Goal: Task Accomplishment & Management: Manage account settings

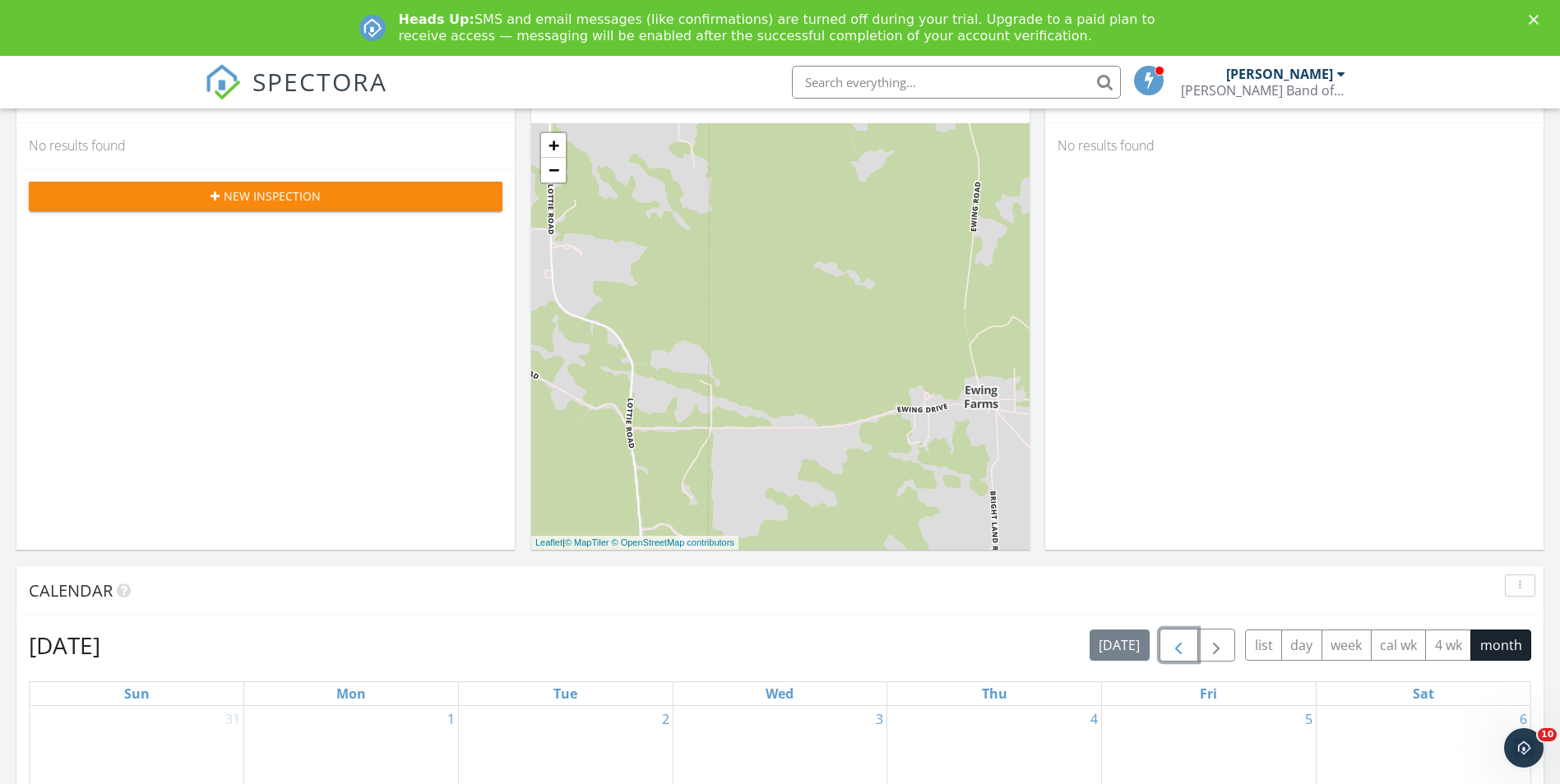
click at [1166, 642] on button "button" at bounding box center [1178, 645] width 39 height 34
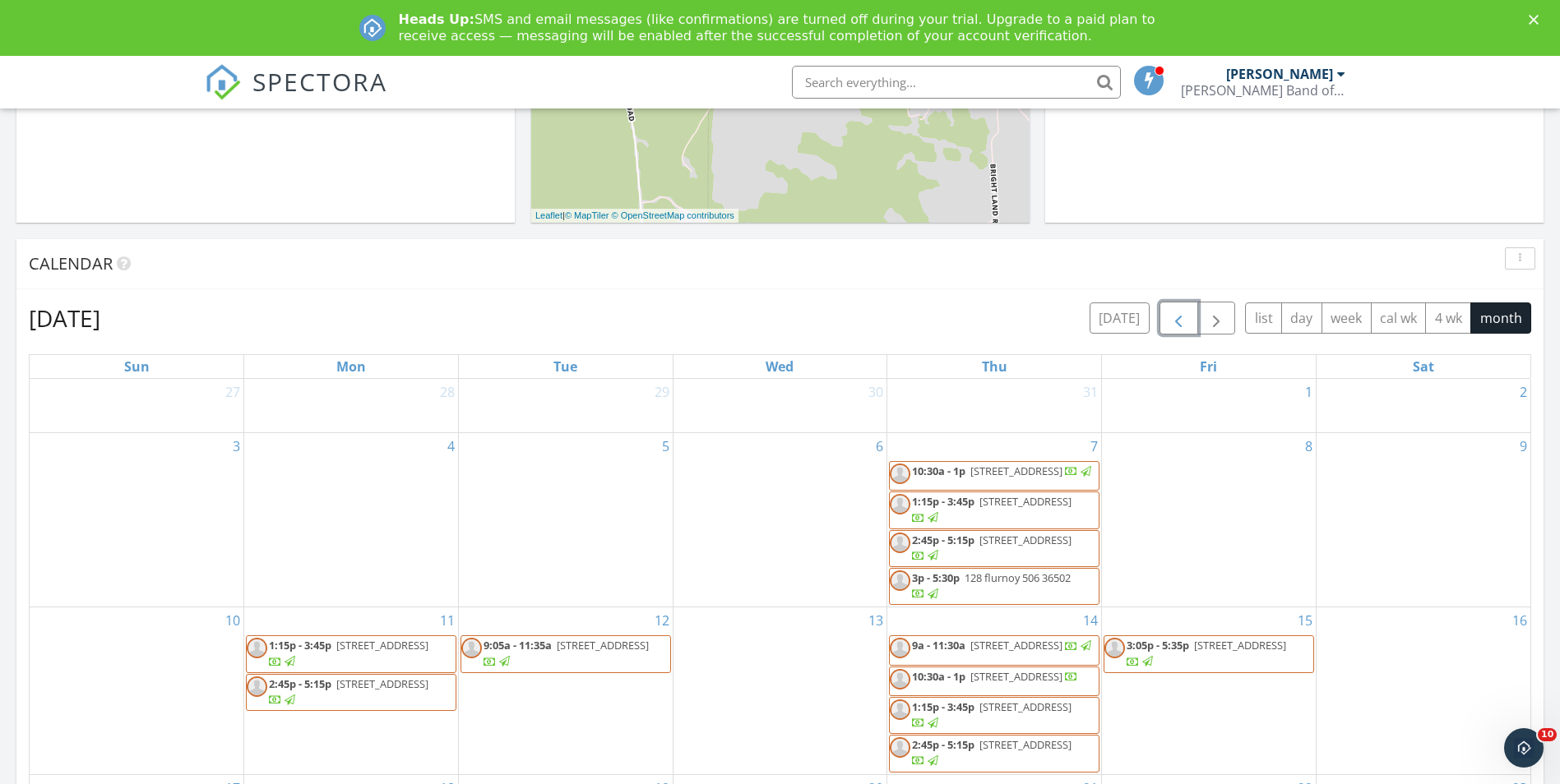
scroll to position [563, 0]
click at [1168, 309] on span "button" at bounding box center [1178, 317] width 20 height 20
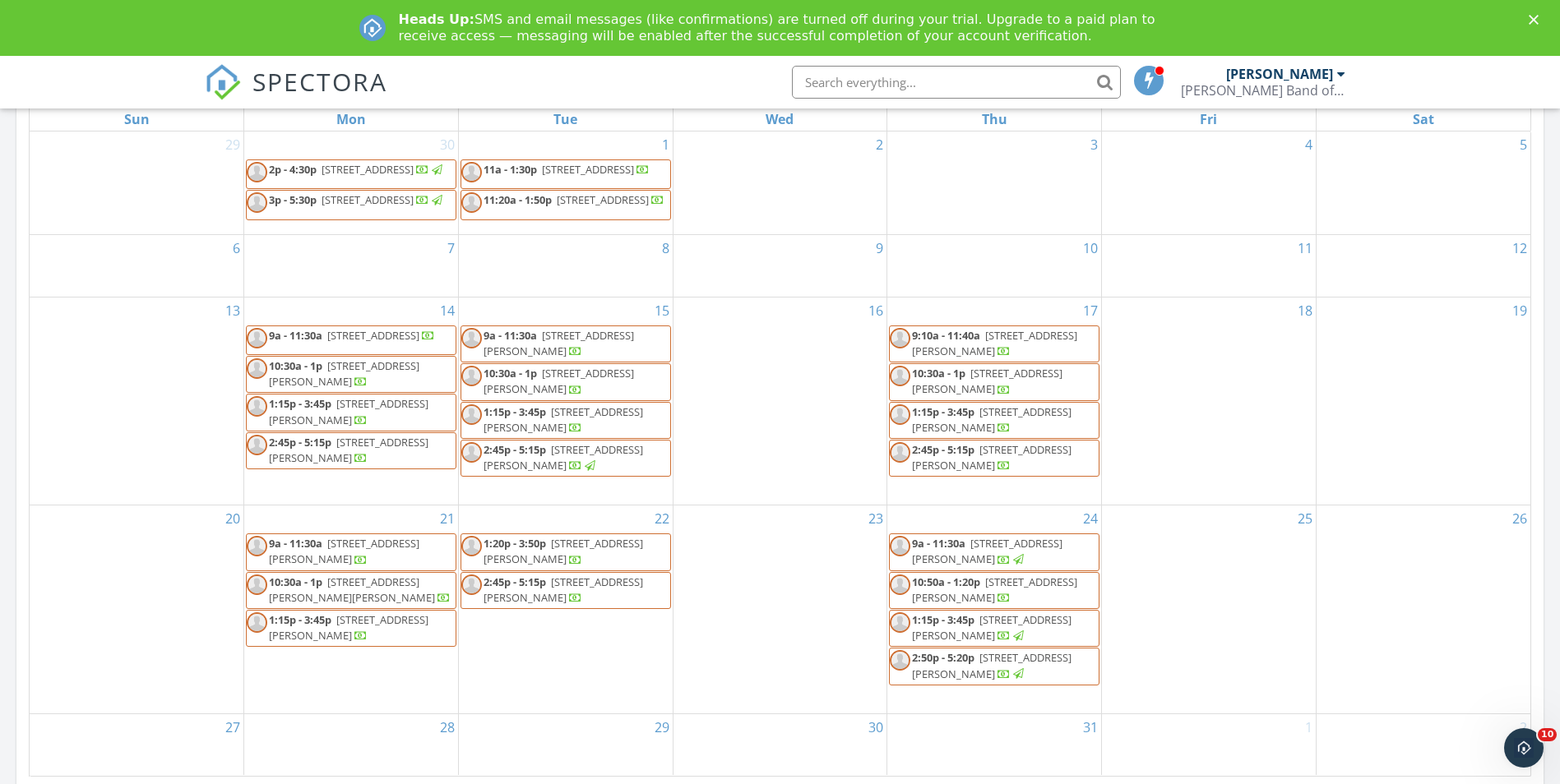
scroll to position [809, 0]
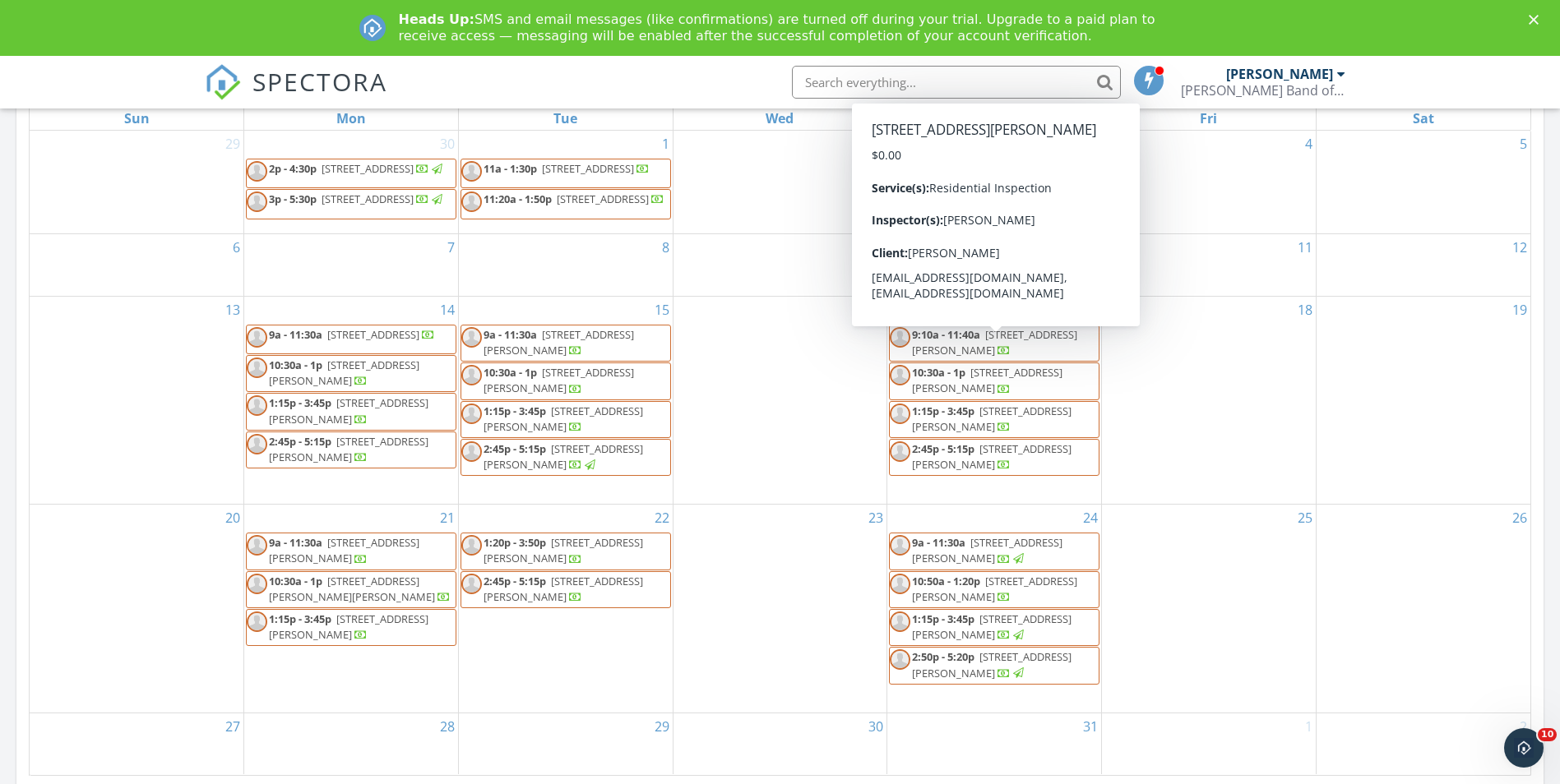
click at [960, 342] on span "9:10a - 11:40a" at bounding box center [946, 335] width 68 height 15
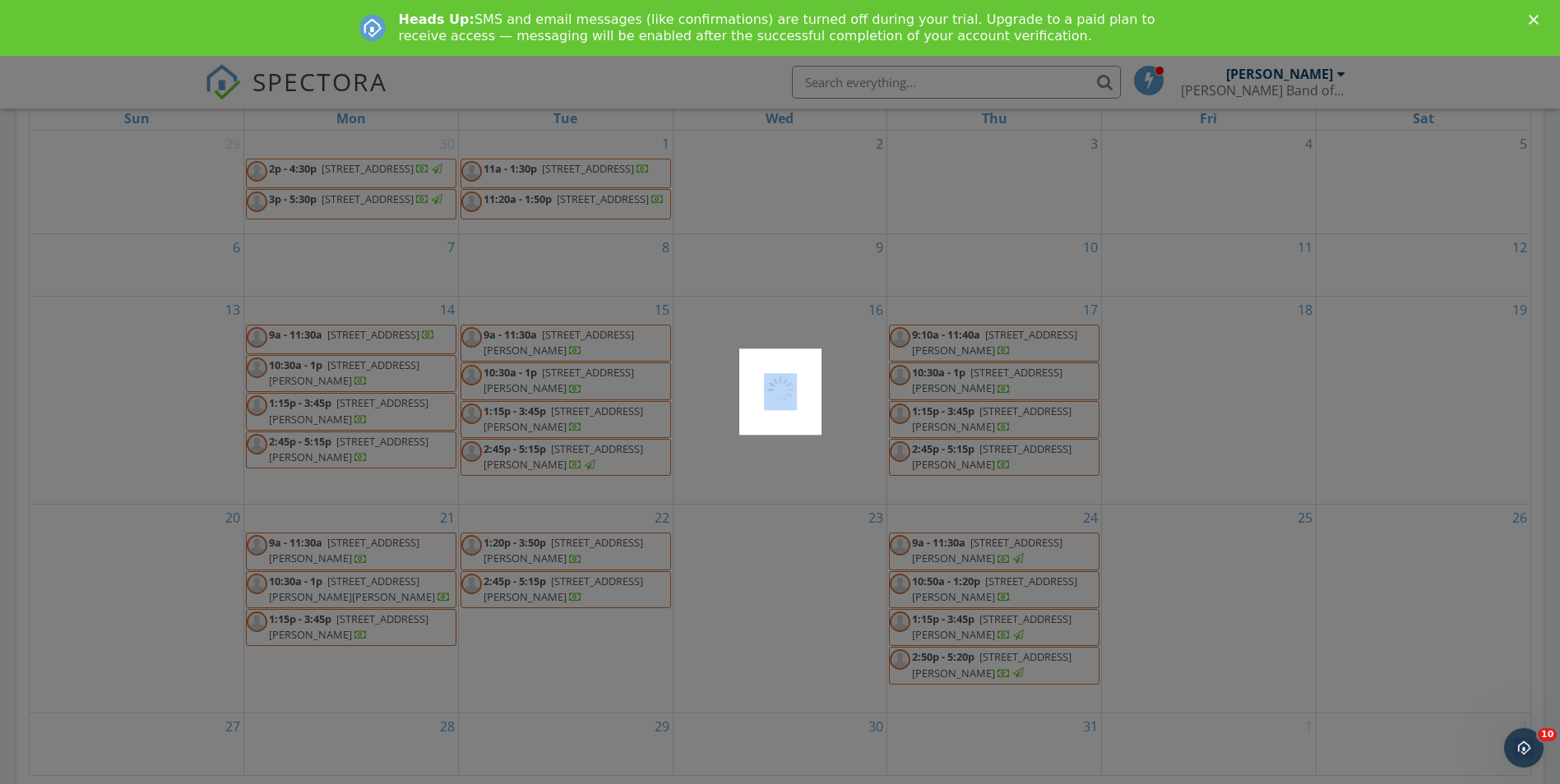
click at [960, 349] on div at bounding box center [780, 392] width 1560 height 784
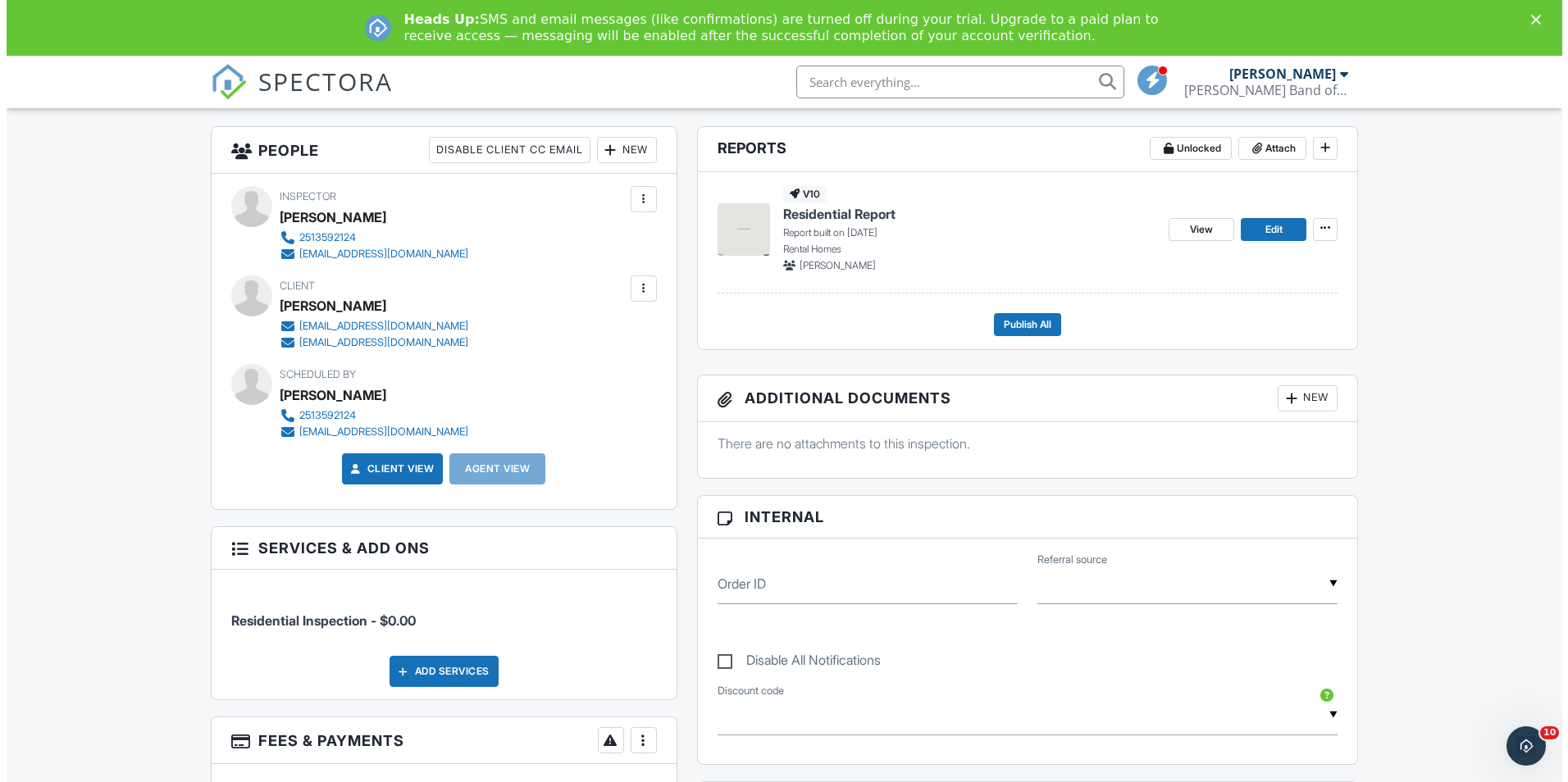
scroll to position [246, 0]
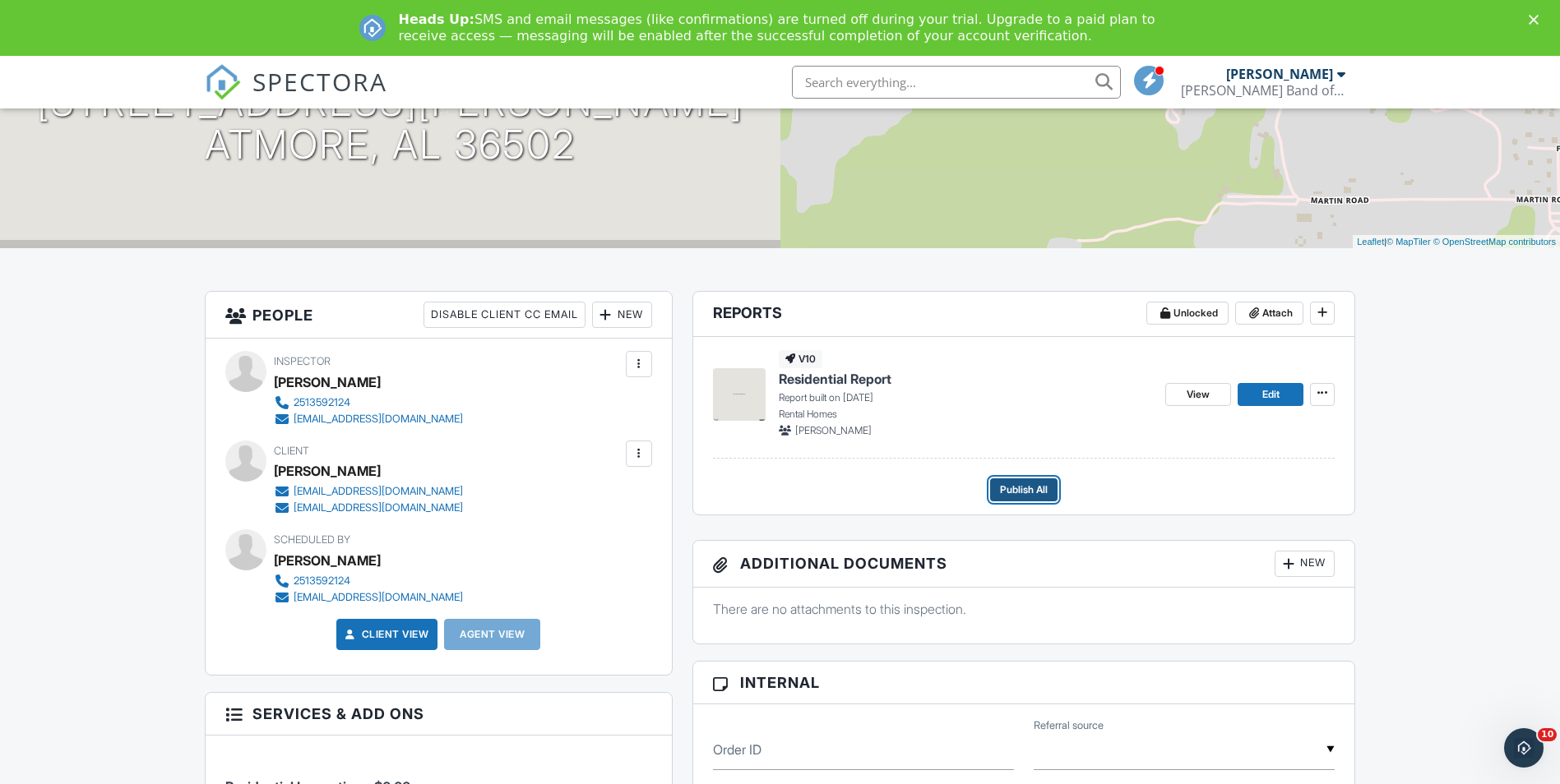
click at [1024, 487] on span "Publish All" at bounding box center [1023, 489] width 48 height 16
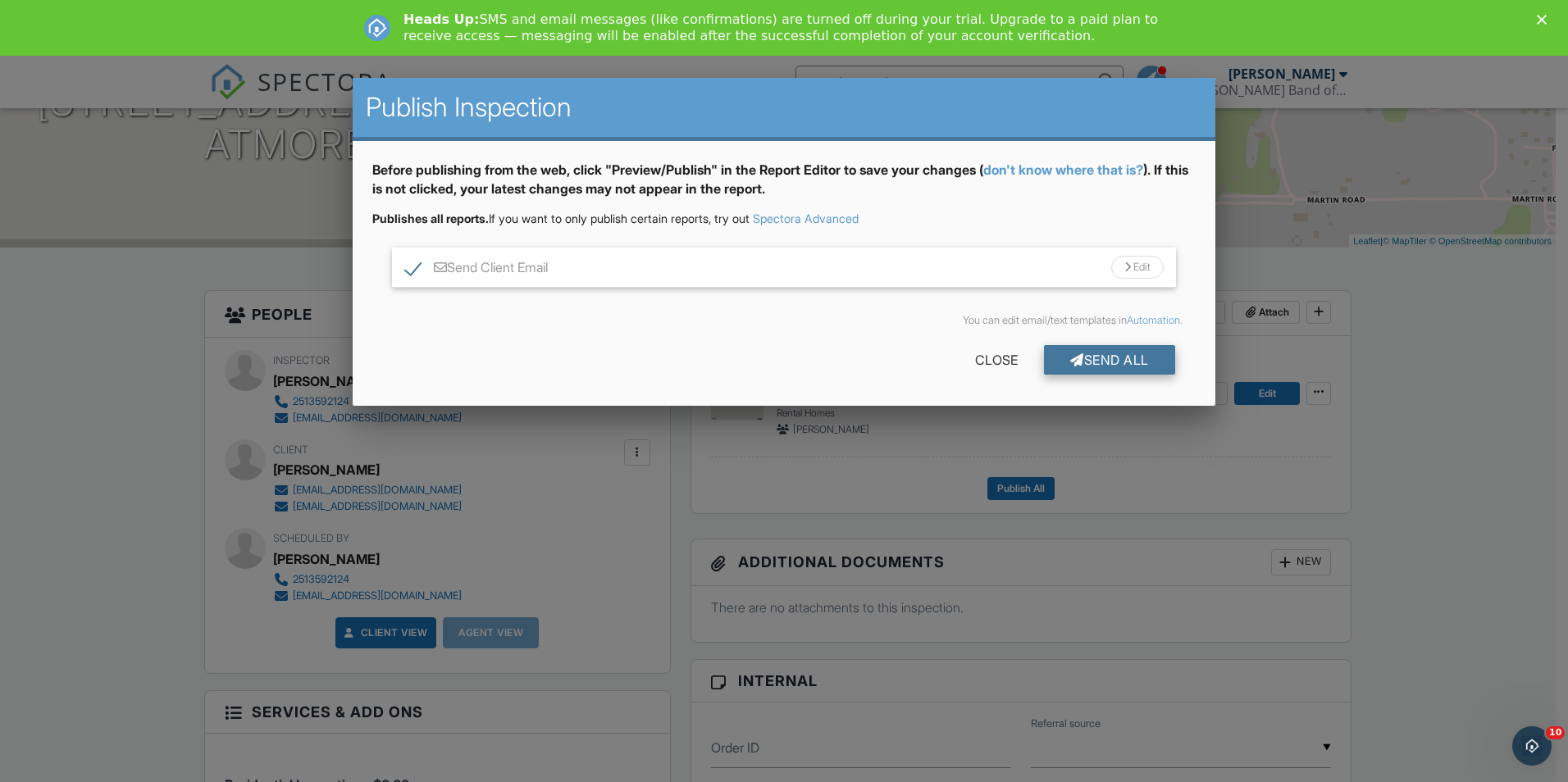
click at [1108, 353] on div "Send All" at bounding box center [1109, 359] width 131 height 29
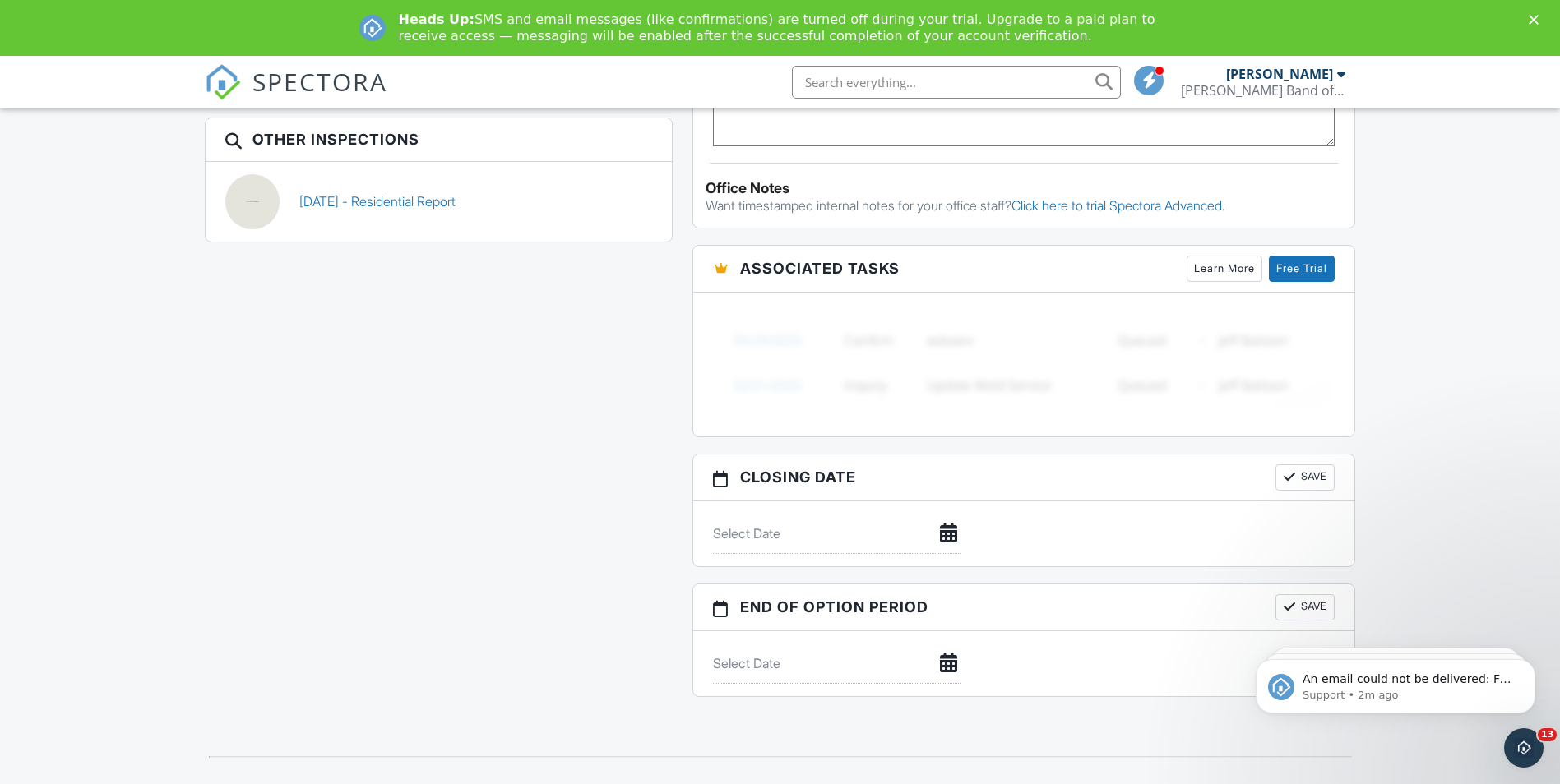
scroll to position [822, 0]
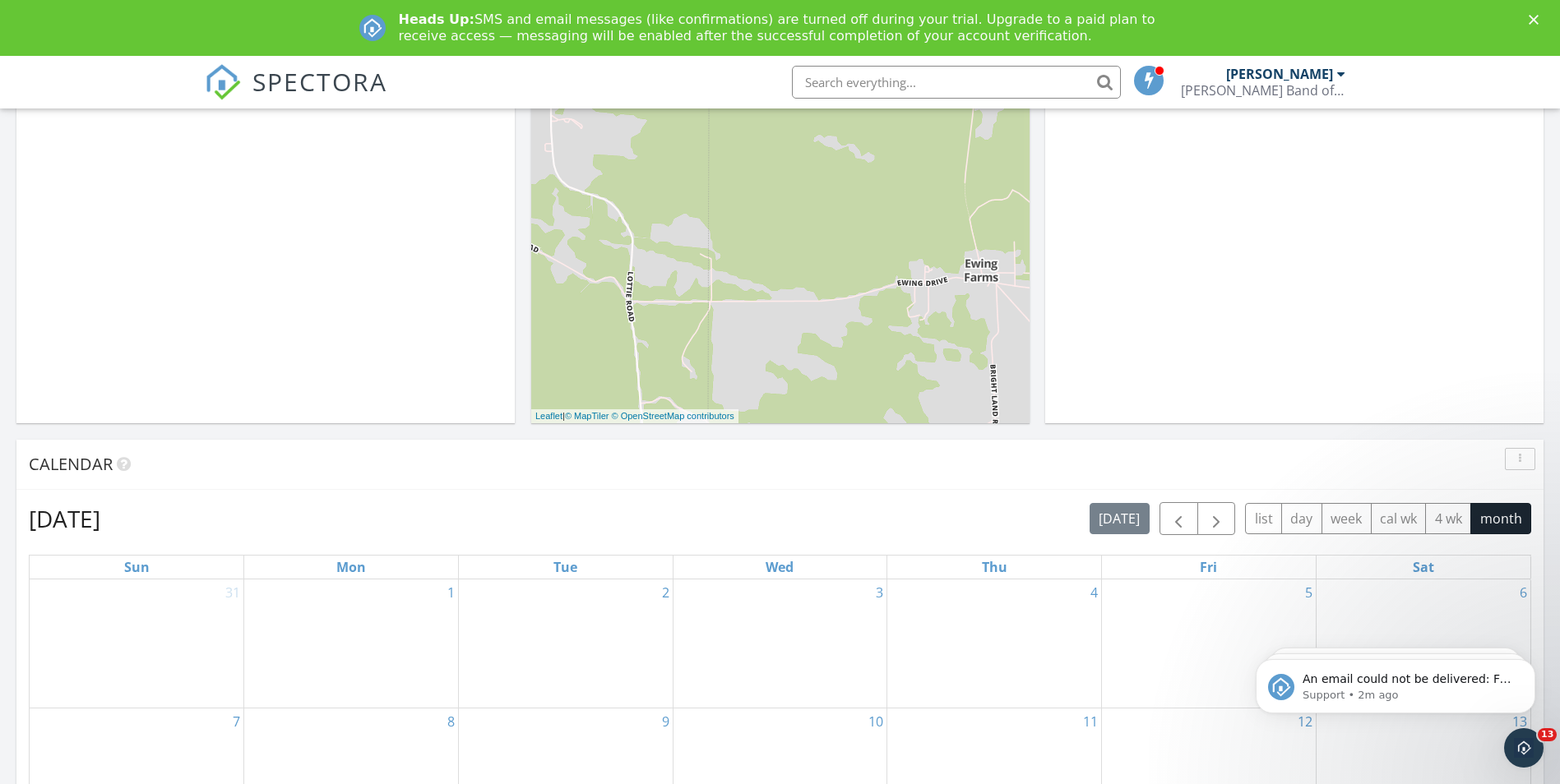
scroll to position [398, 0]
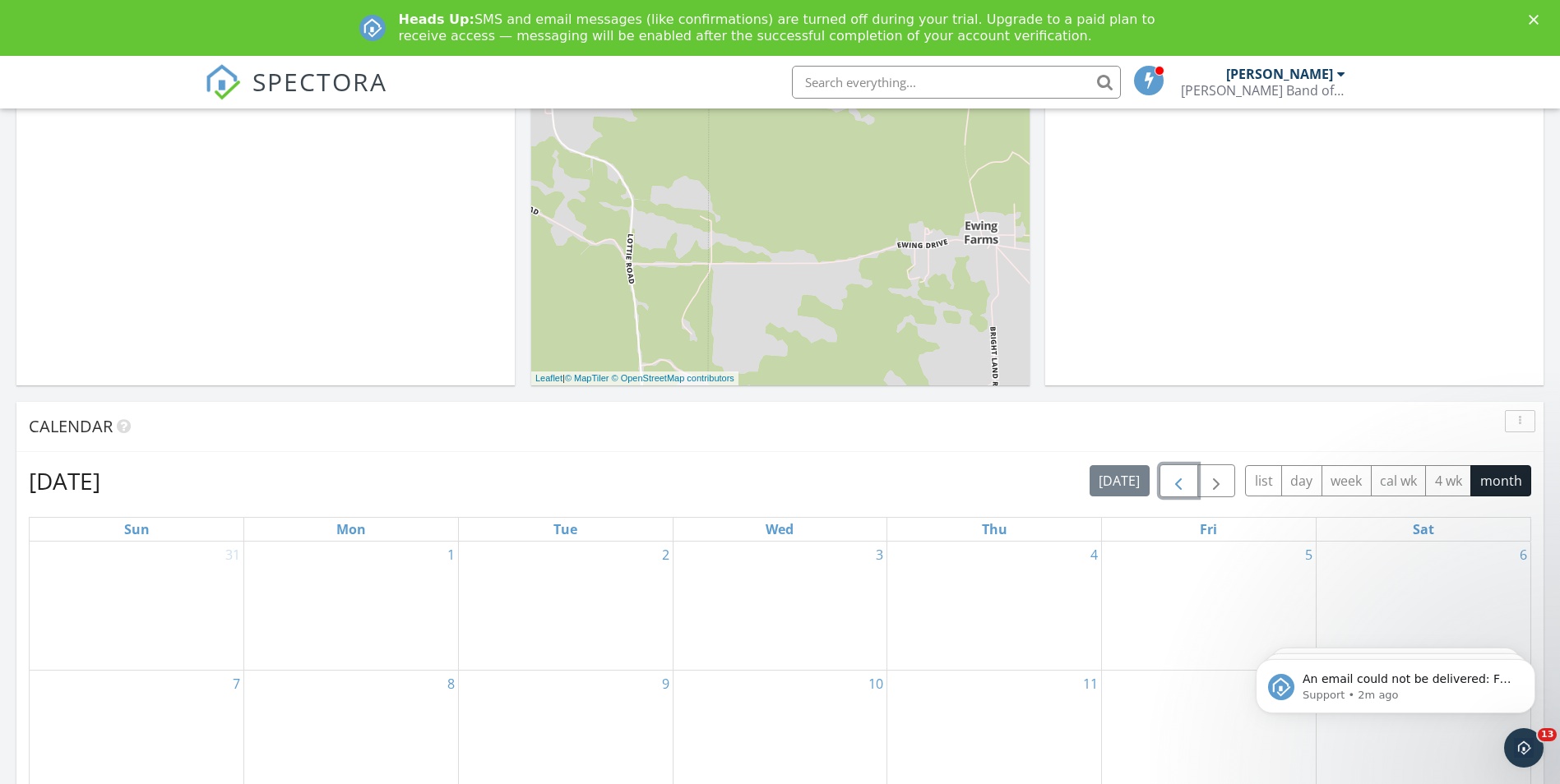
click at [1182, 487] on span "button" at bounding box center [1178, 481] width 20 height 20
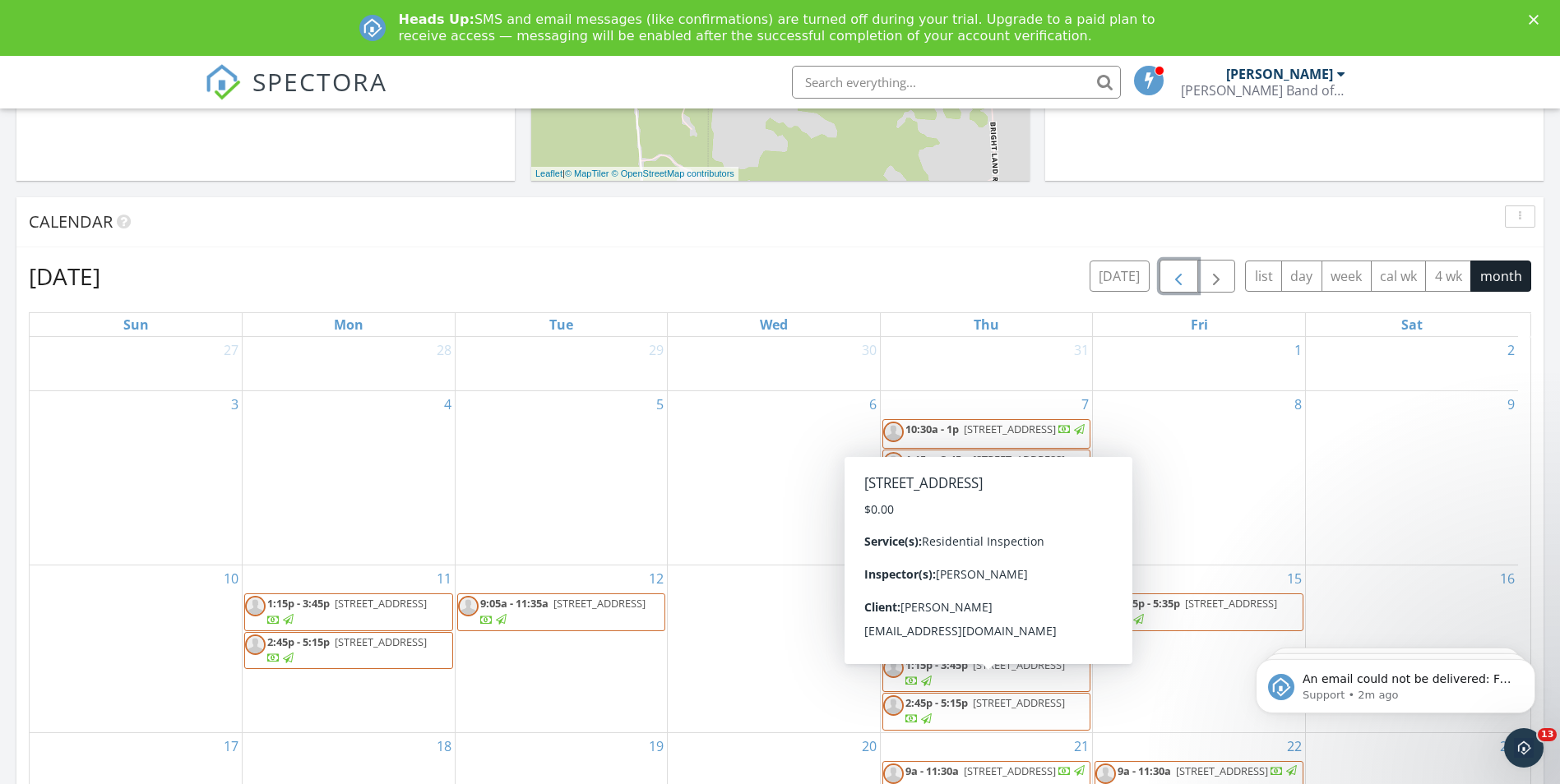
scroll to position [575, 0]
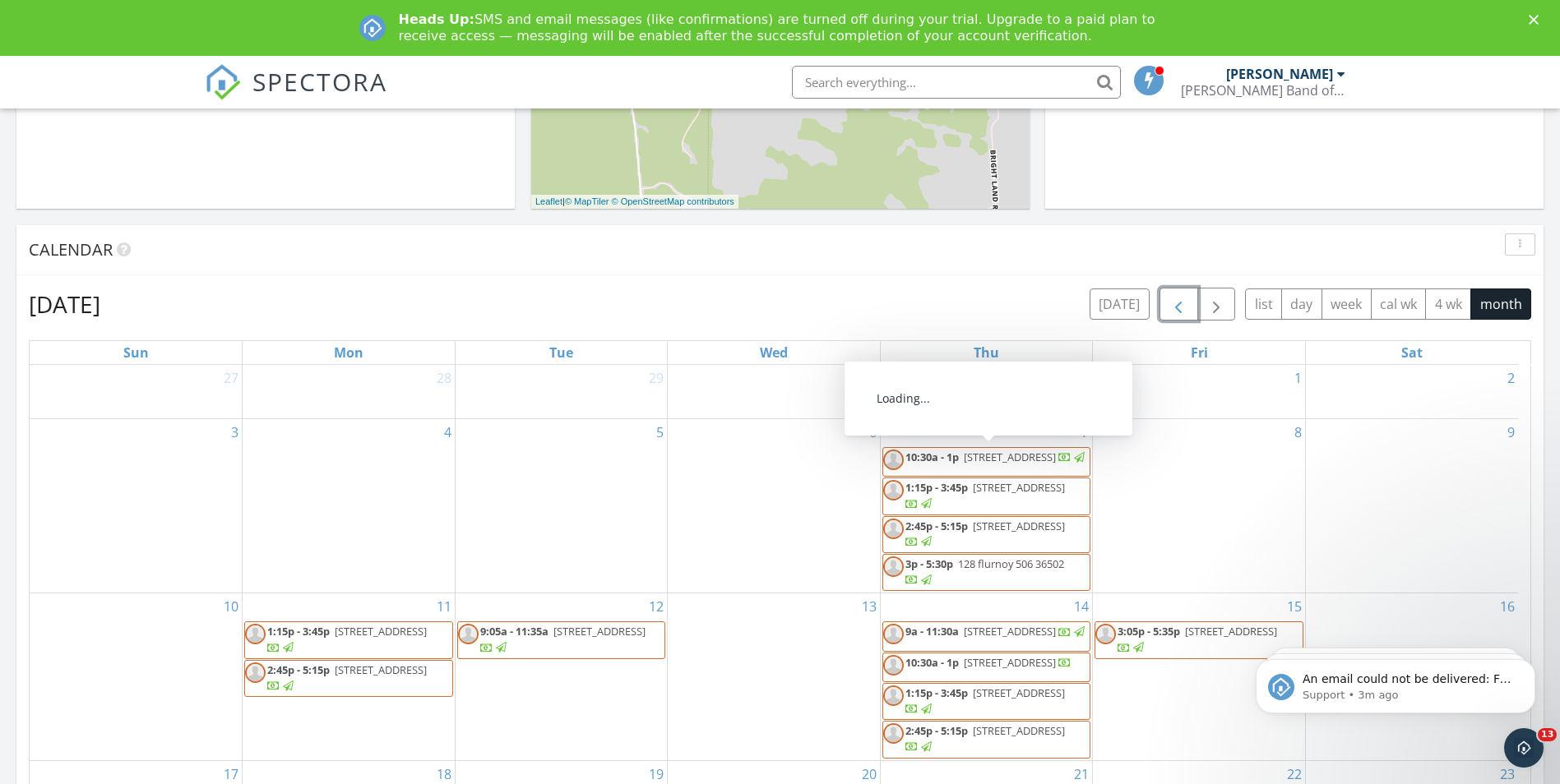
drag, startPoint x: 998, startPoint y: 449, endPoint x: 965, endPoint y: 463, distance: 35.8
click at [965, 463] on span "128 Flurnoy 502, Atmore 36502" at bounding box center [1010, 458] width 92 height 15
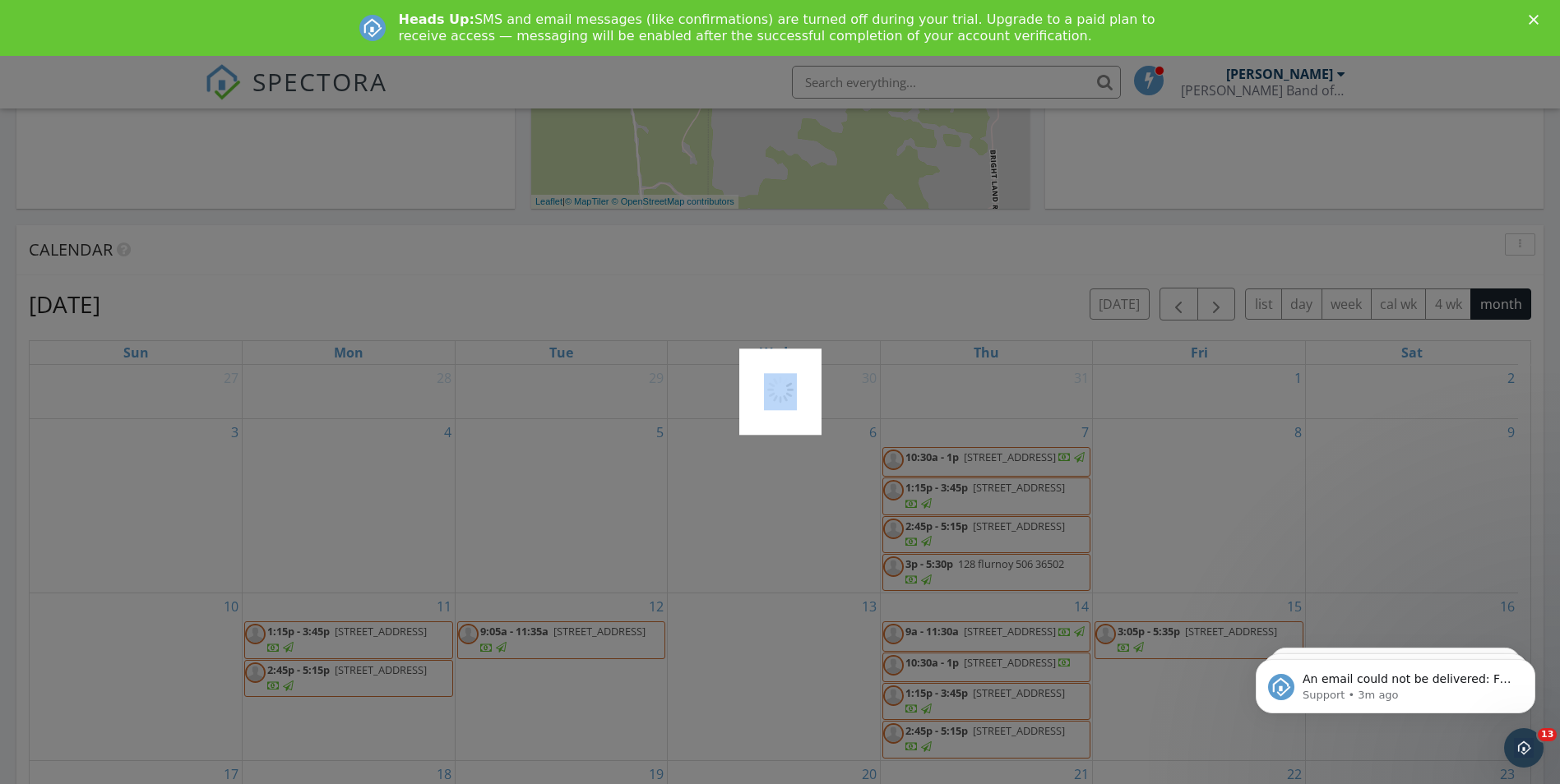
click at [965, 463] on div at bounding box center [780, 392] width 1560 height 784
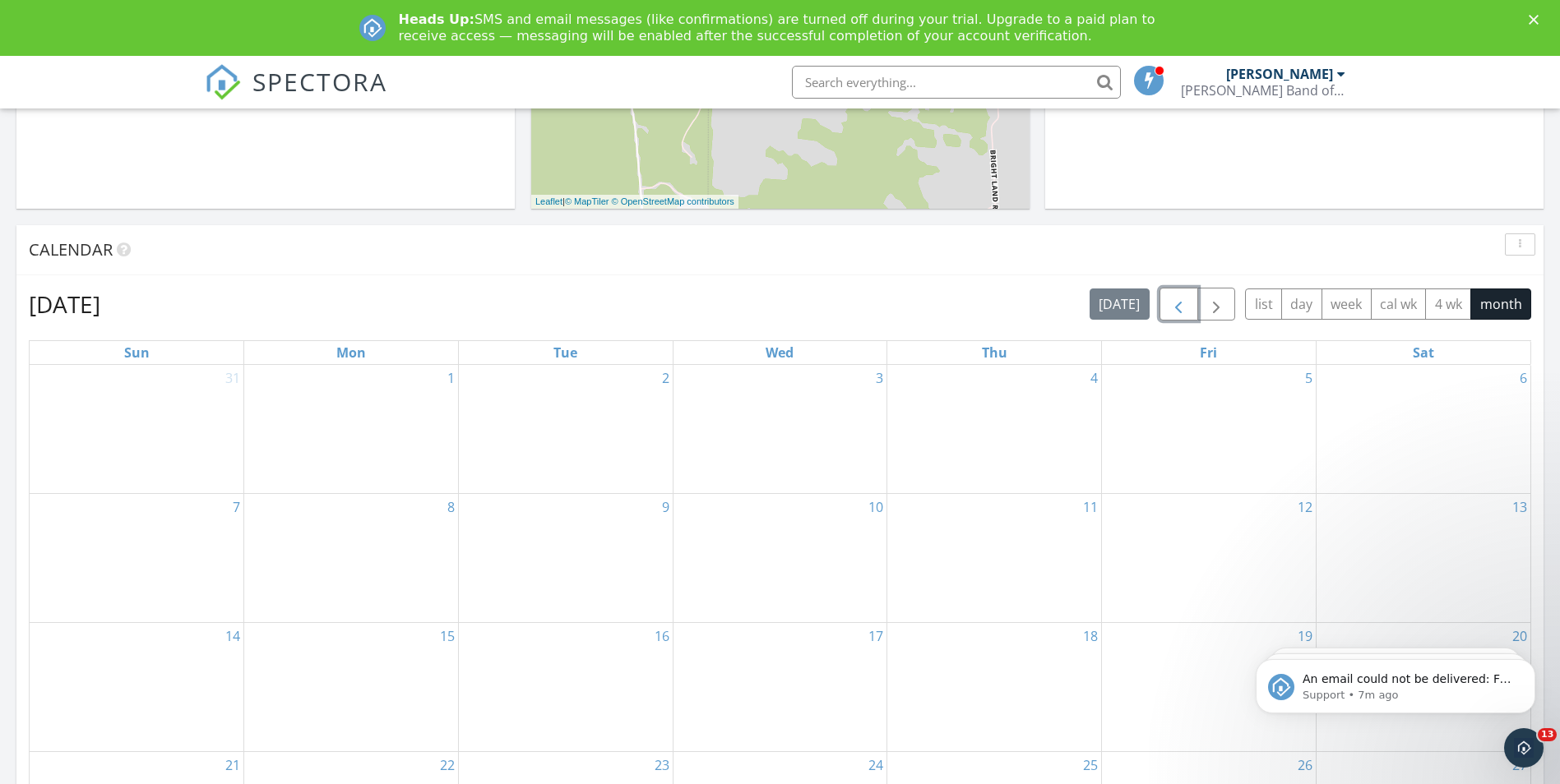
click at [1174, 296] on span "button" at bounding box center [1178, 305] width 20 height 20
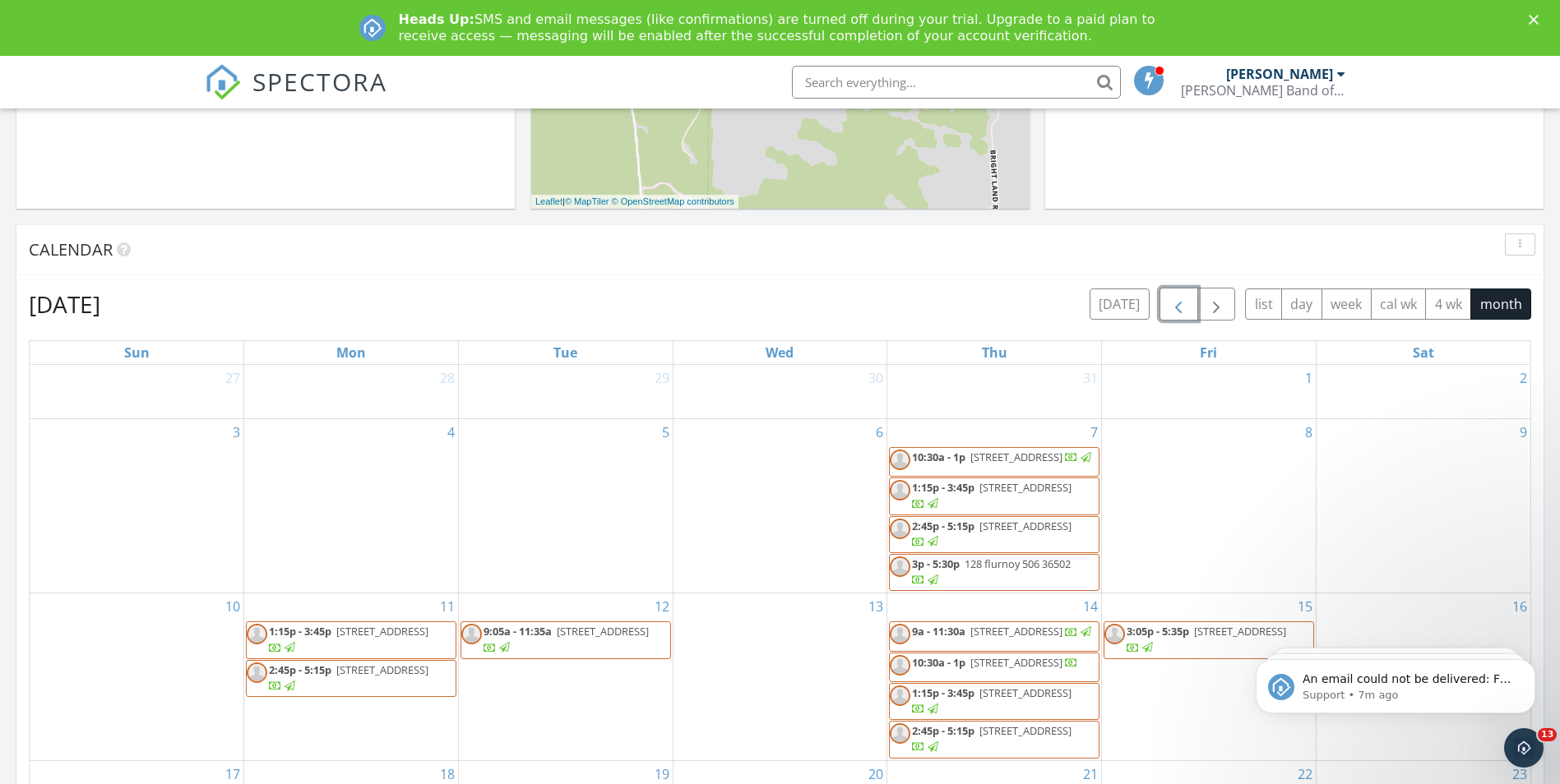
click at [1170, 308] on span "button" at bounding box center [1178, 305] width 20 height 20
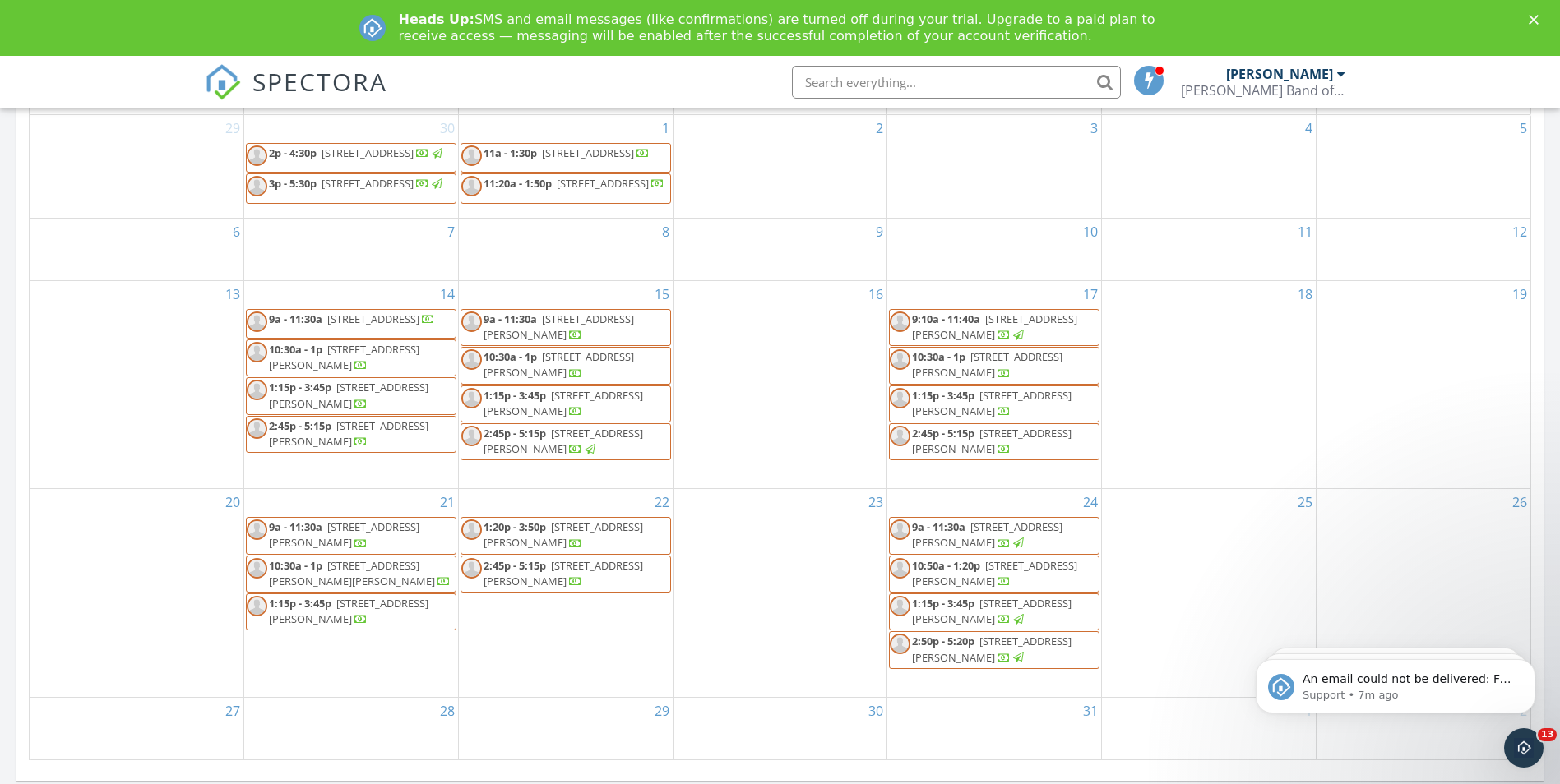
scroll to position [904, 0]
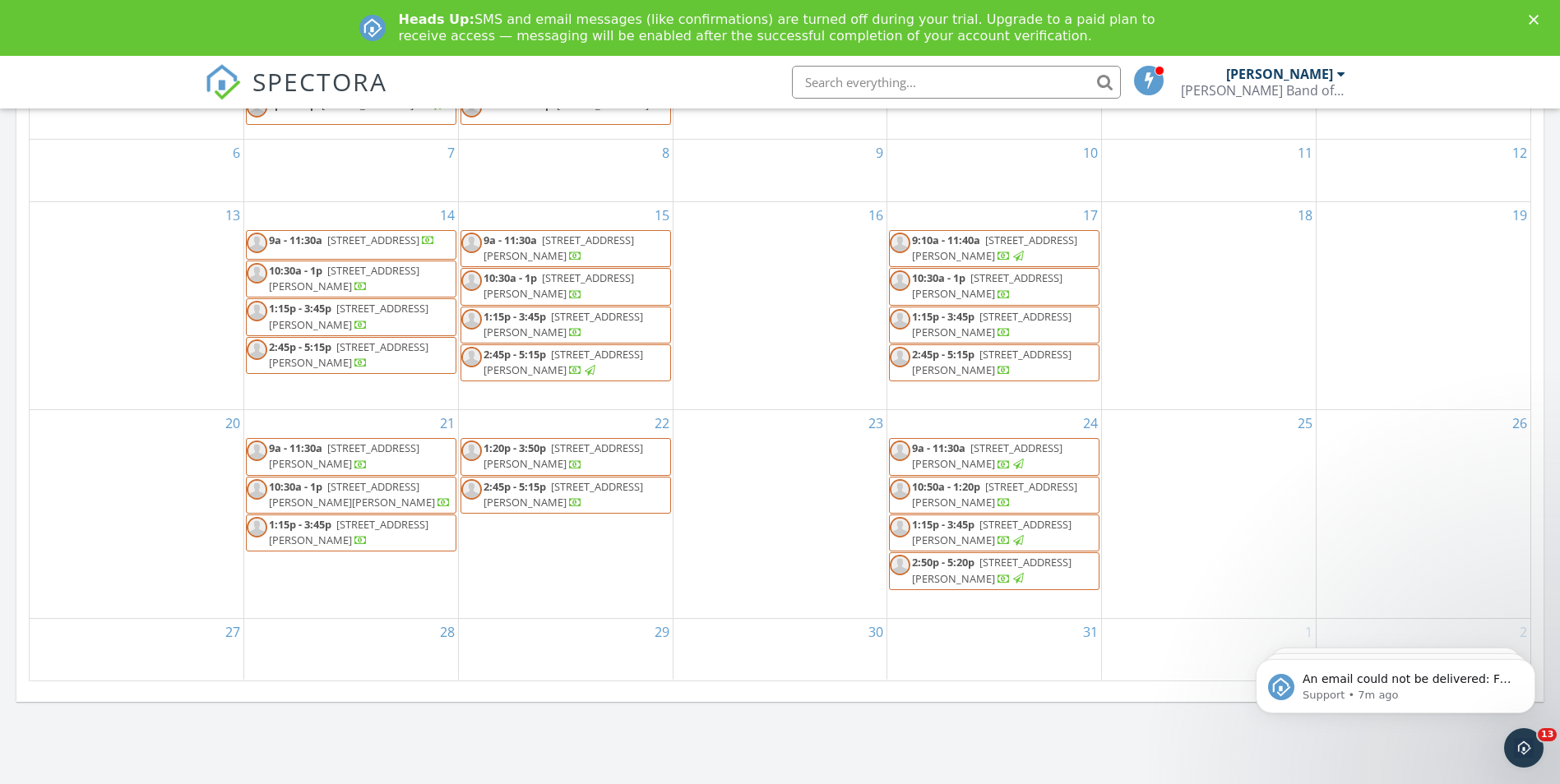
click at [1003, 581] on span "[STREET_ADDRESS][PERSON_NAME]" at bounding box center [991, 570] width 159 height 30
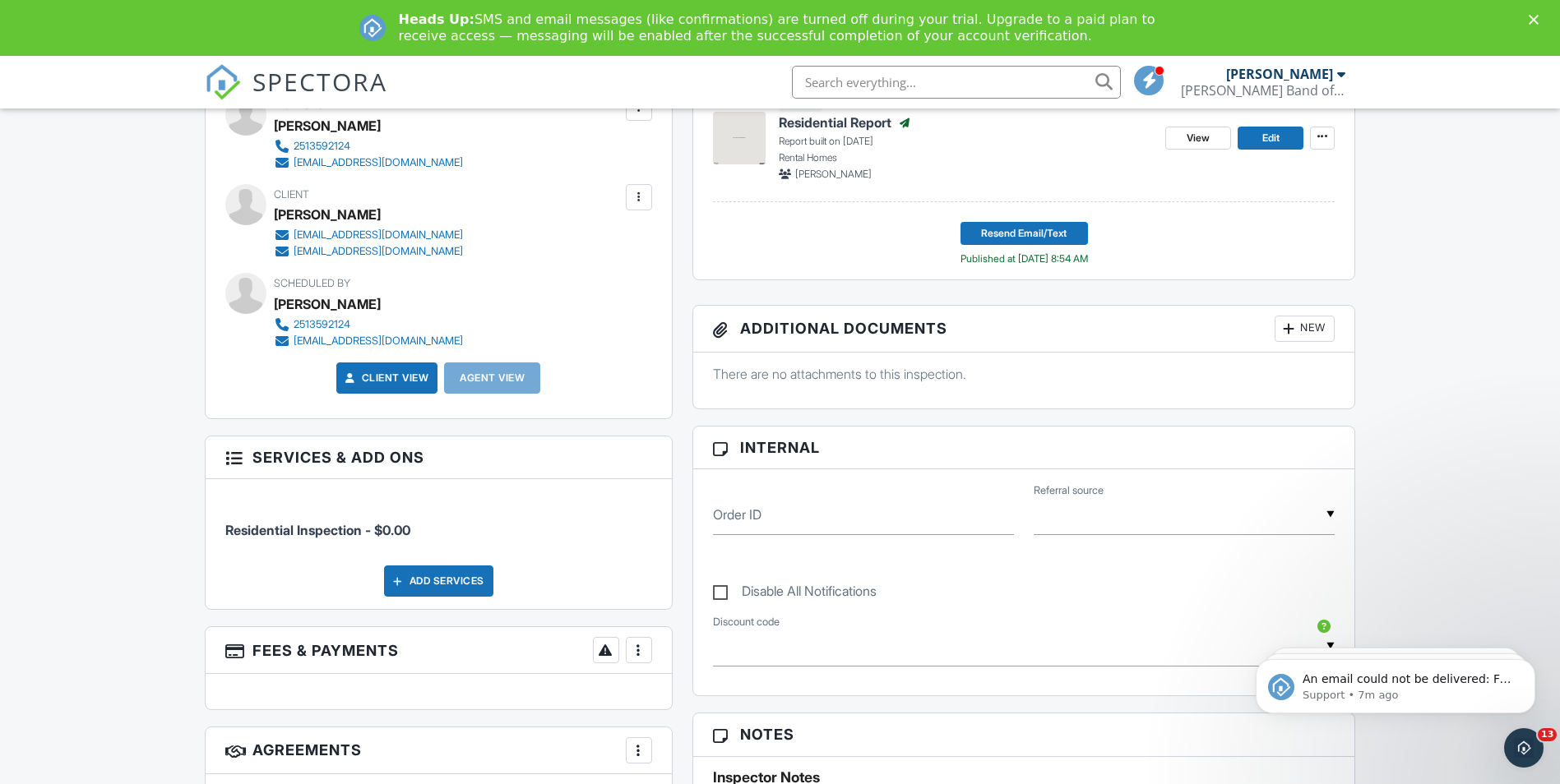
scroll to position [231, 0]
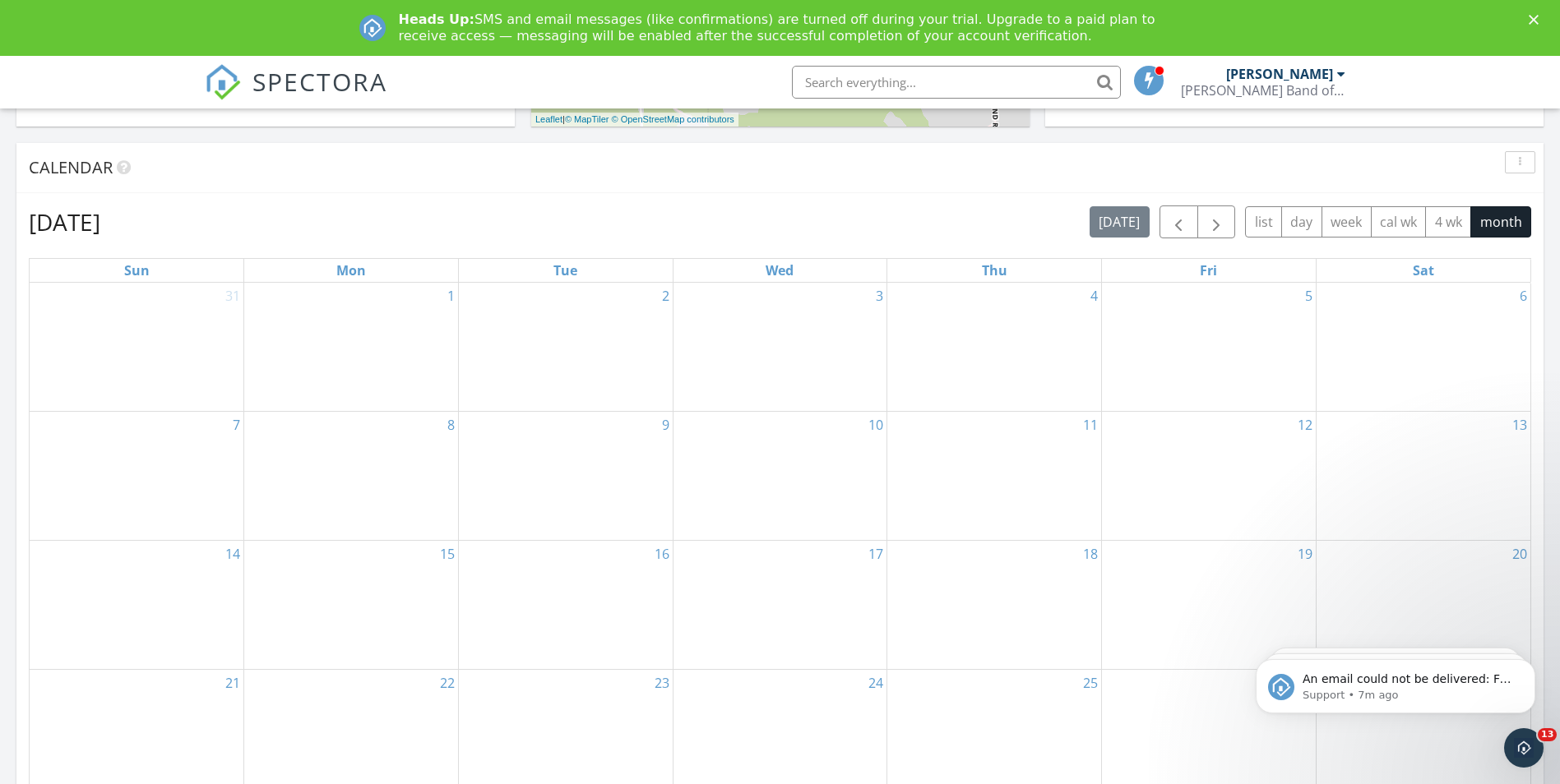
scroll to position [575, 0]
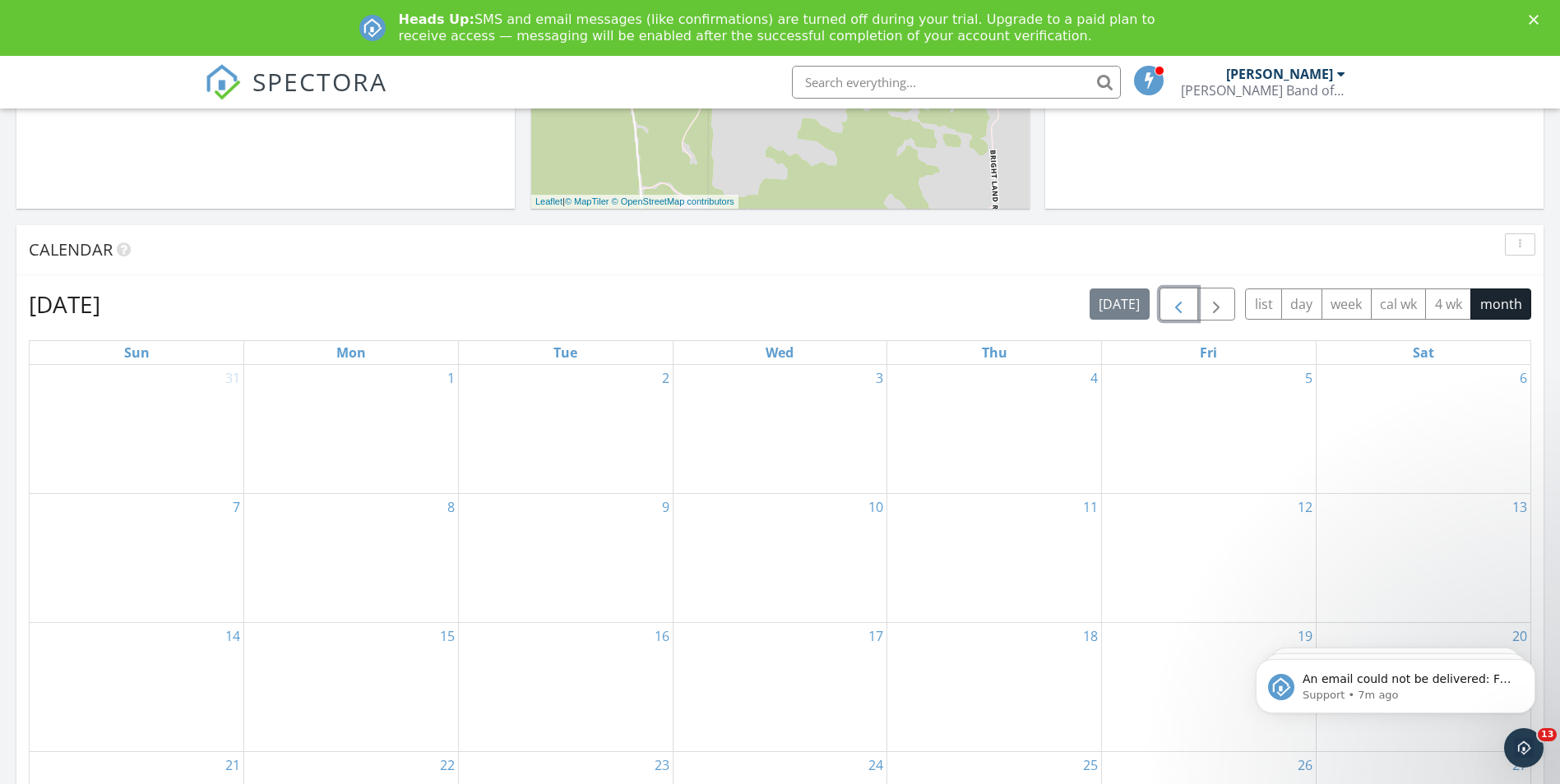
click at [1183, 296] on span "button" at bounding box center [1178, 305] width 20 height 20
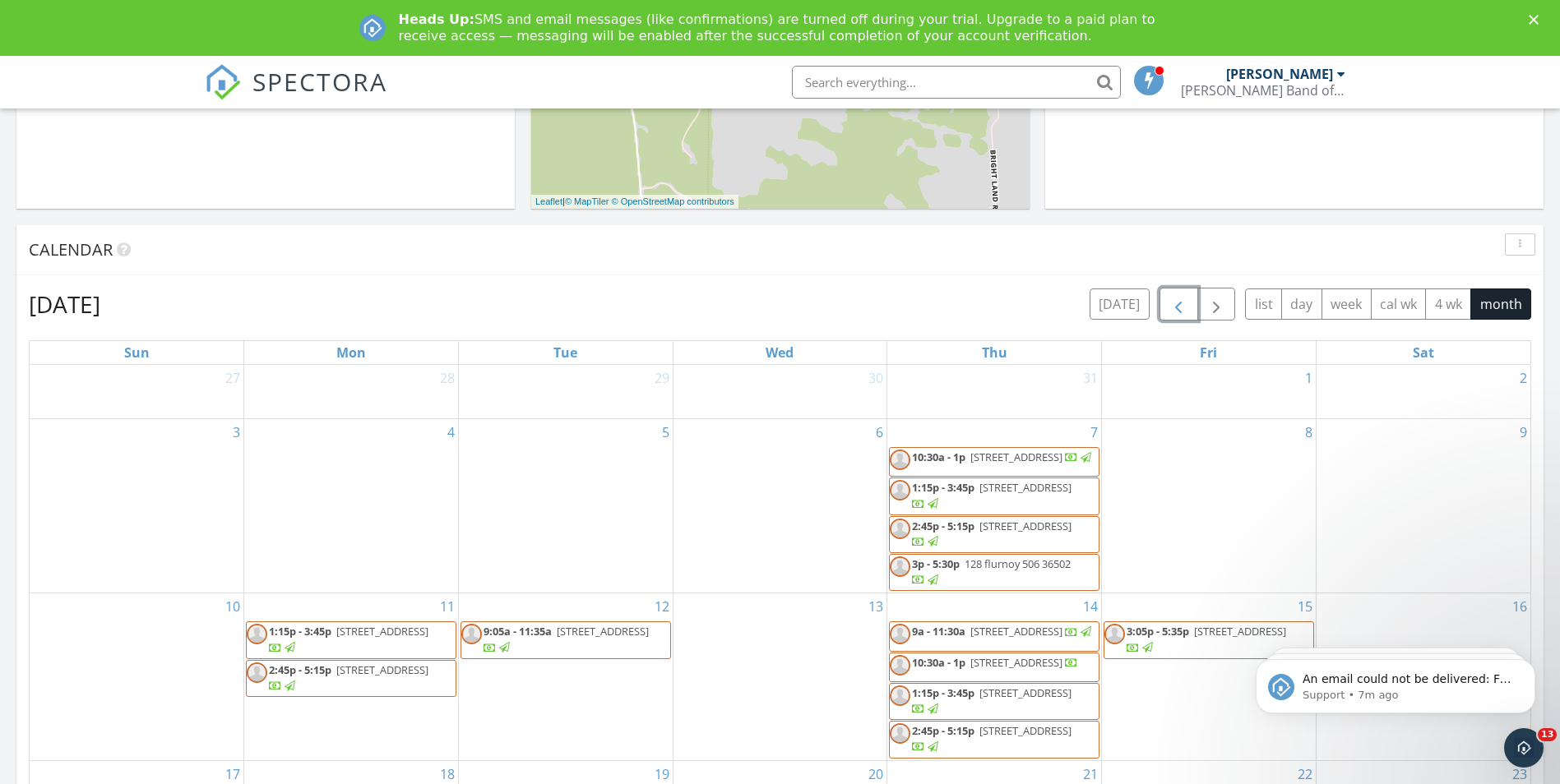
click at [1181, 305] on span "button" at bounding box center [1178, 305] width 20 height 20
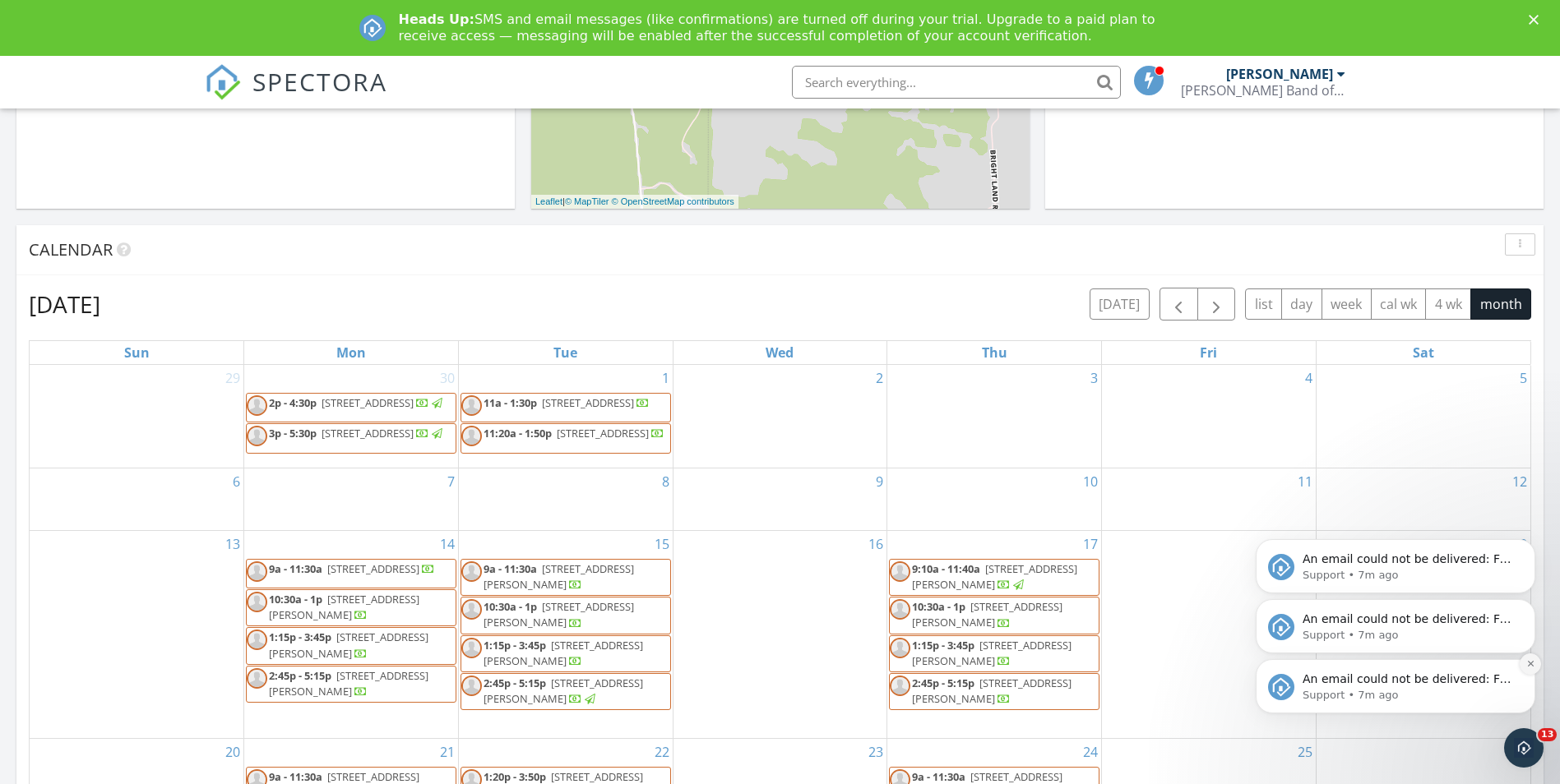
click at [1531, 665] on icon "Dismiss notification" at bounding box center [1530, 663] width 6 height 6
click at [1531, 665] on icon "Dismiss notification" at bounding box center [1530, 663] width 5 height 5
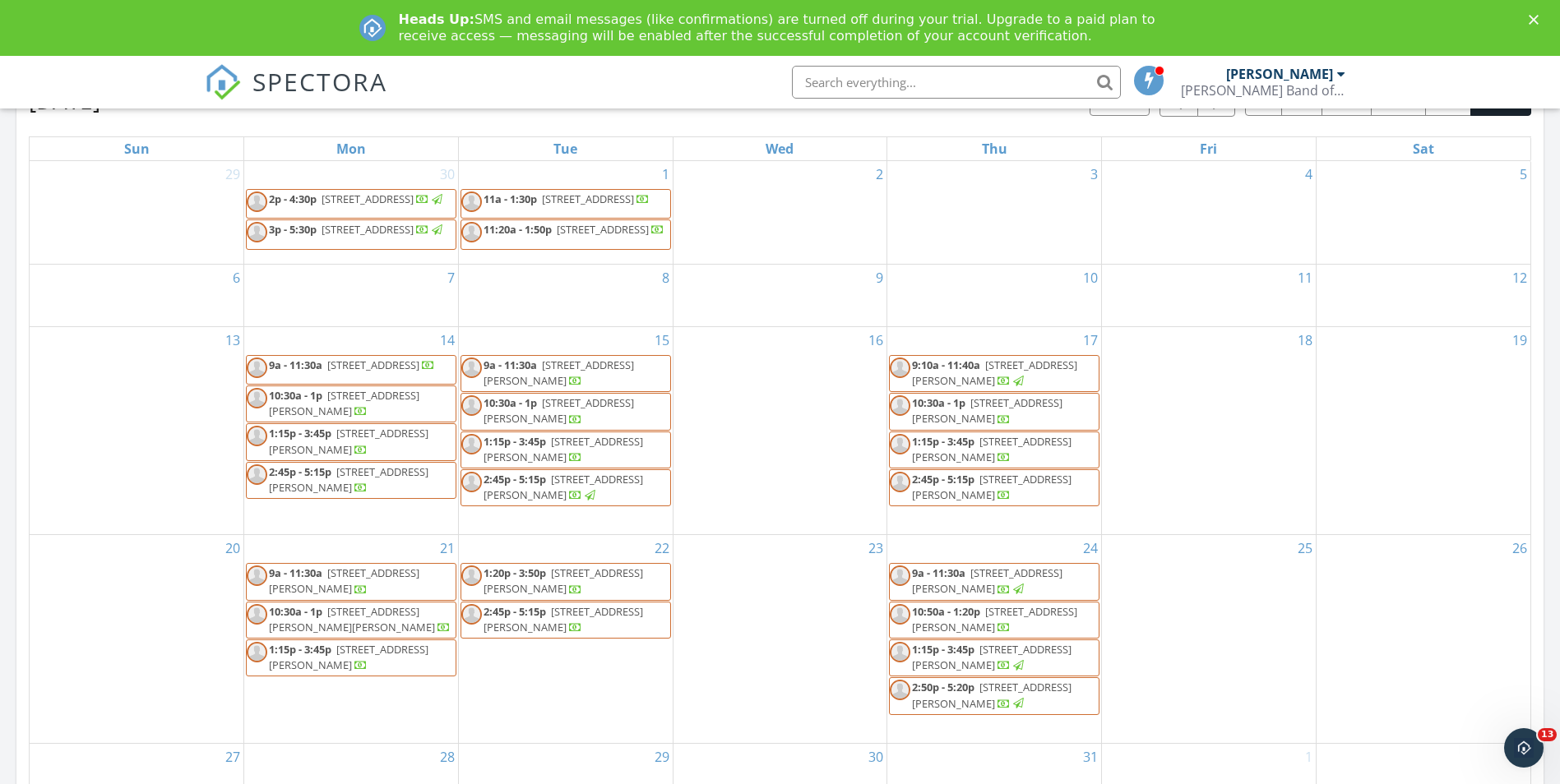
scroll to position [740, 0]
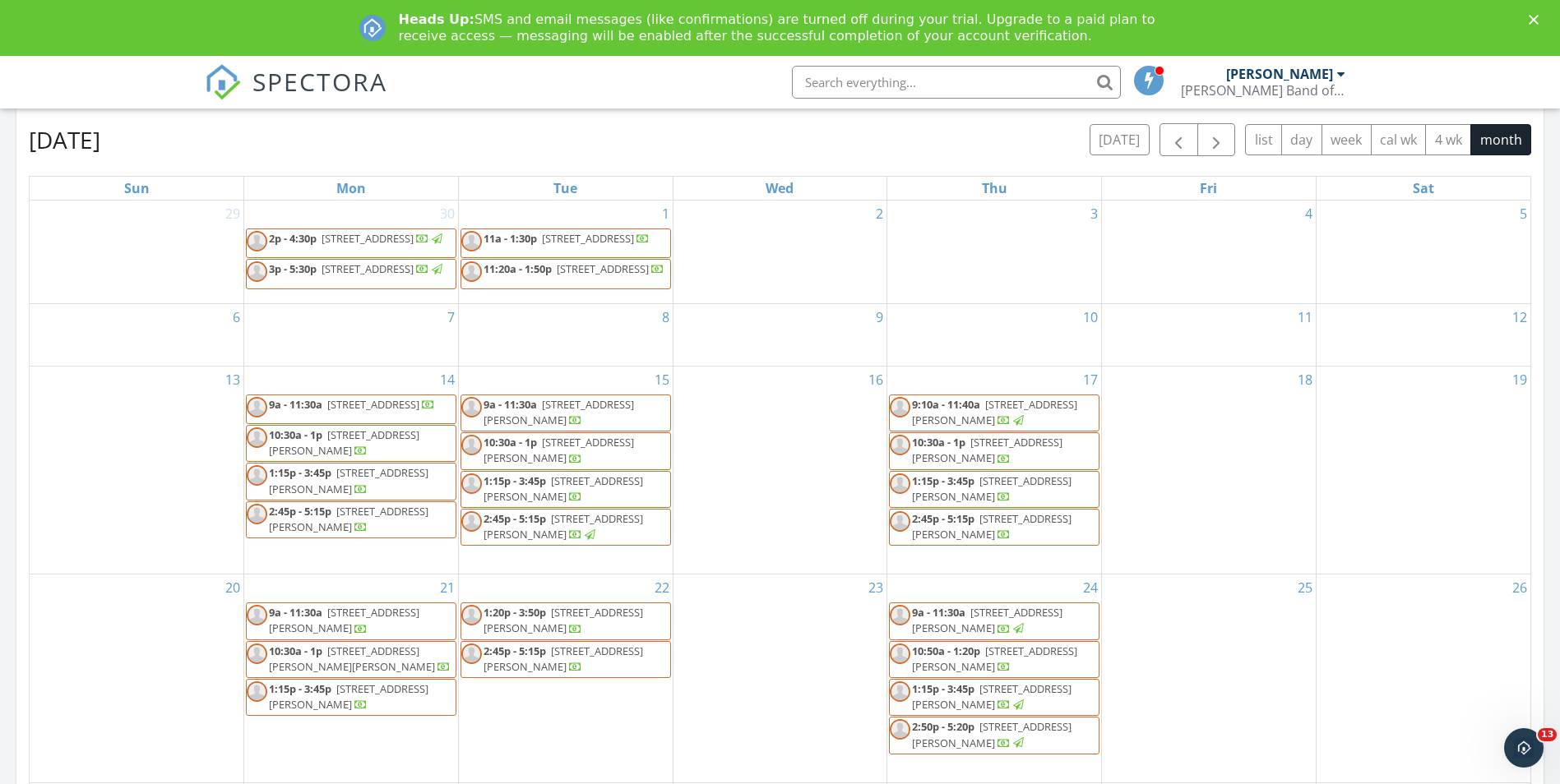
click at [577, 534] on span "777 Lynn McGhee Dr 458, Atmore 36502" at bounding box center [562, 526] width 159 height 30
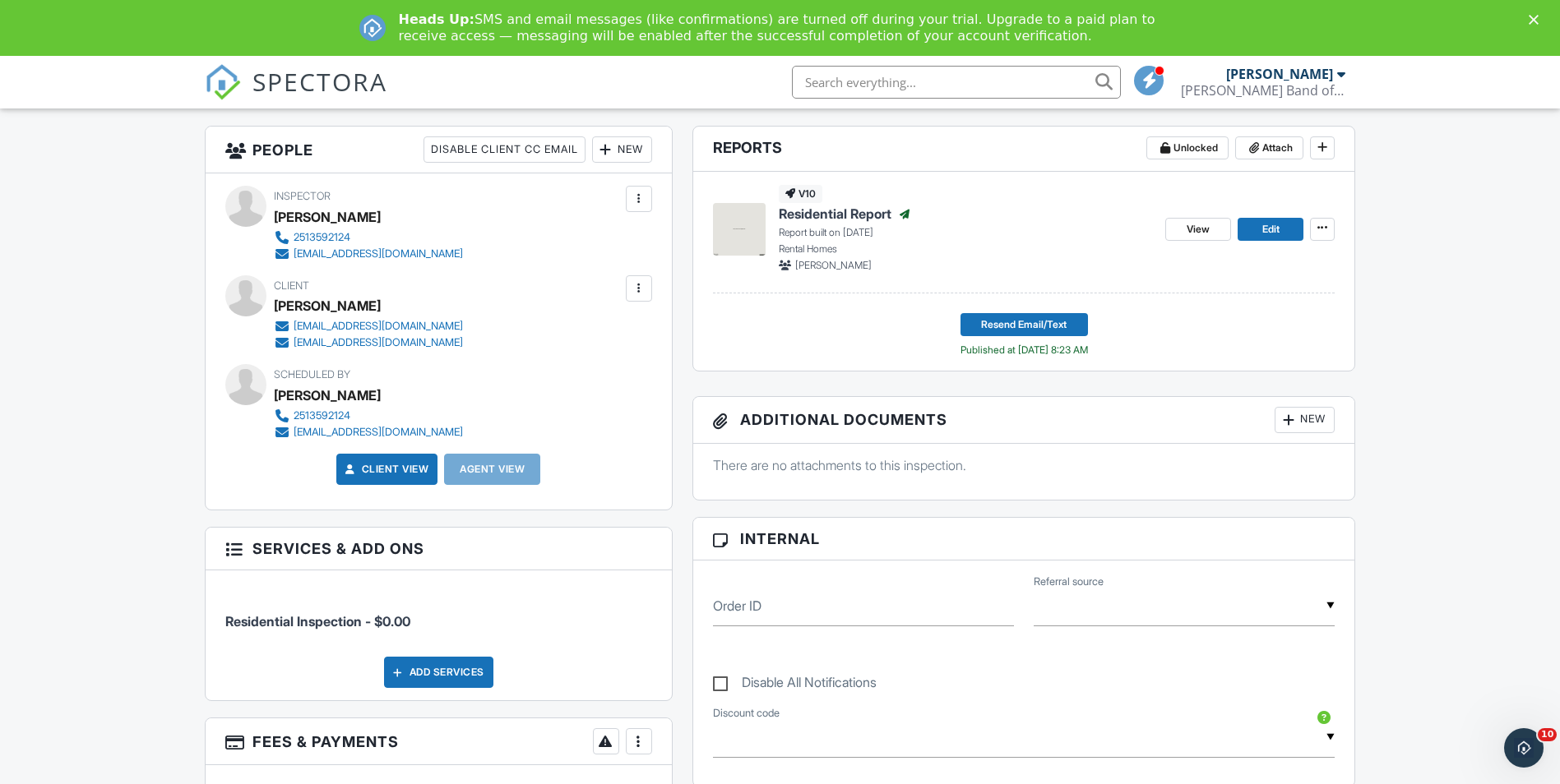
scroll to position [411, 0]
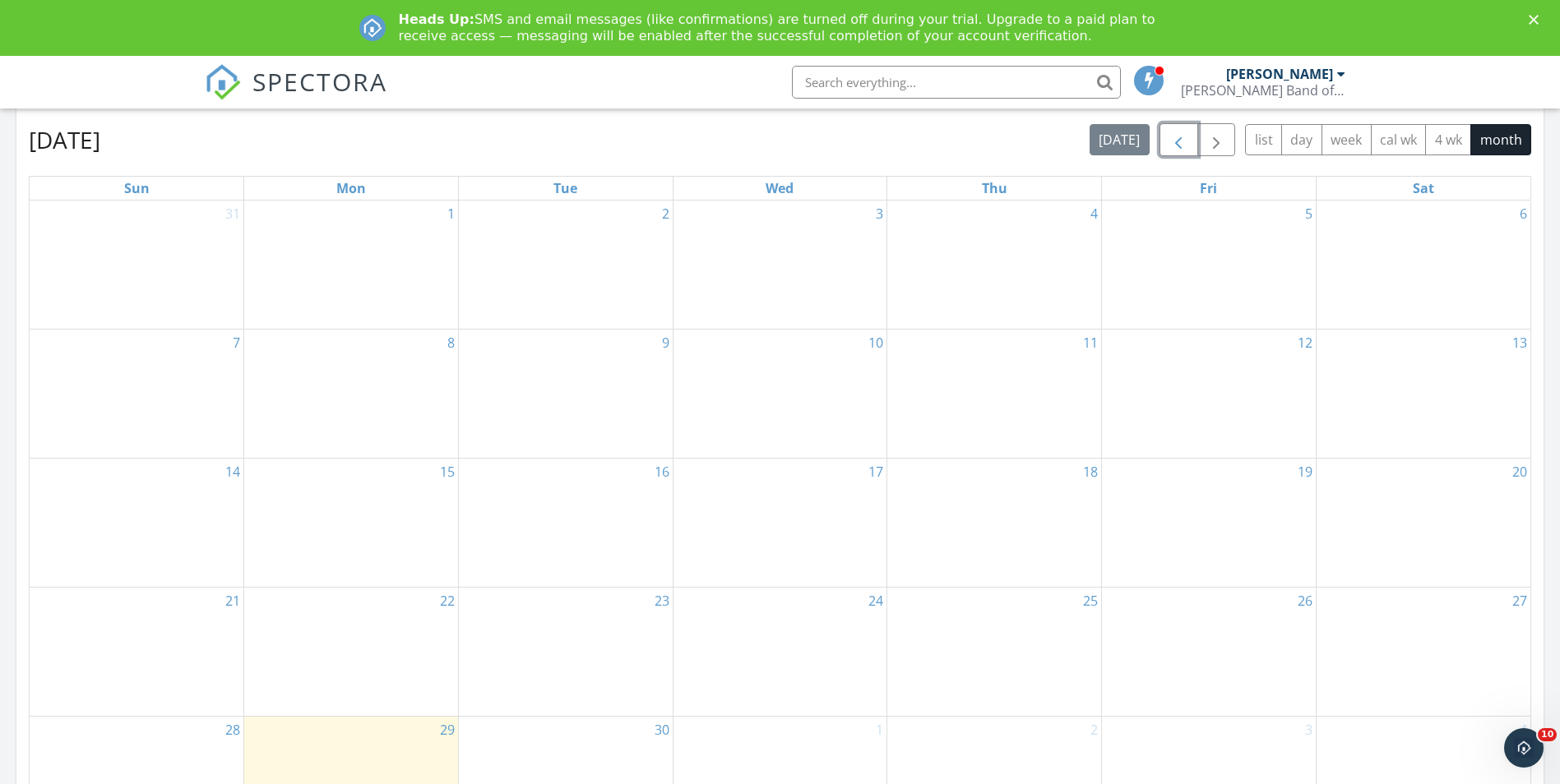
click at [1175, 140] on span "button" at bounding box center [1178, 141] width 20 height 20
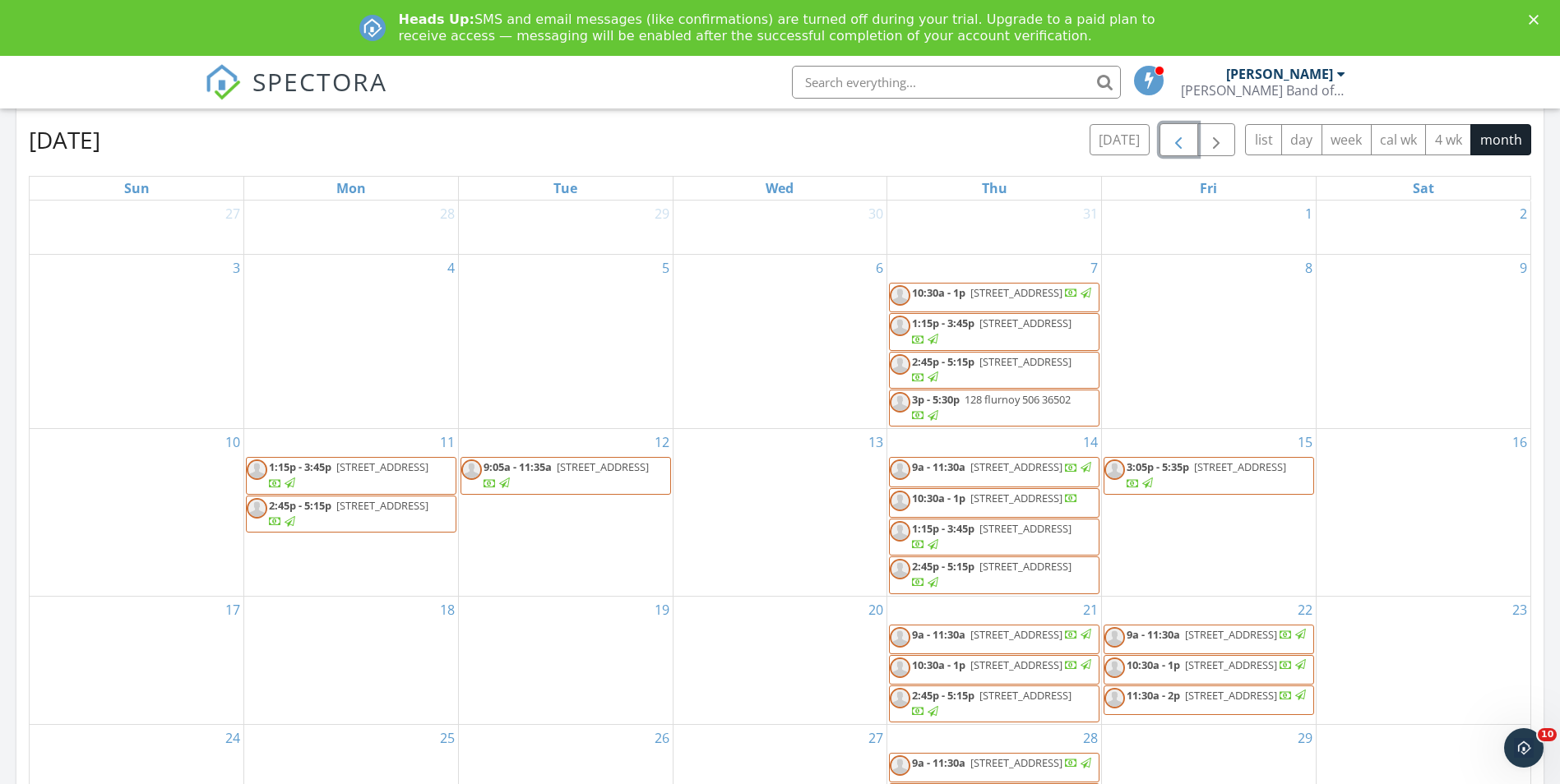
click at [1166, 141] on button "button" at bounding box center [1178, 141] width 39 height 34
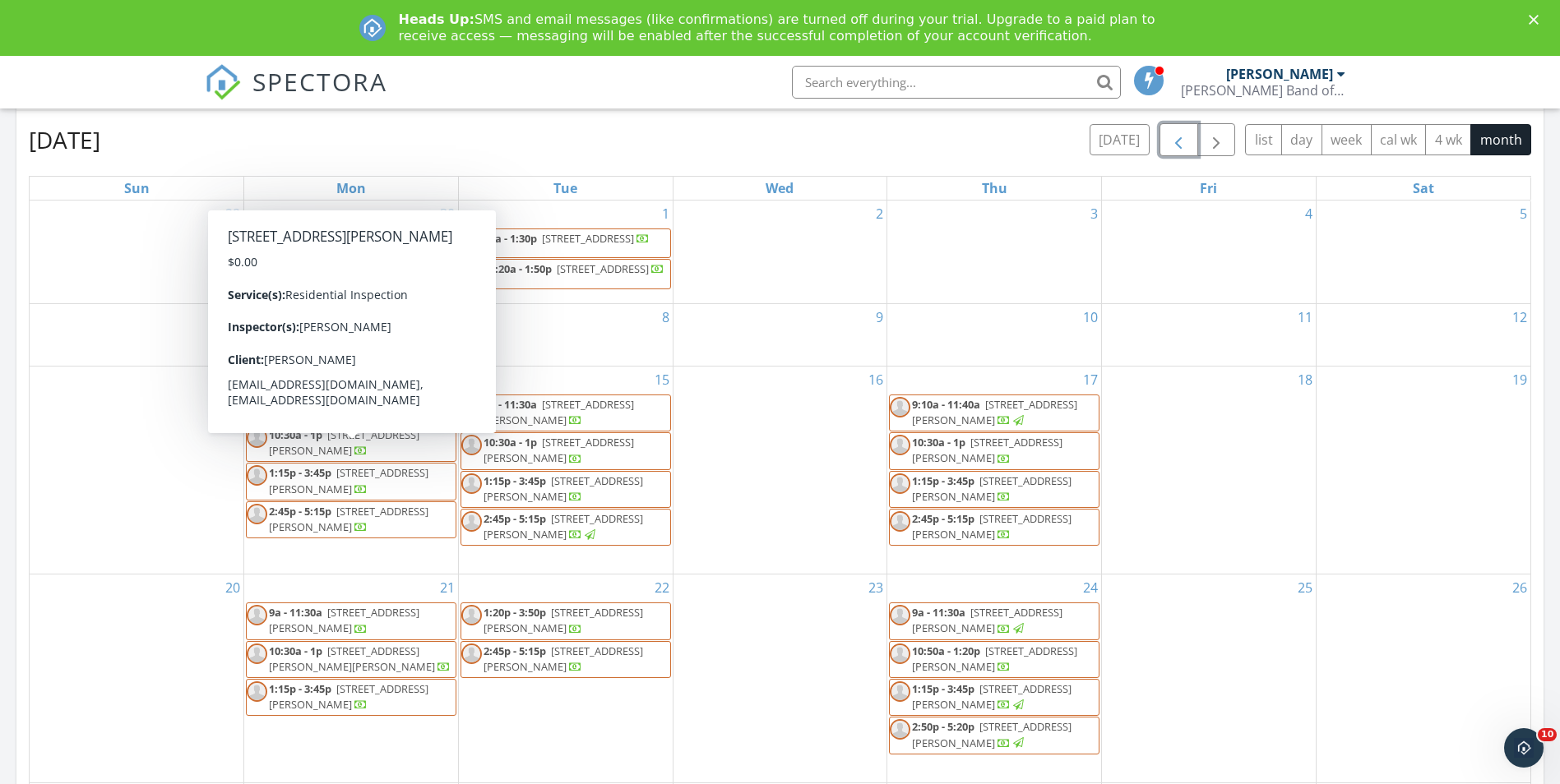
click at [358, 459] on span "10:30a - 1p [STREET_ADDRESS][PERSON_NAME]" at bounding box center [350, 443] width 209 height 32
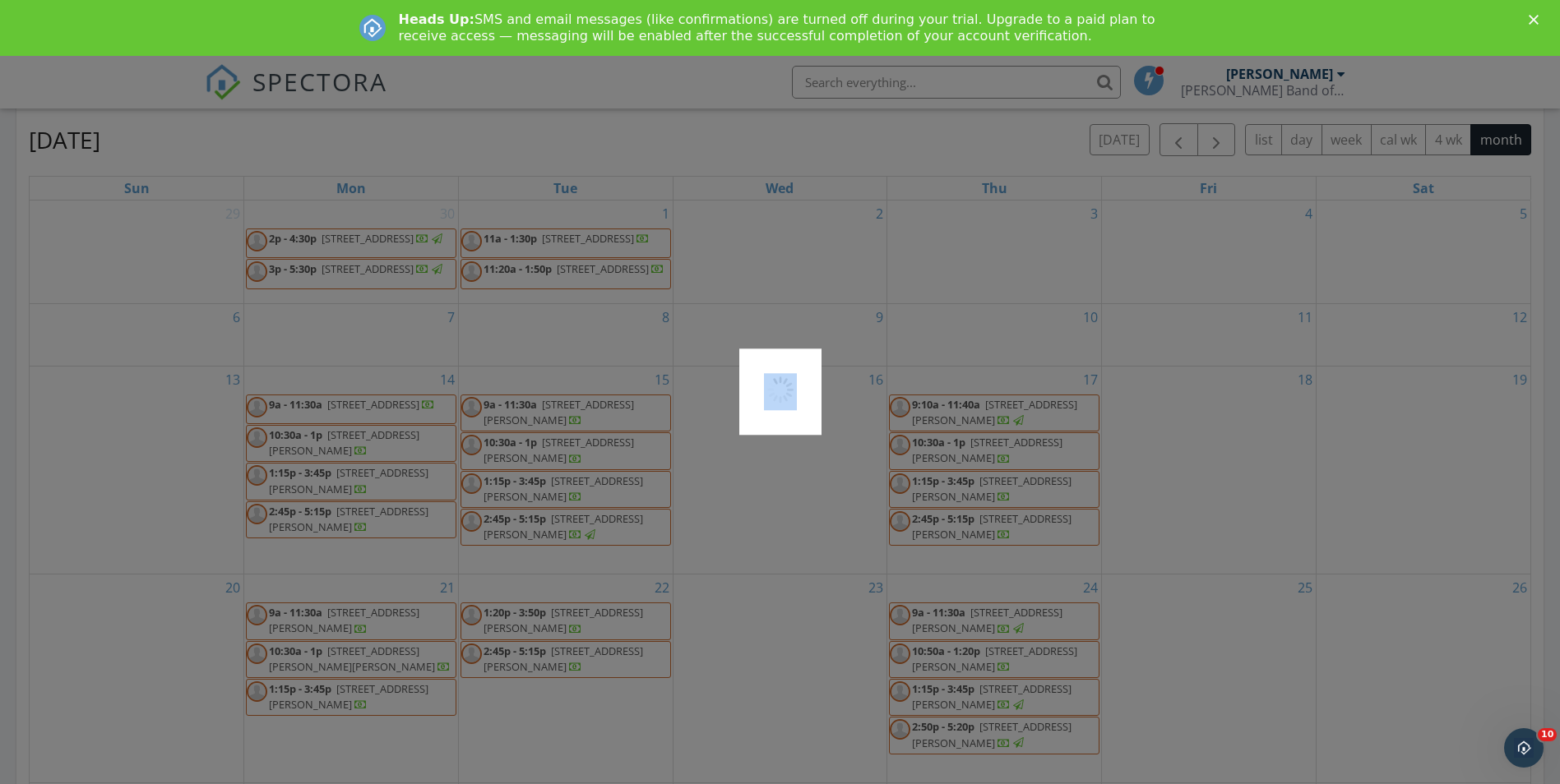
click at [358, 463] on div at bounding box center [780, 392] width 1560 height 784
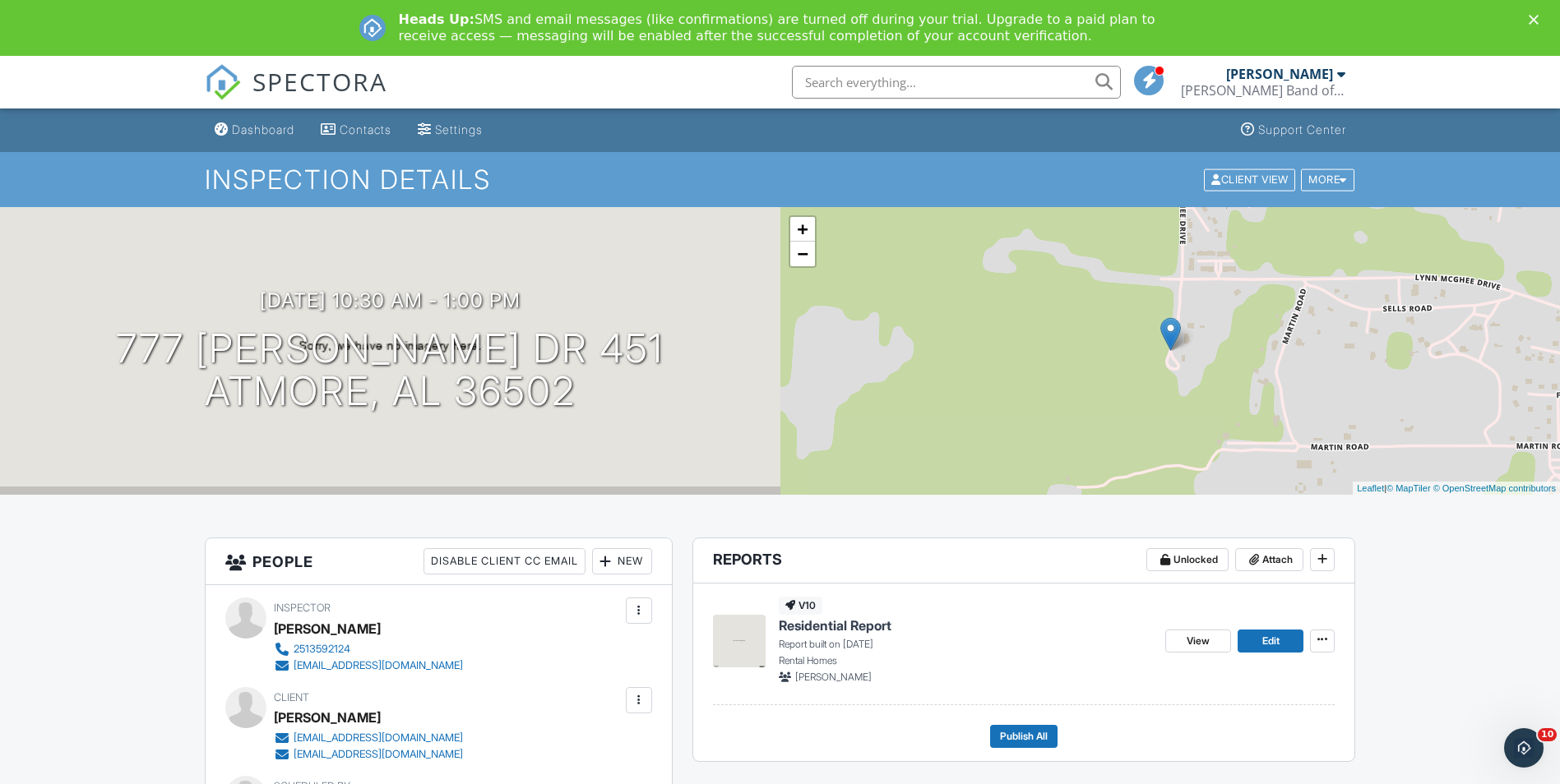
click at [1538, 17] on icon "Close" at bounding box center [1533, 20] width 9 height 9
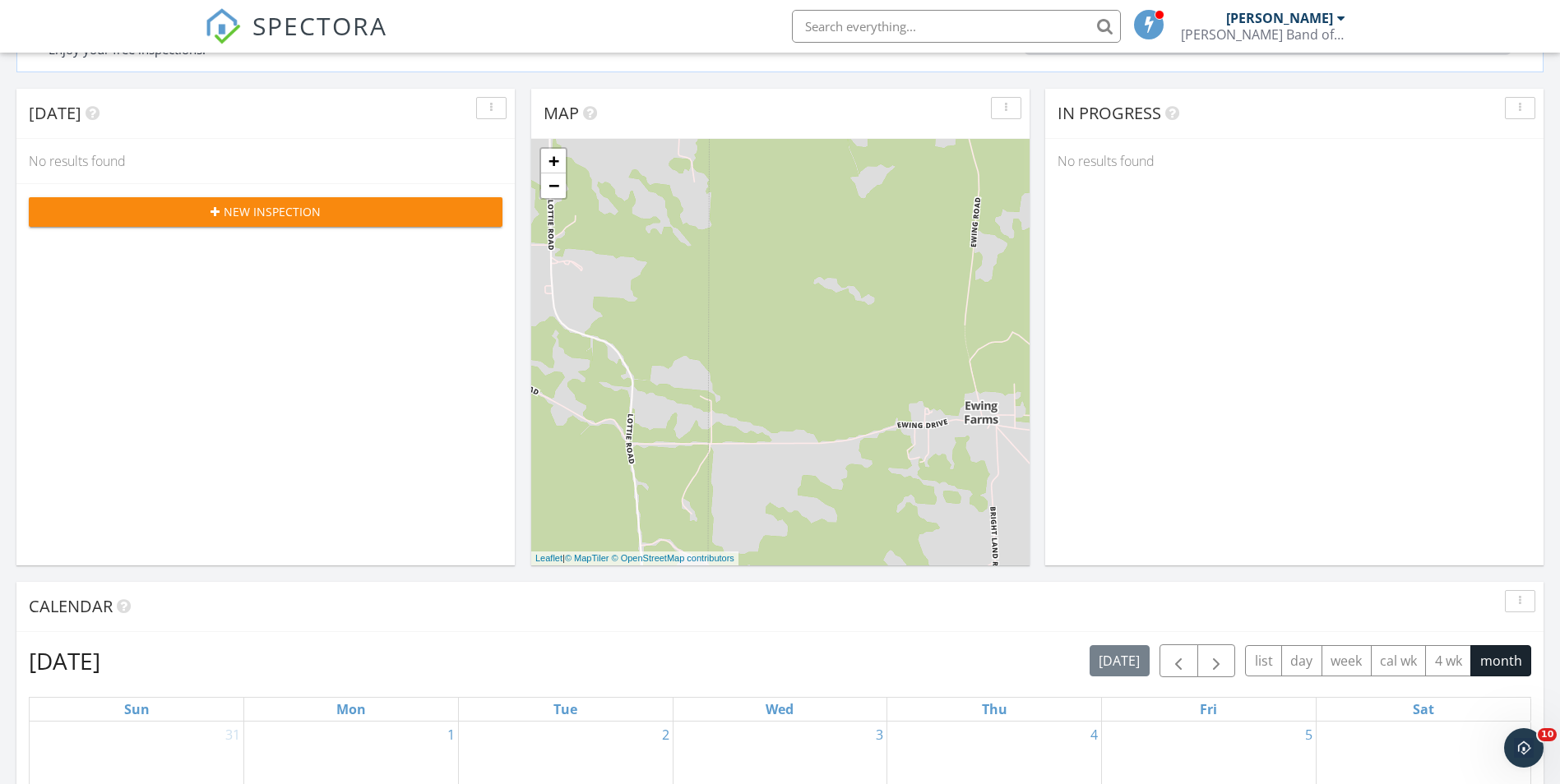
scroll to position [246, 0]
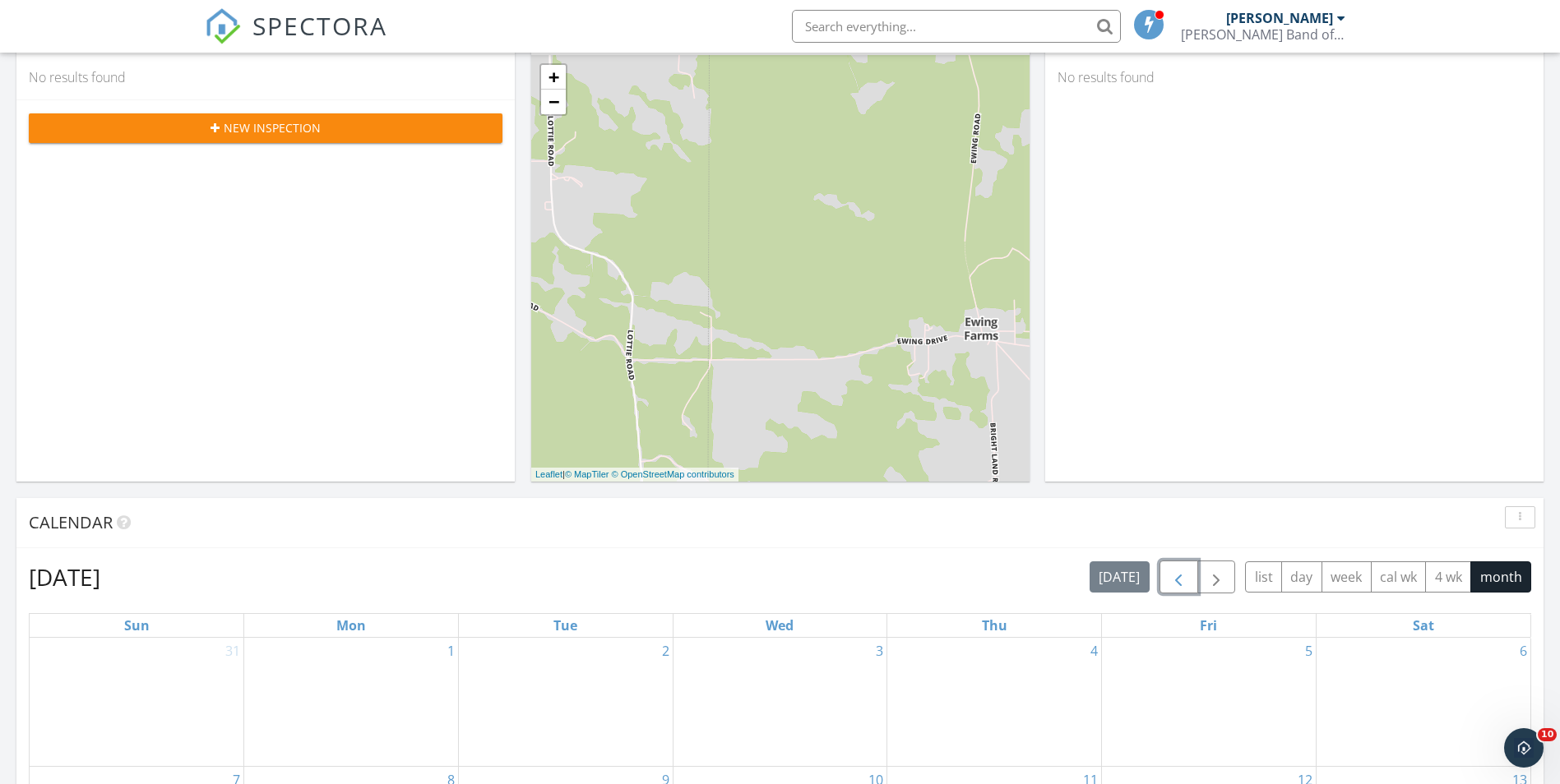
click at [1182, 576] on span "button" at bounding box center [1178, 577] width 20 height 20
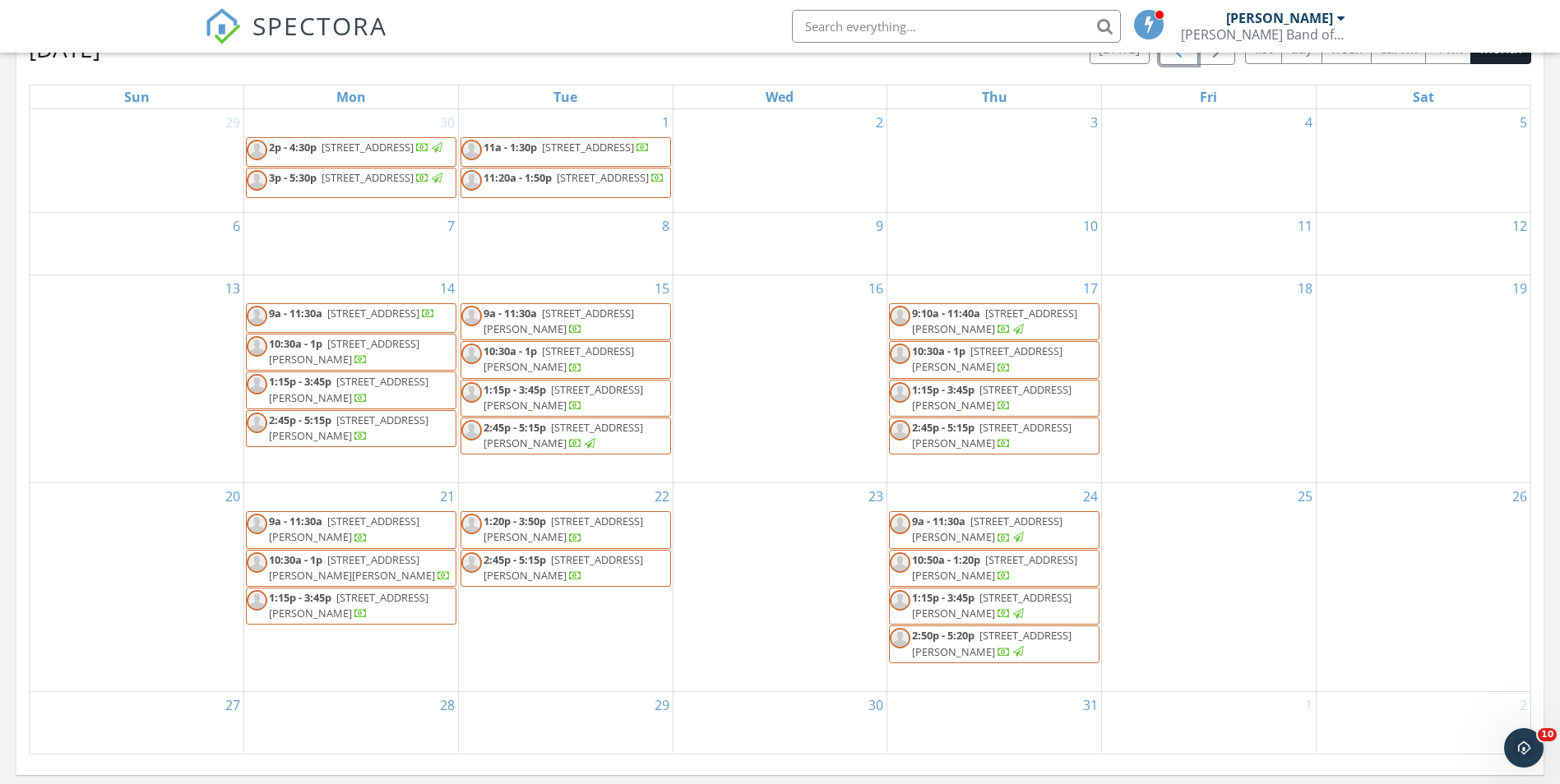
scroll to position [822, 0]
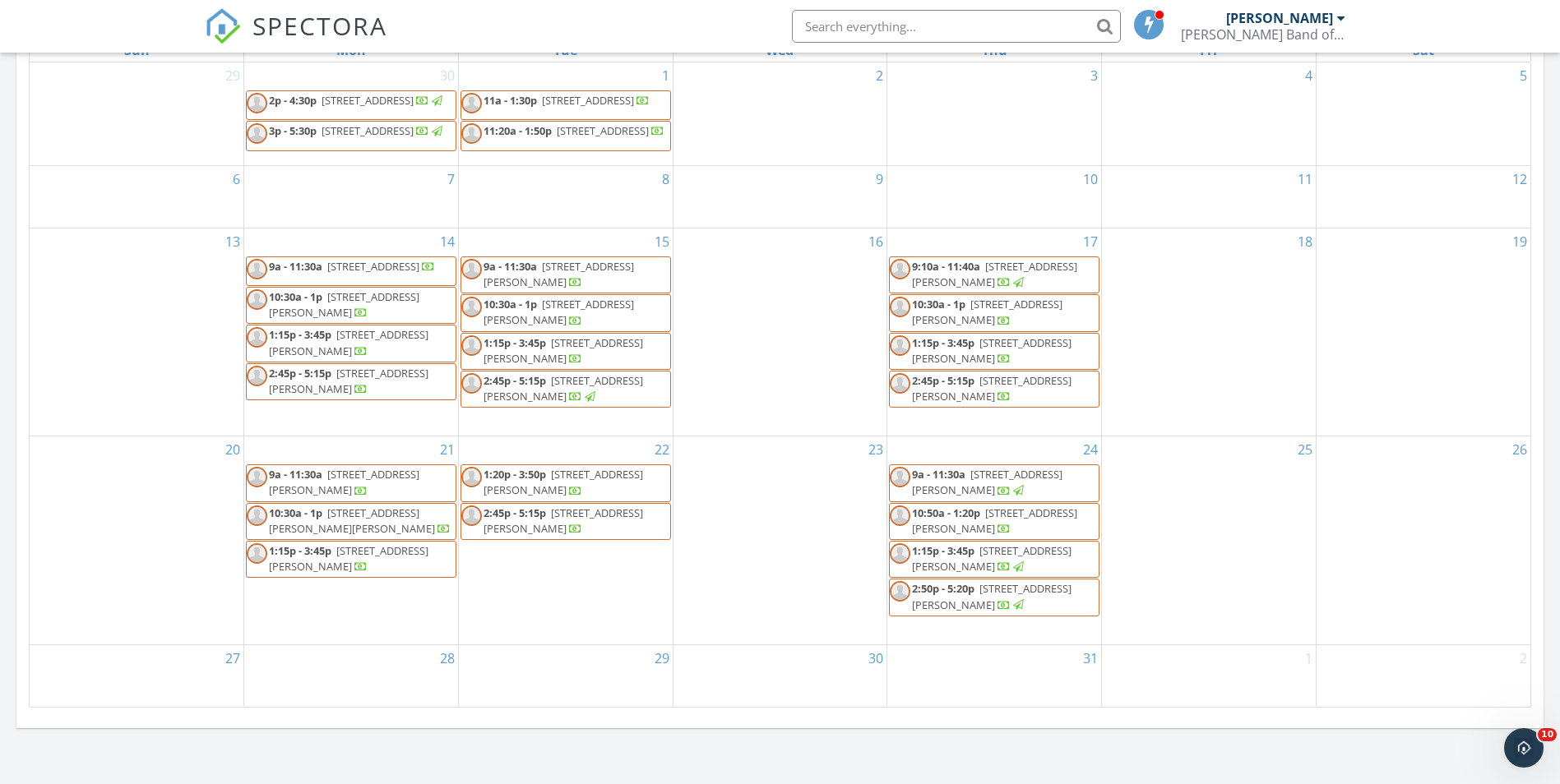
click at [554, 526] on span "[STREET_ADDRESS][PERSON_NAME]" at bounding box center [562, 521] width 159 height 30
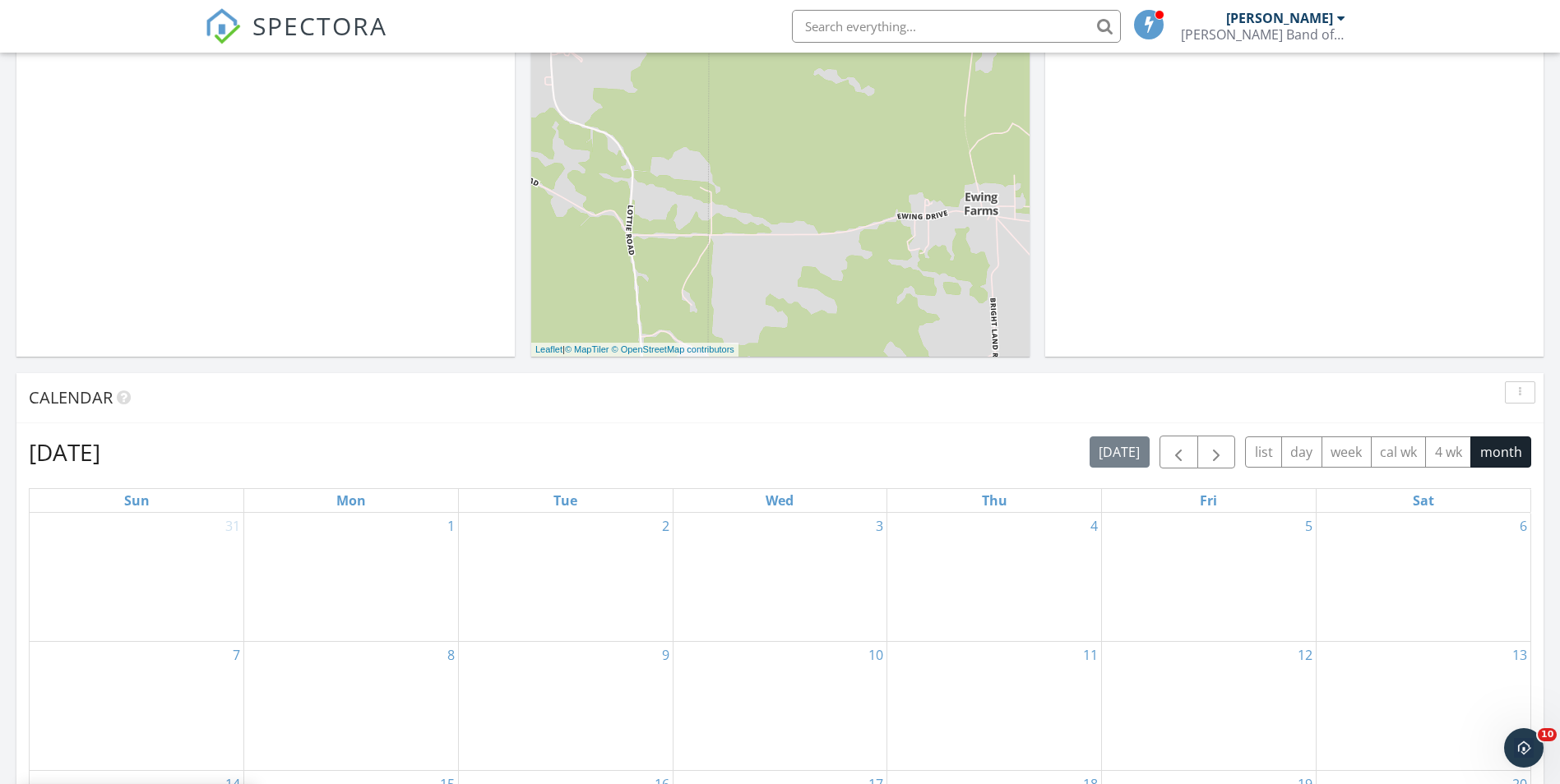
scroll to position [493, 0]
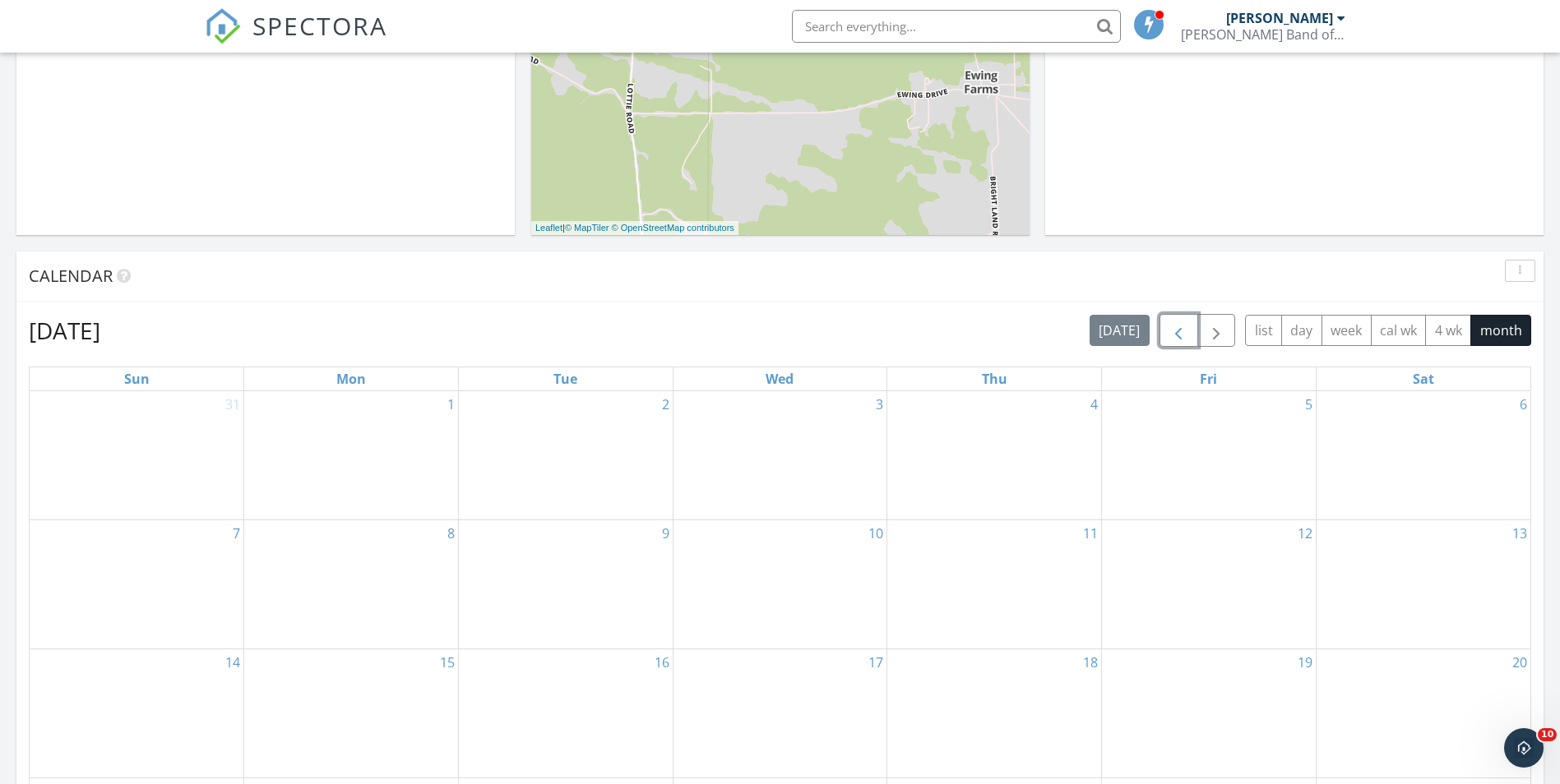
click at [1179, 336] on span "button" at bounding box center [1178, 331] width 20 height 20
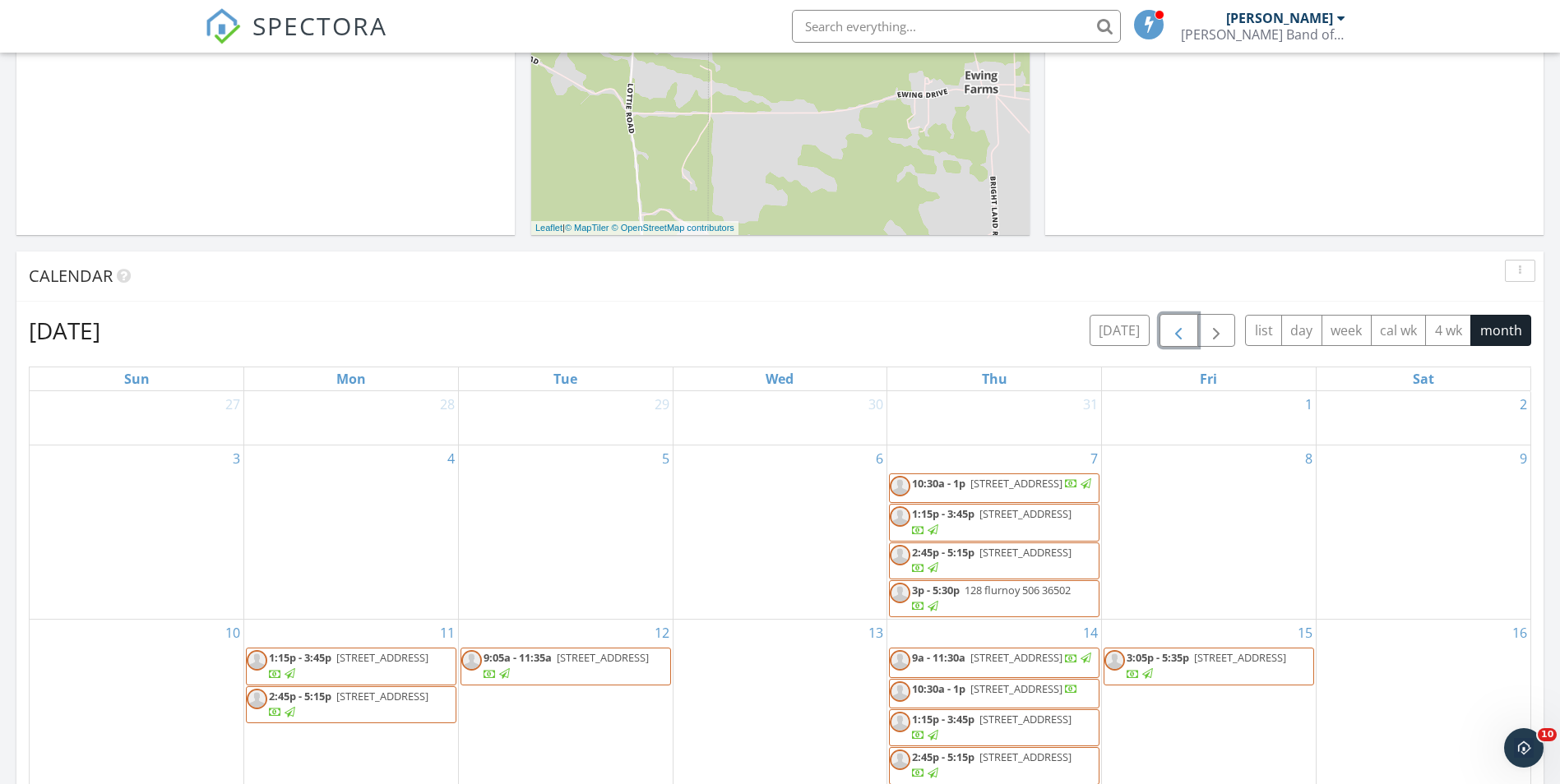
click at [1179, 336] on span "button" at bounding box center [1178, 331] width 20 height 20
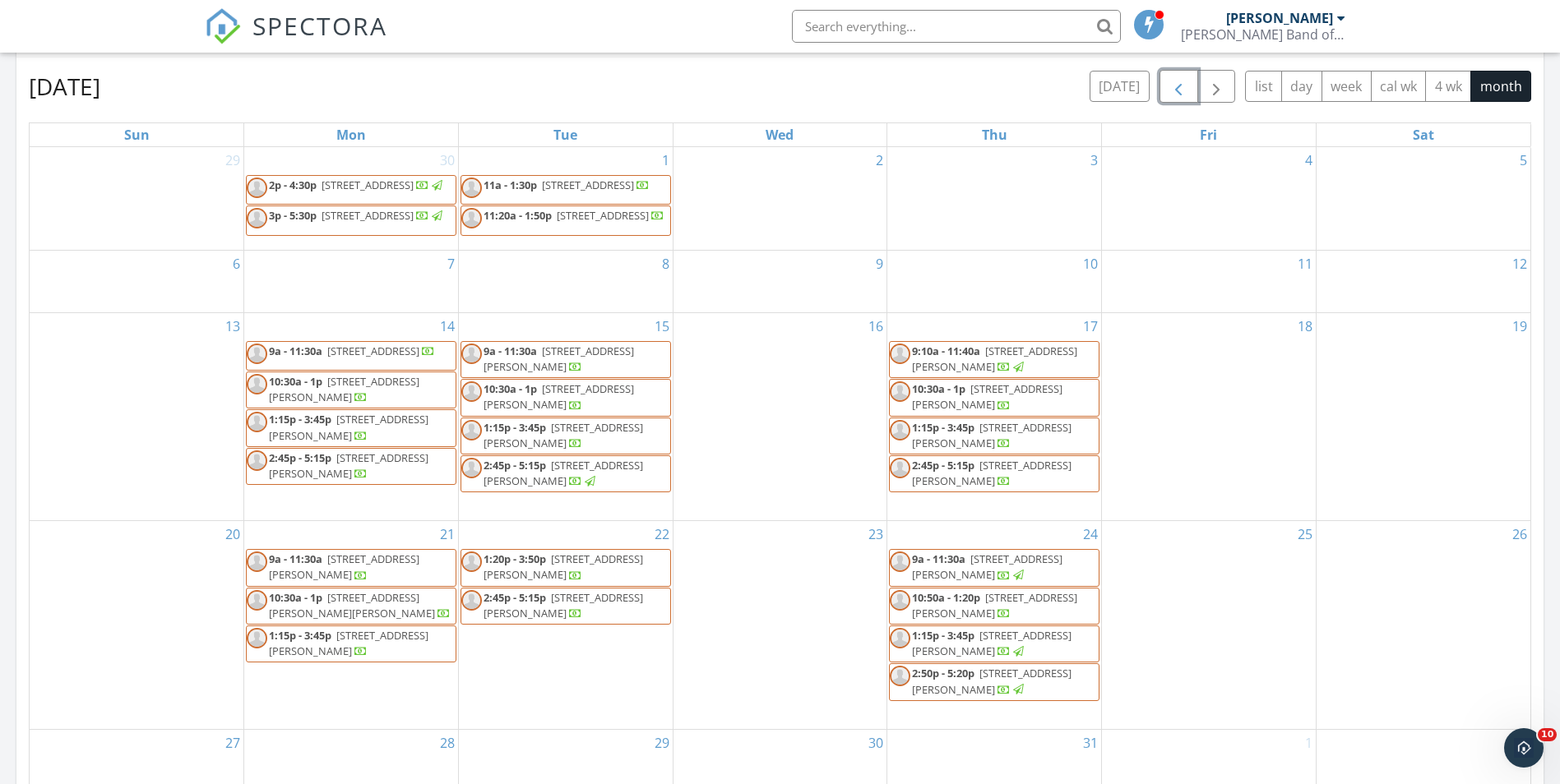
scroll to position [740, 0]
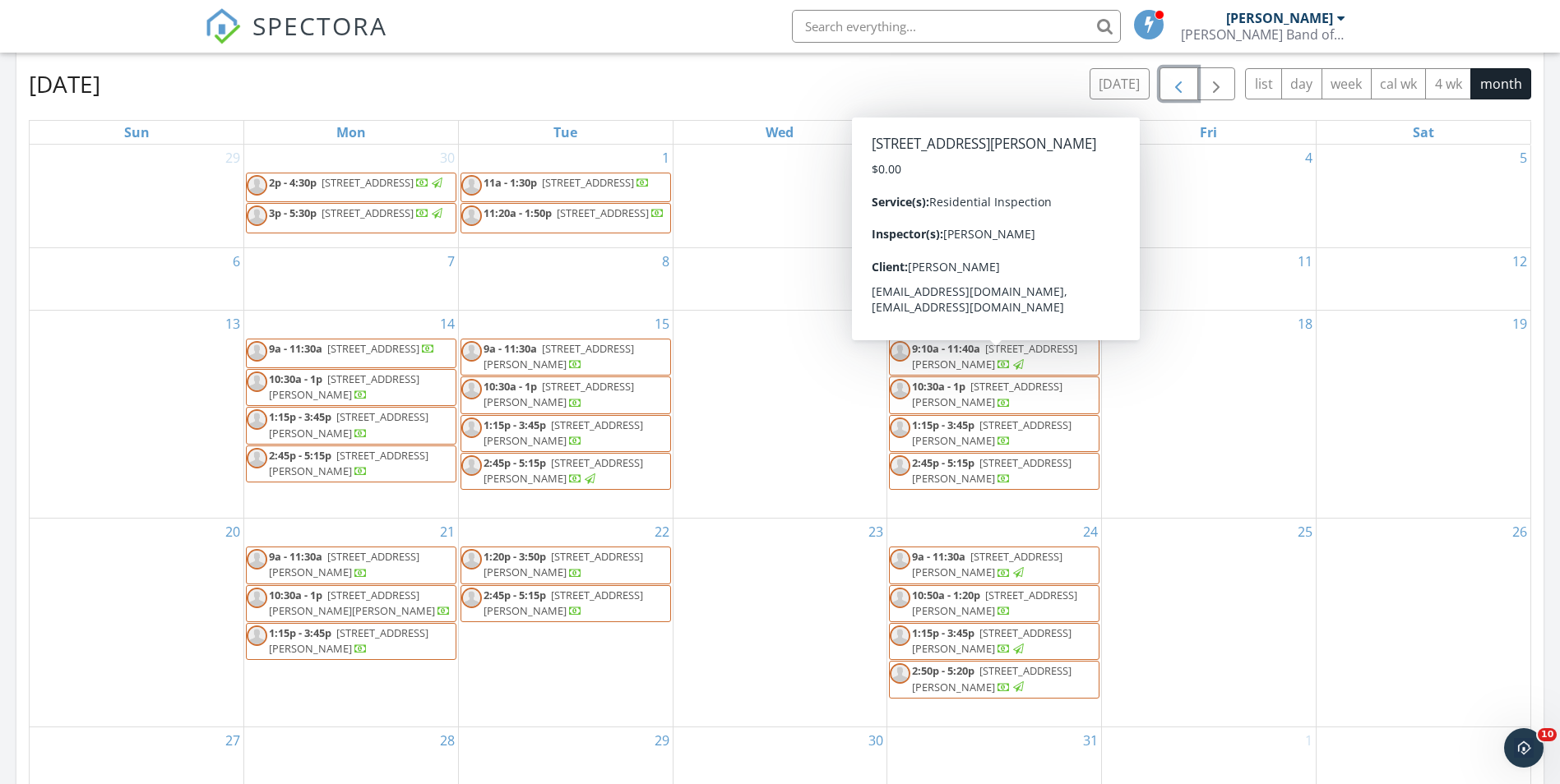
click at [986, 368] on span "777 Lynn McGhee Dr 459, Atmore 36502" at bounding box center [994, 357] width 165 height 30
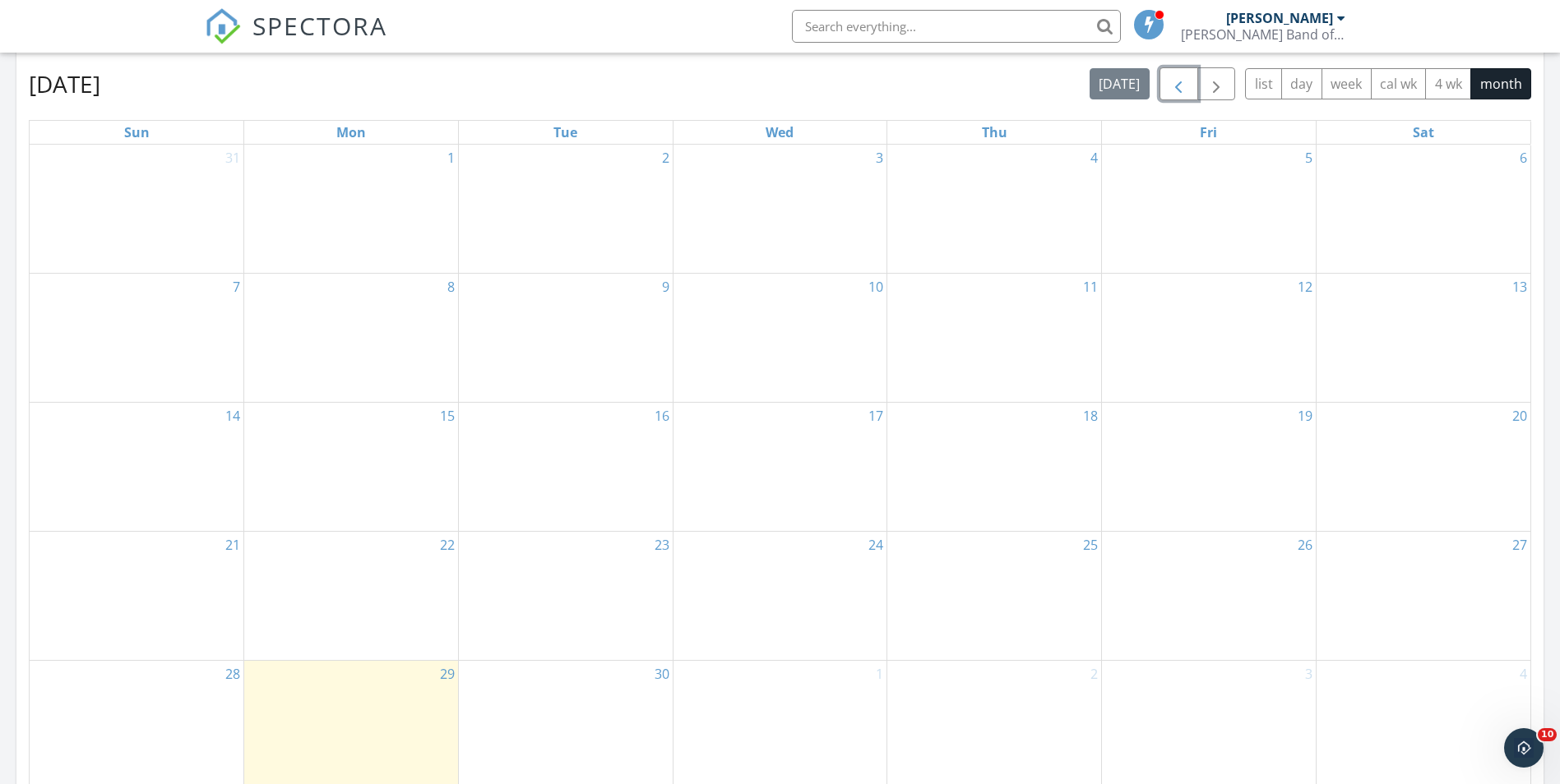
click at [1172, 88] on span "button" at bounding box center [1178, 84] width 20 height 20
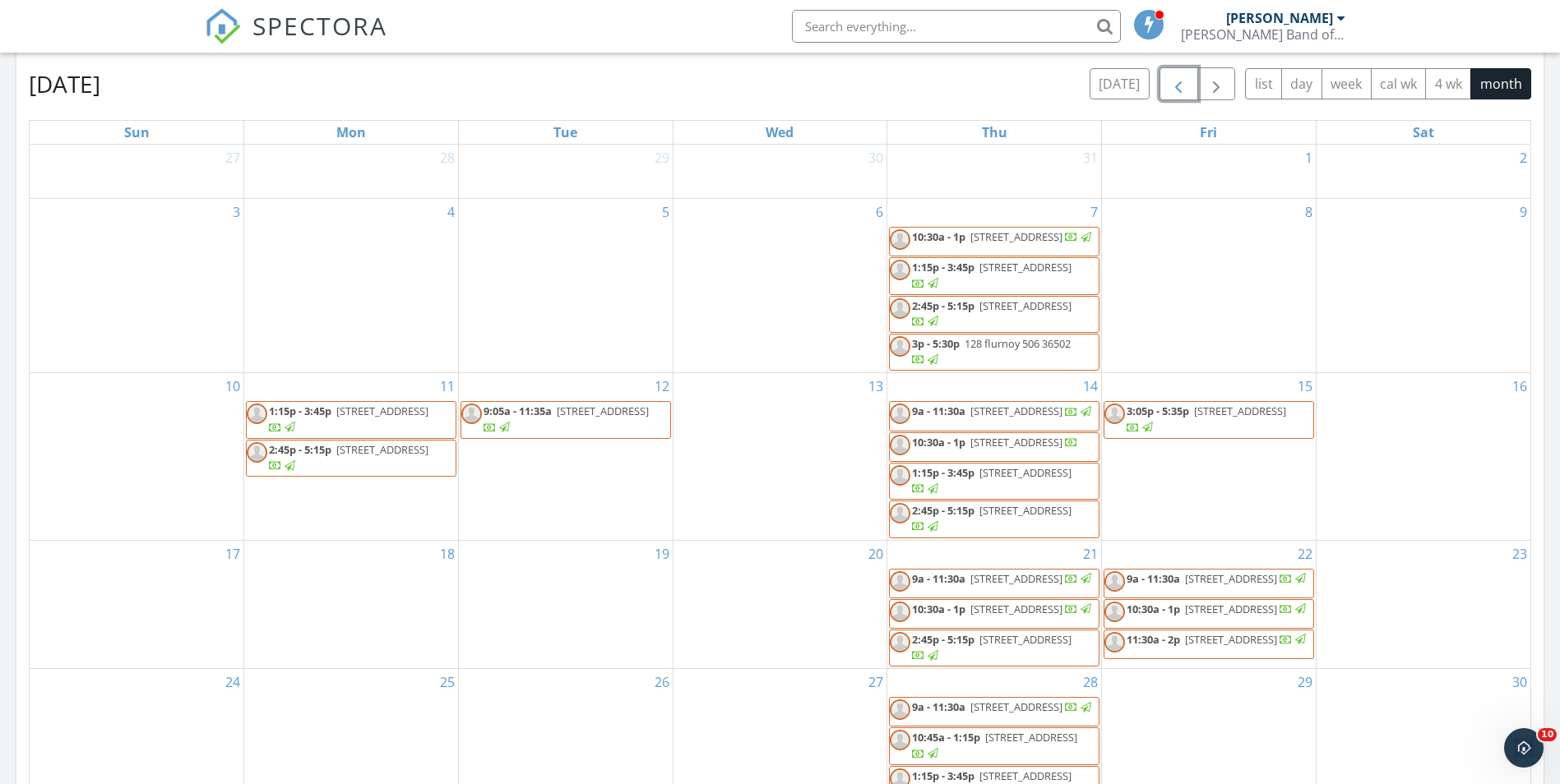
click at [1172, 88] on span "button" at bounding box center [1178, 84] width 20 height 20
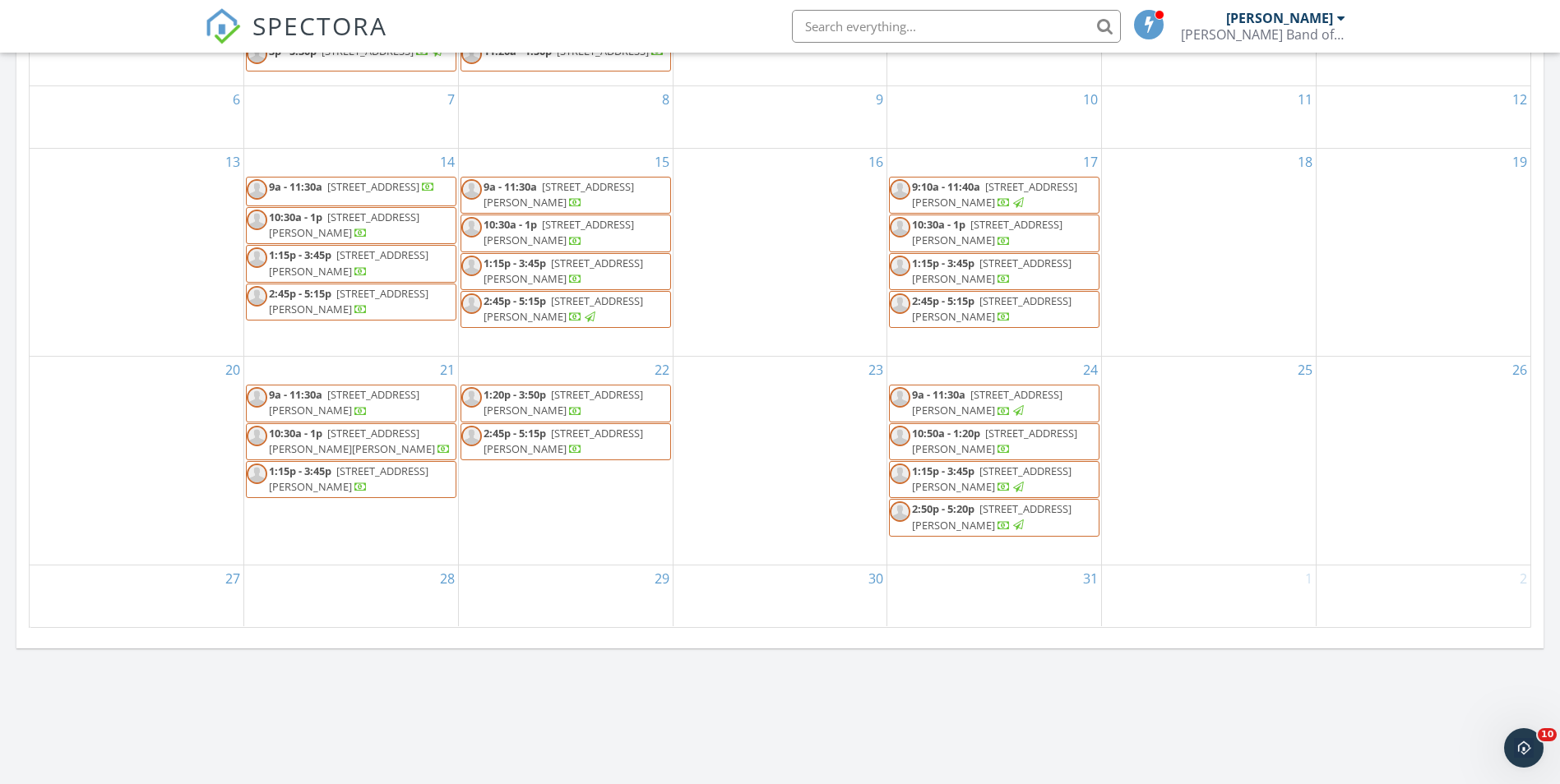
scroll to position [904, 0]
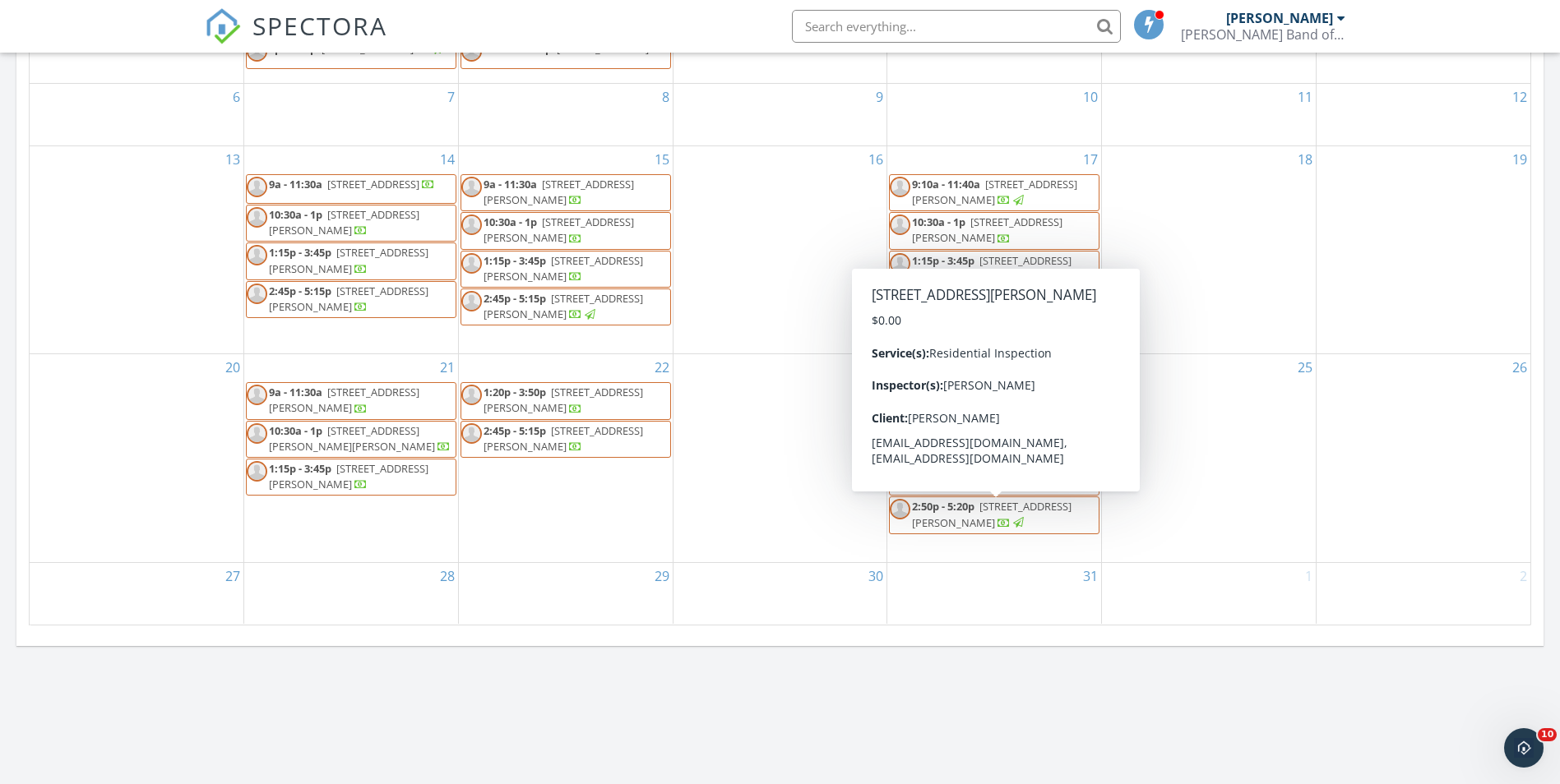
click at [979, 527] on span "777 Lynn McGhee Drive 465, Atmore 36502" at bounding box center [991, 514] width 159 height 30
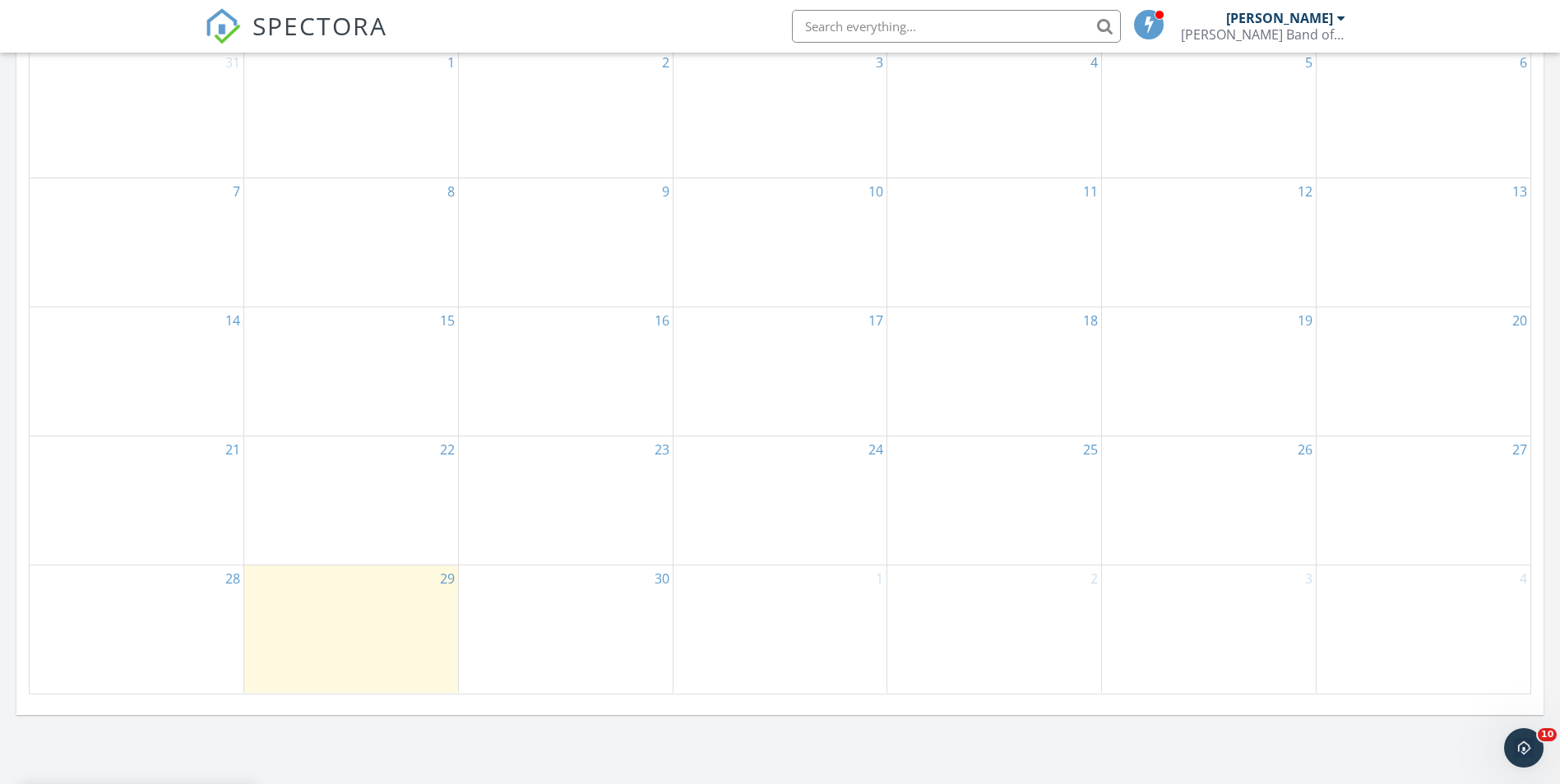
scroll to position [740, 0]
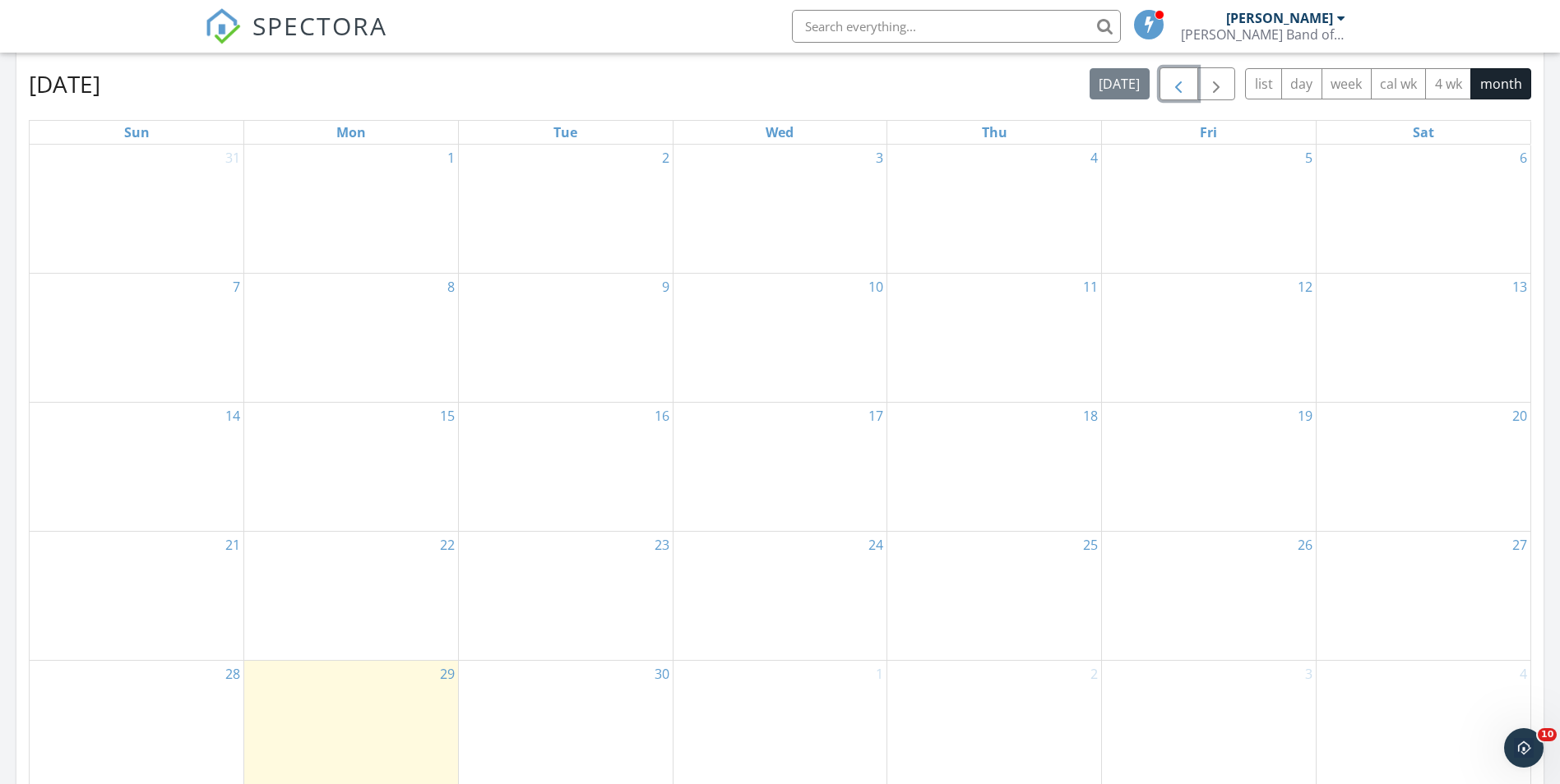
click at [1178, 80] on span "button" at bounding box center [1178, 84] width 20 height 20
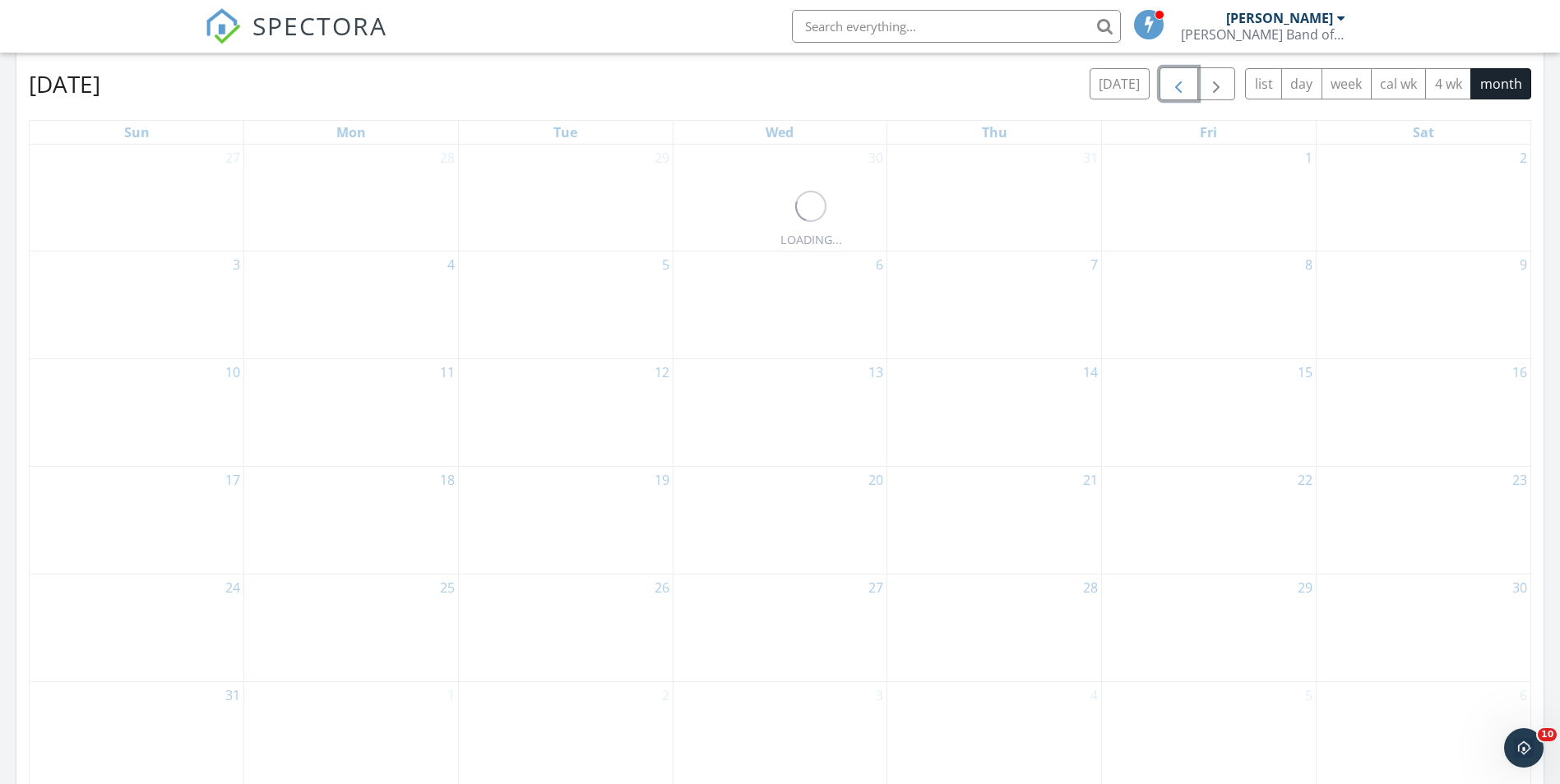
click at [1178, 80] on span "button" at bounding box center [1178, 84] width 20 height 20
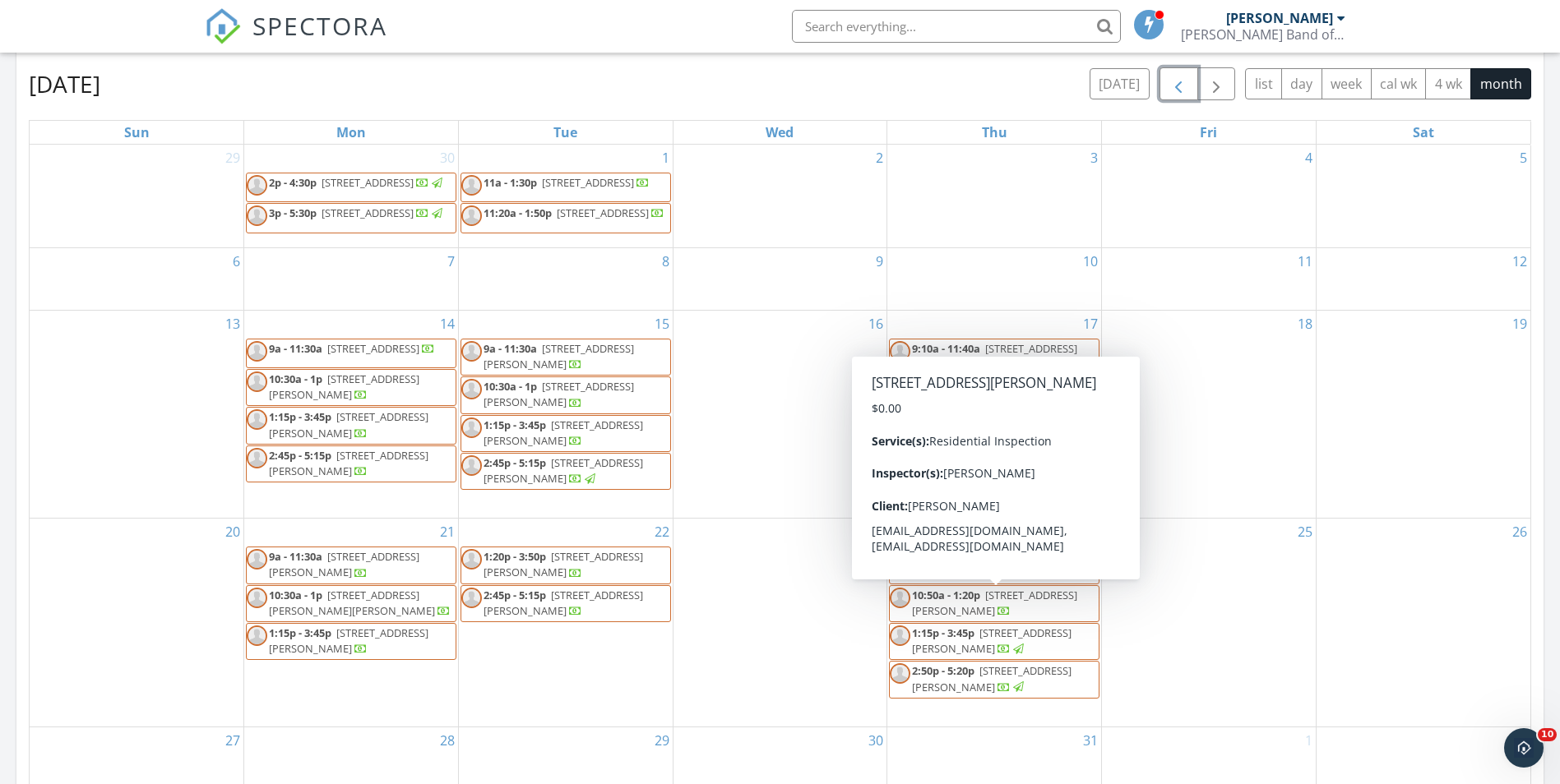
click at [980, 615] on span "[STREET_ADDRESS][PERSON_NAME]" at bounding box center [994, 603] width 165 height 30
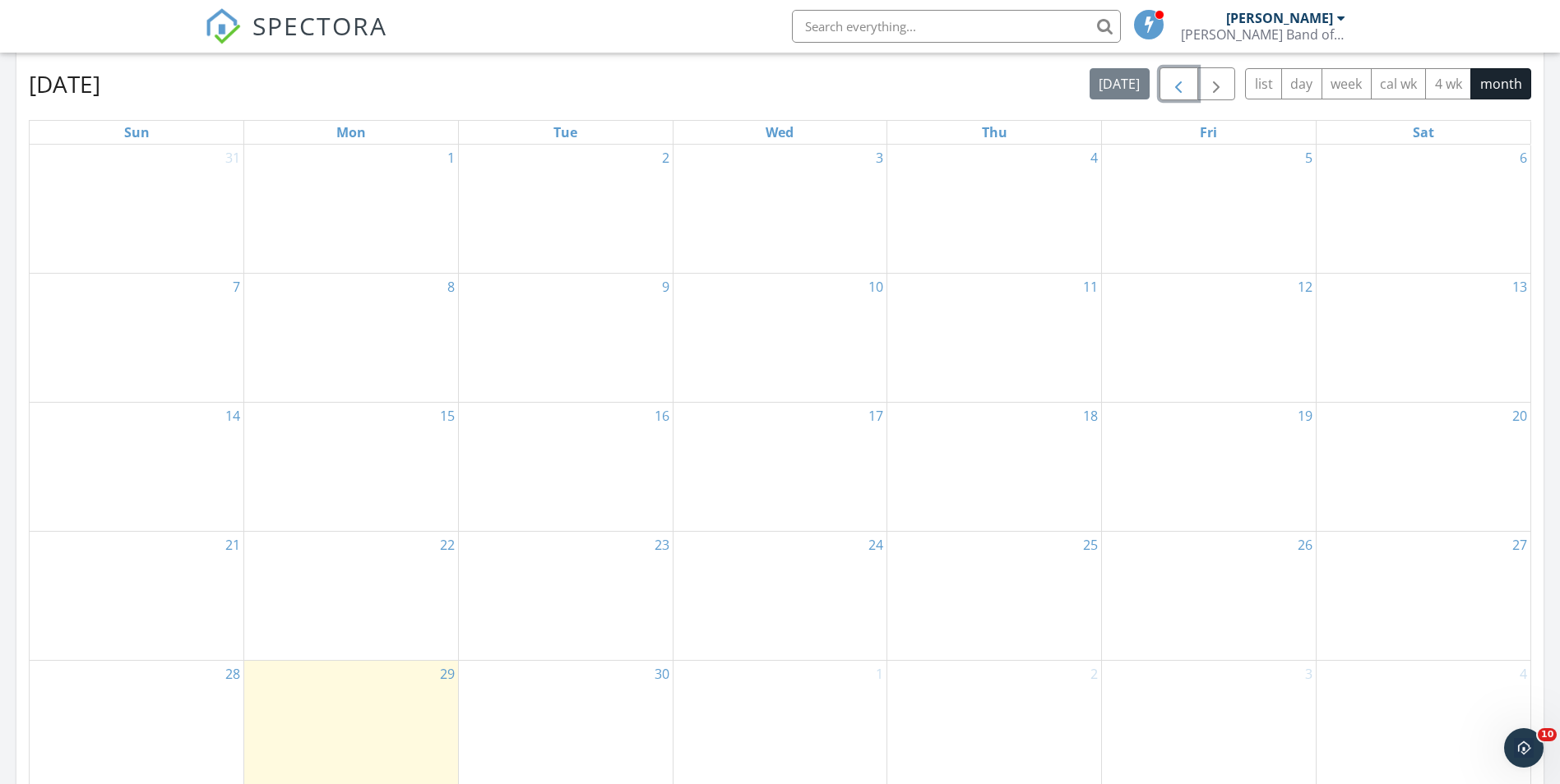
click at [1184, 78] on span "button" at bounding box center [1178, 84] width 20 height 20
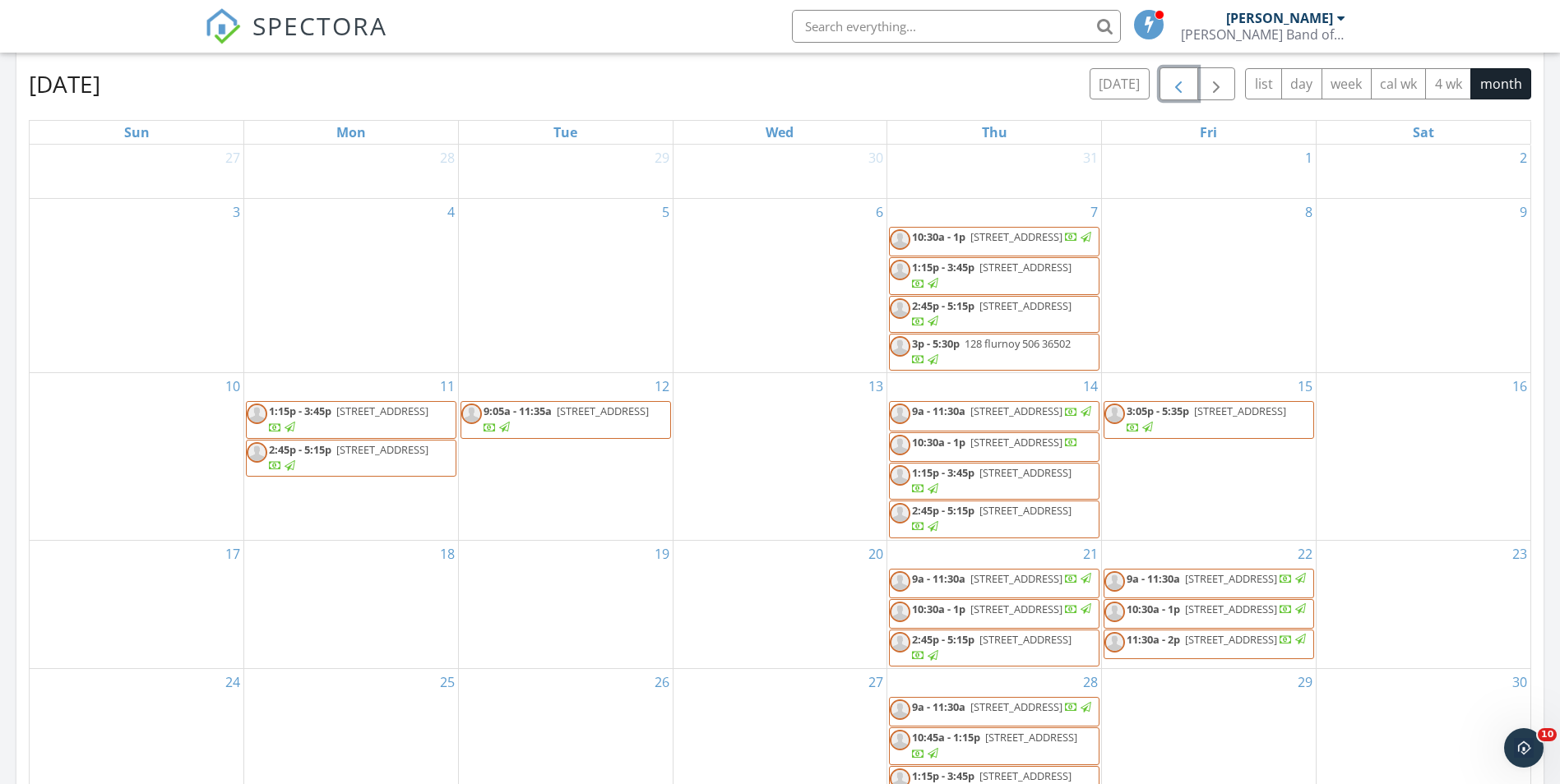
click at [1183, 86] on span "button" at bounding box center [1178, 84] width 20 height 20
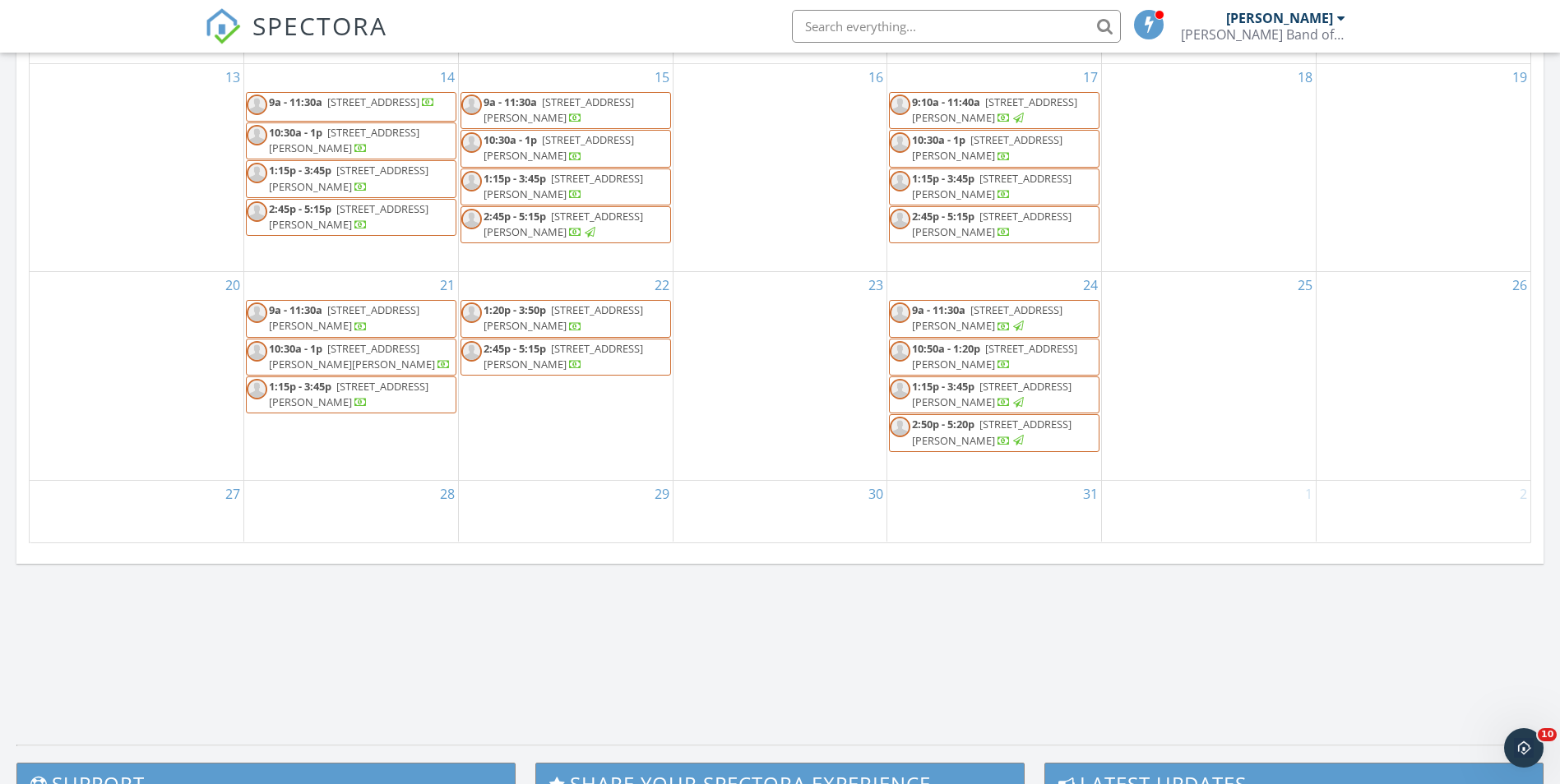
scroll to position [904, 0]
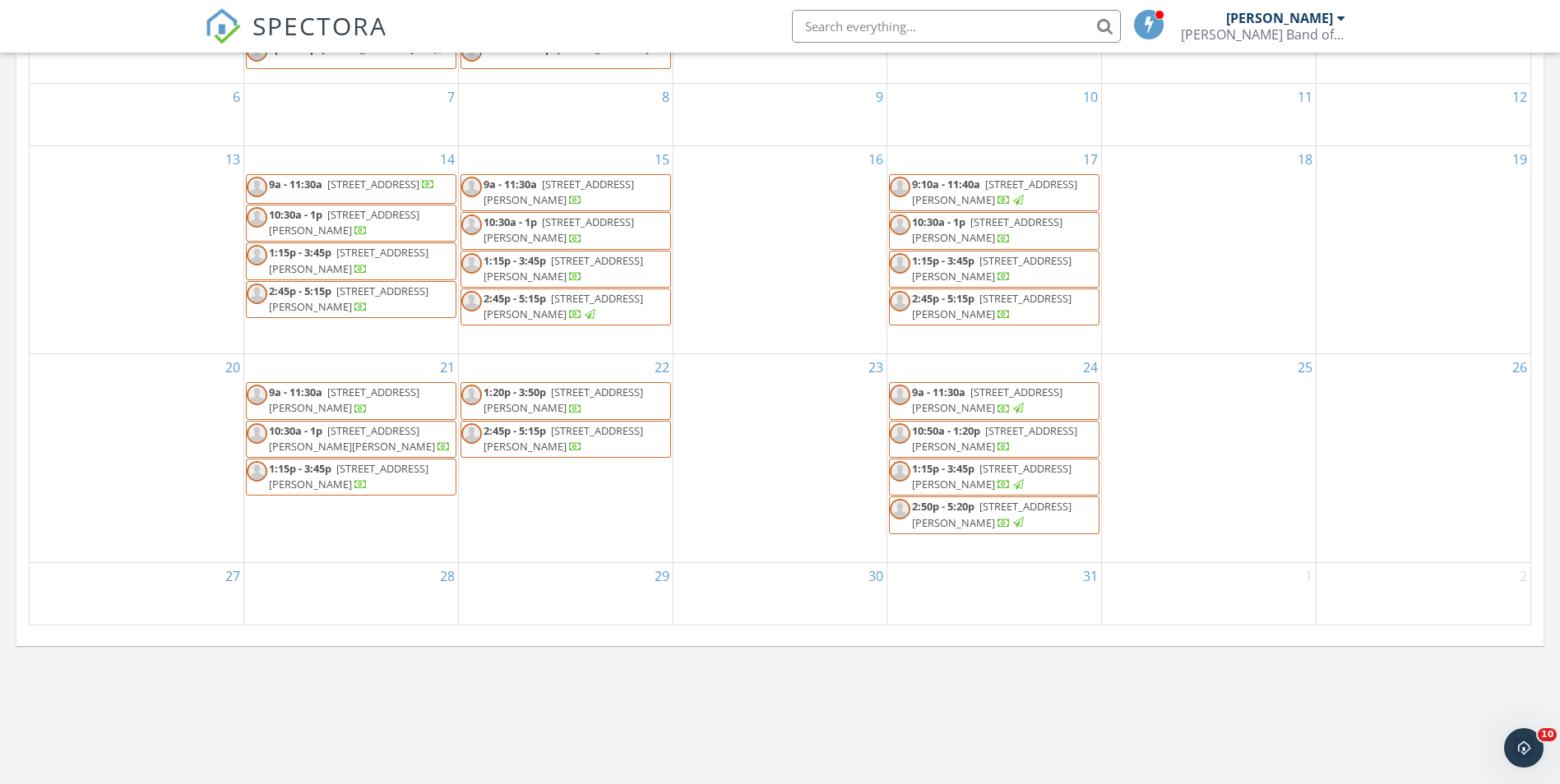
click at [983, 525] on span "[STREET_ADDRESS][PERSON_NAME]" at bounding box center [991, 514] width 159 height 30
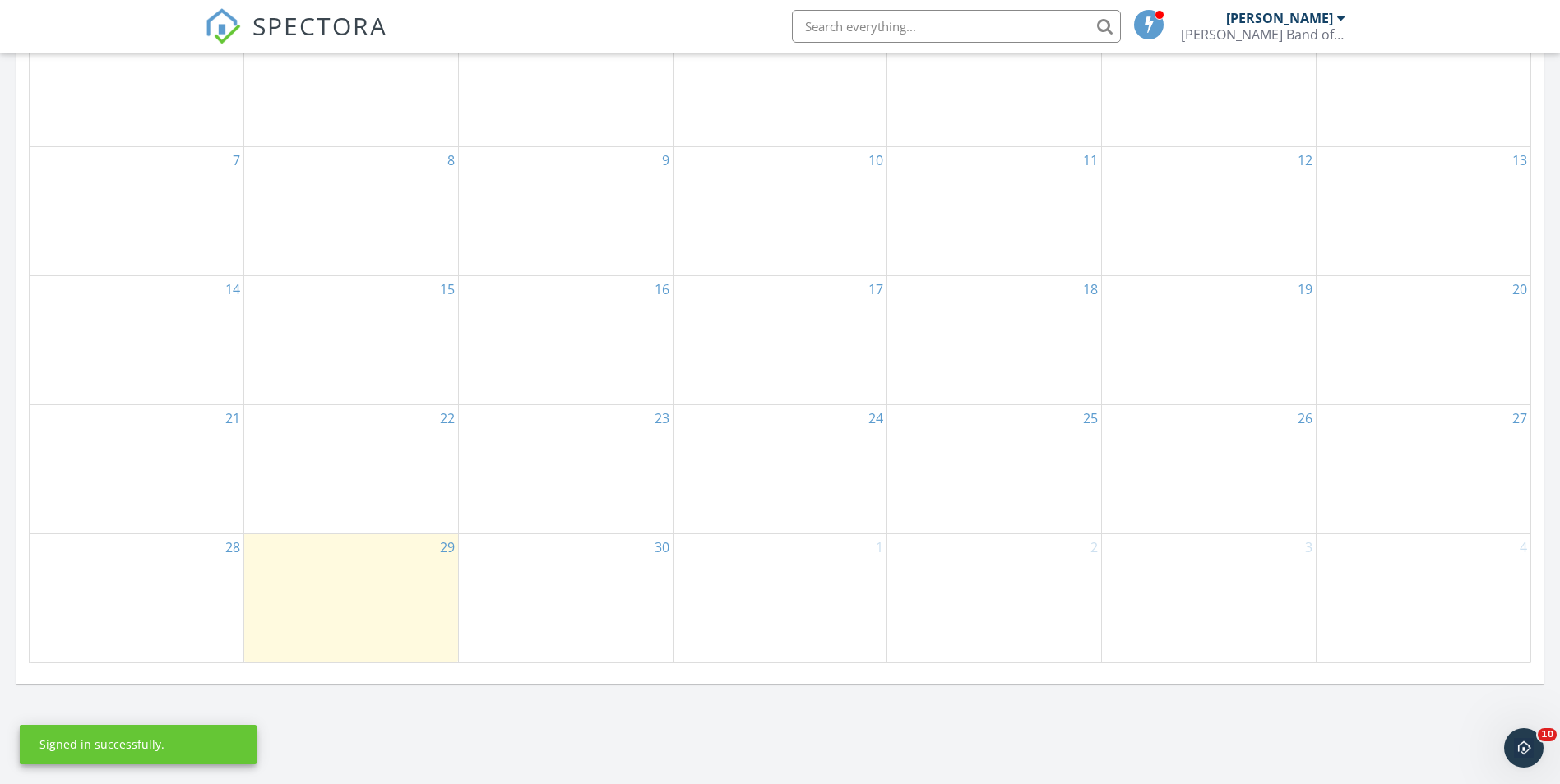
scroll to position [740, 0]
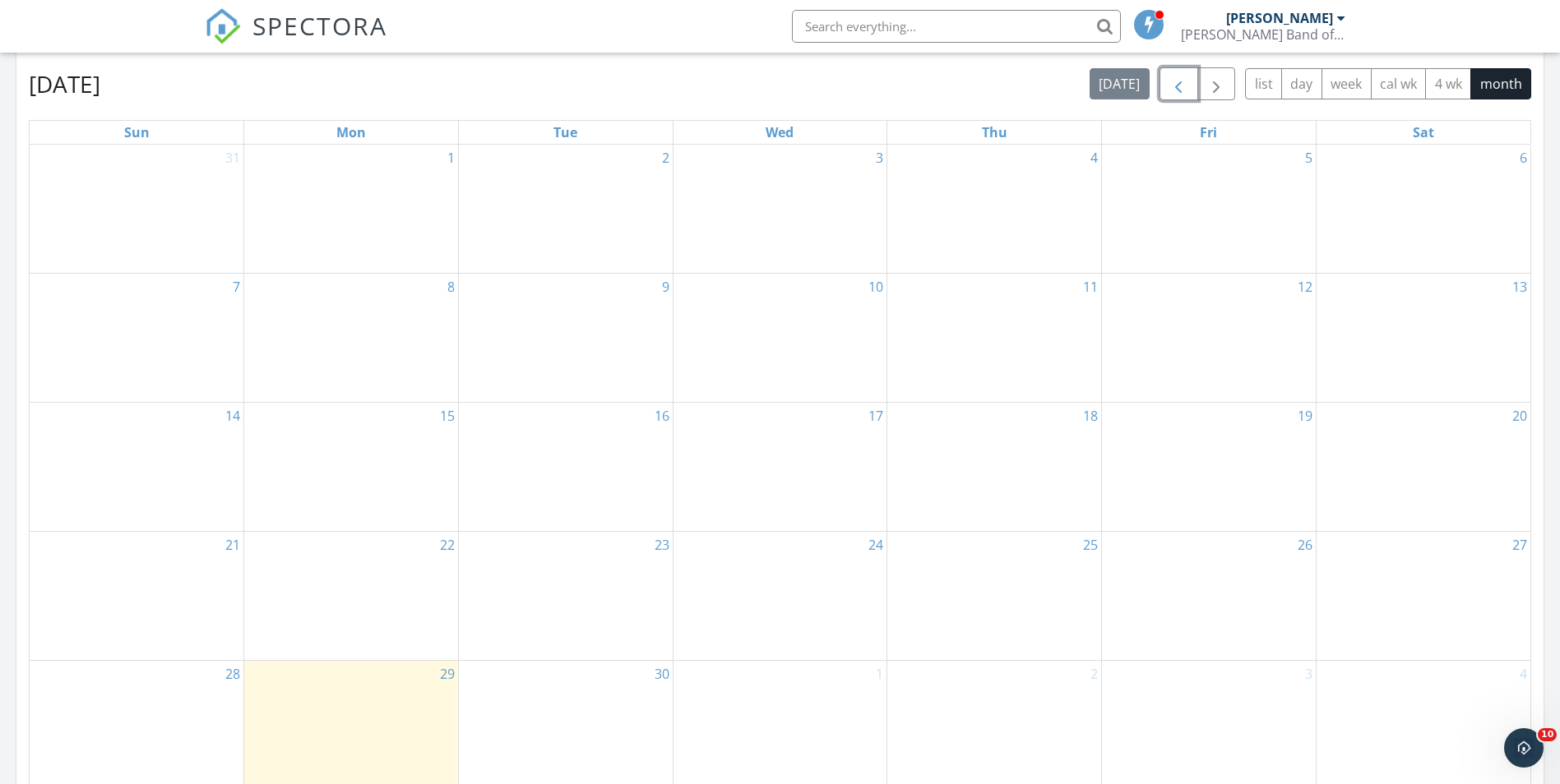
click at [1174, 74] on button "button" at bounding box center [1178, 84] width 39 height 34
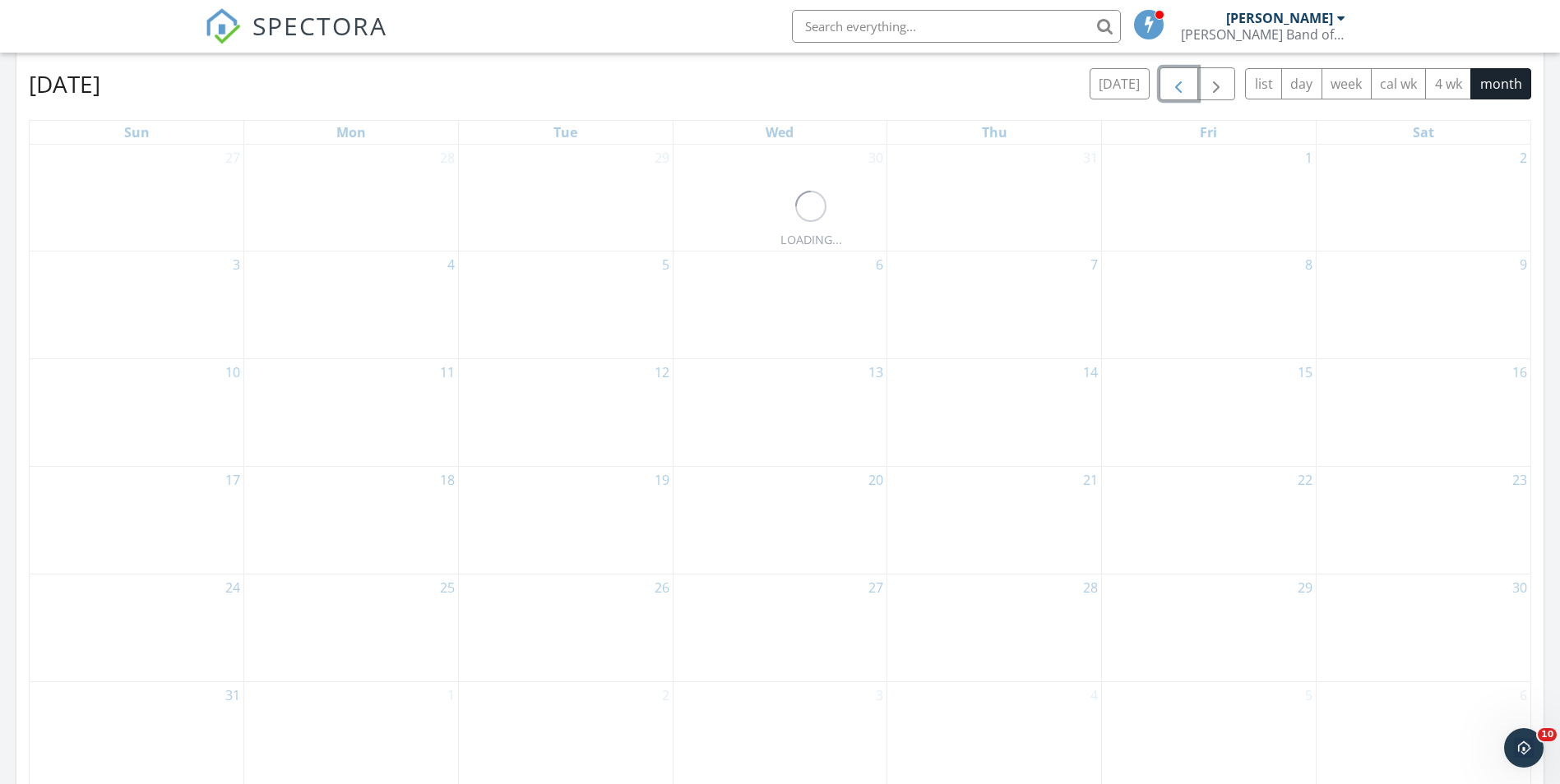
click at [1174, 75] on span "button" at bounding box center [1178, 84] width 20 height 20
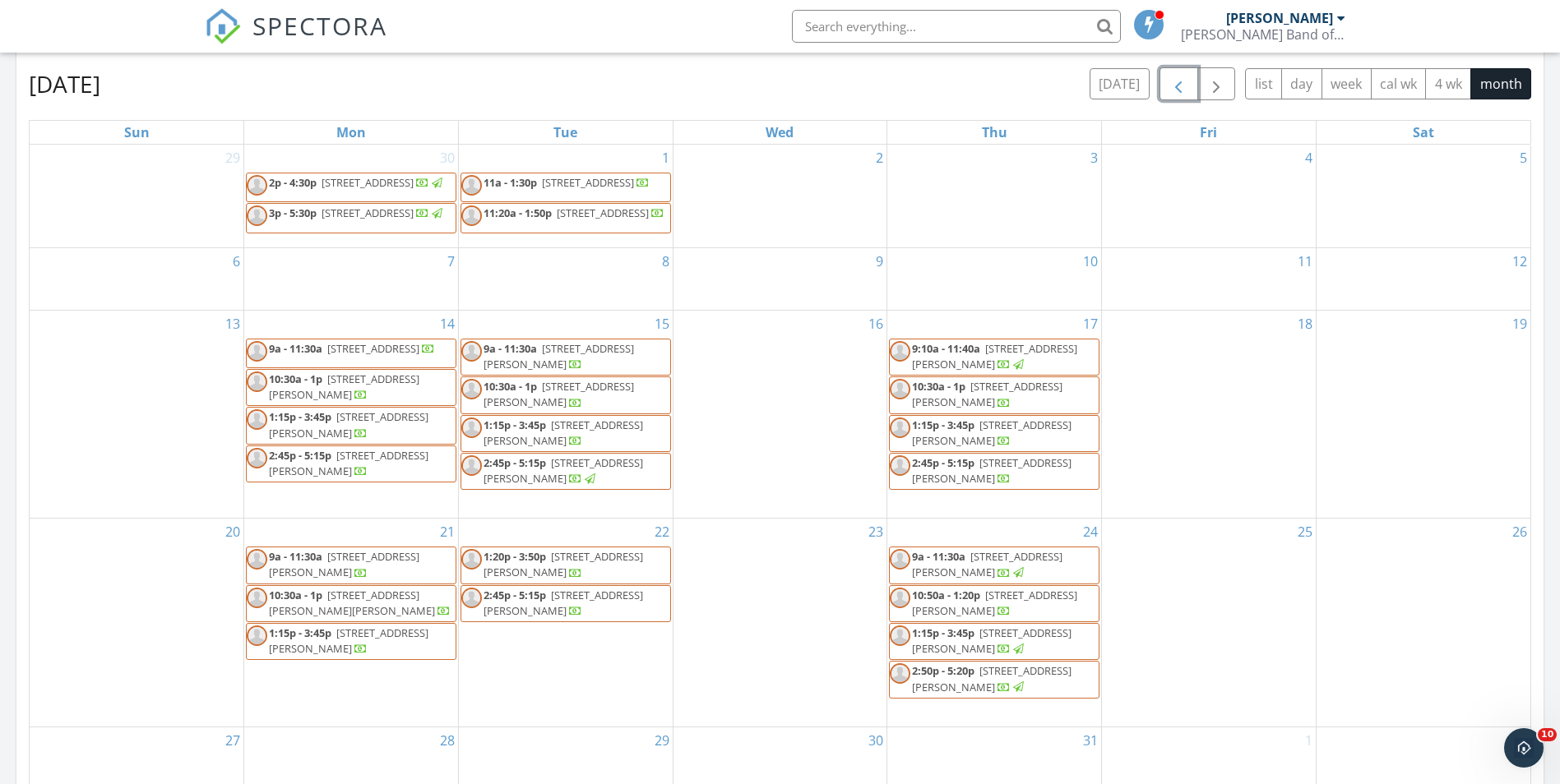
click at [985, 650] on span "[STREET_ADDRESS][PERSON_NAME]" at bounding box center [991, 641] width 159 height 30
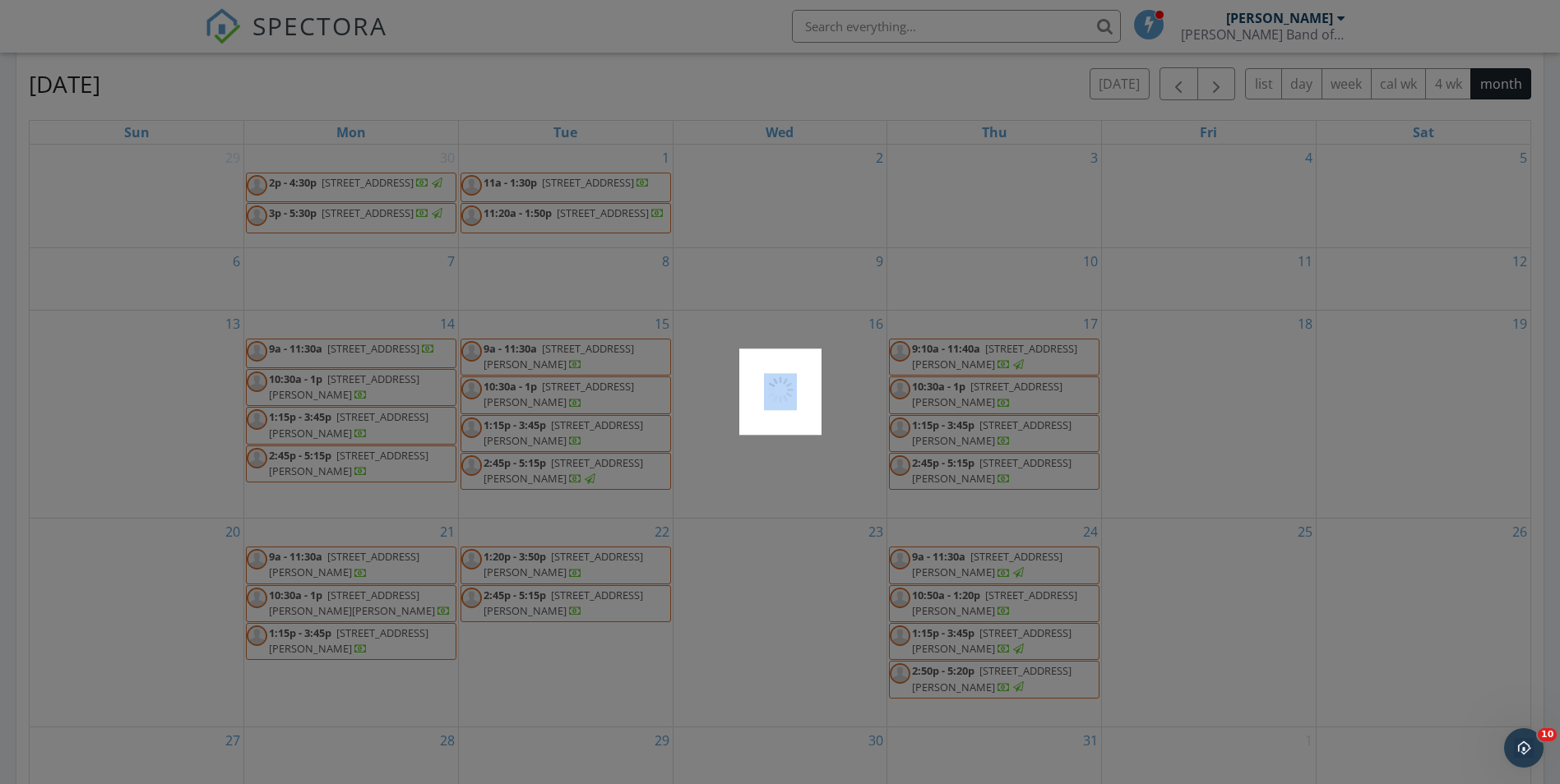
click at [985, 650] on div at bounding box center [780, 392] width 1560 height 784
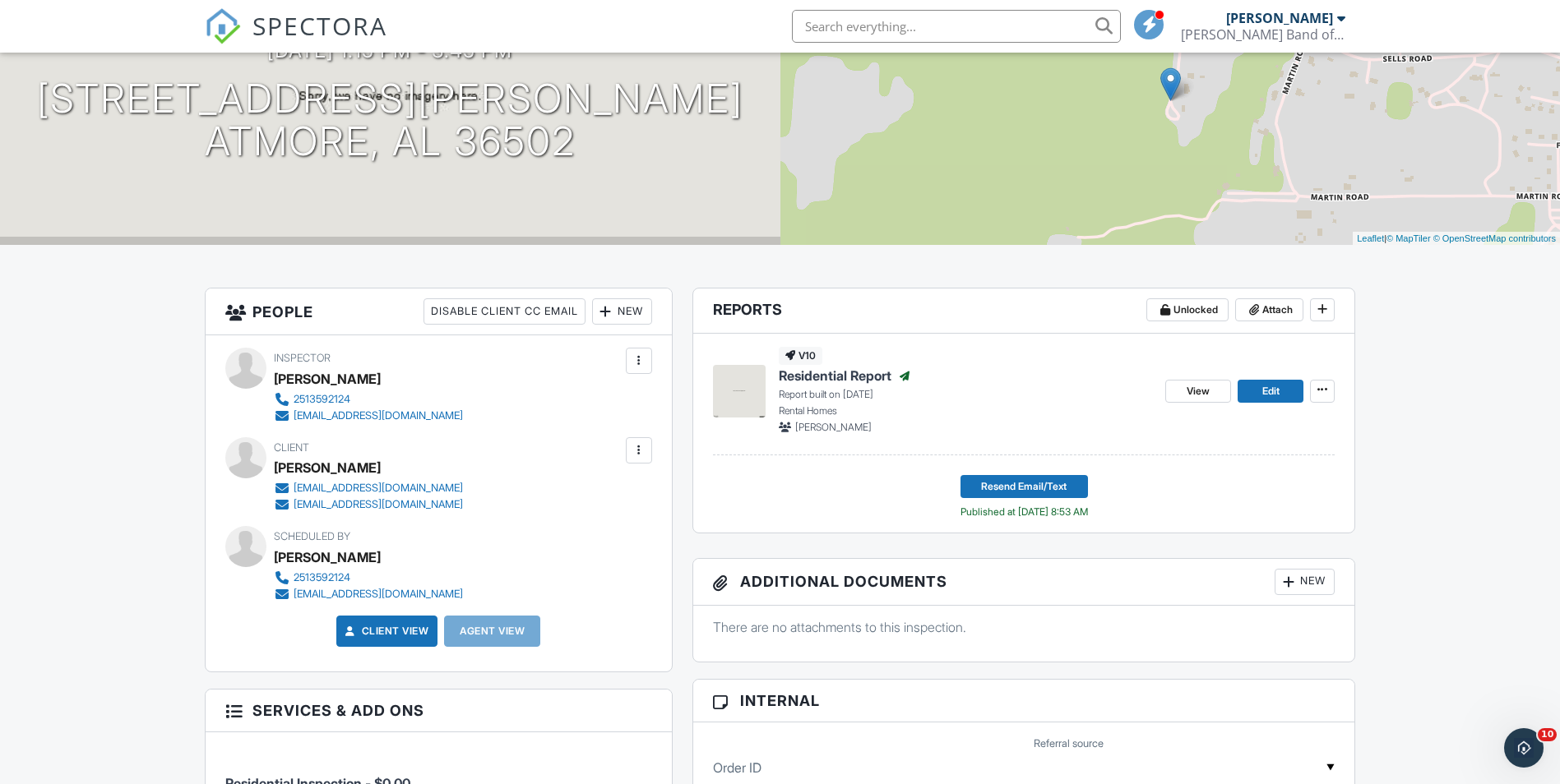
scroll to position [164, 0]
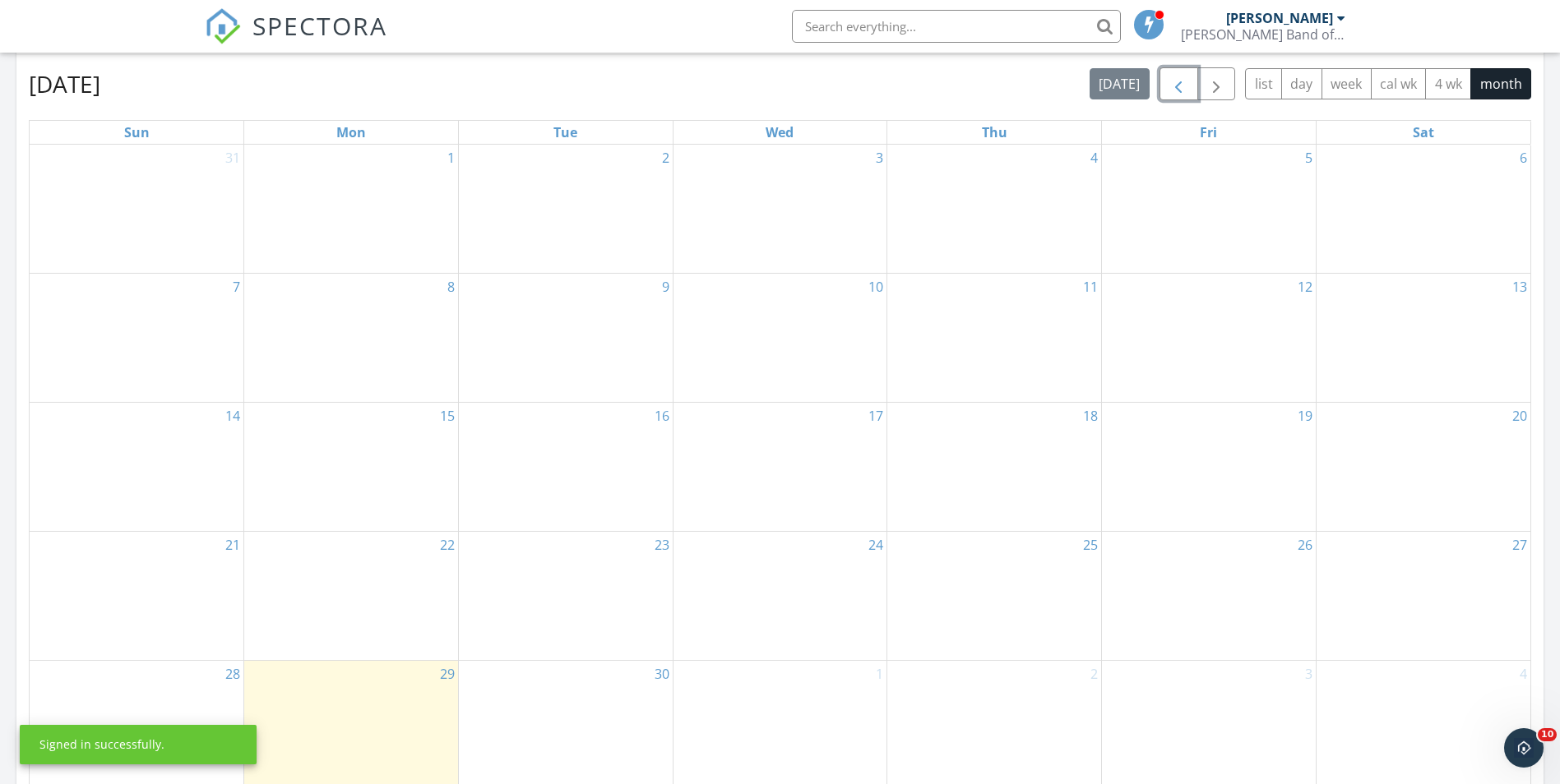
click at [1185, 83] on span "button" at bounding box center [1178, 84] width 20 height 20
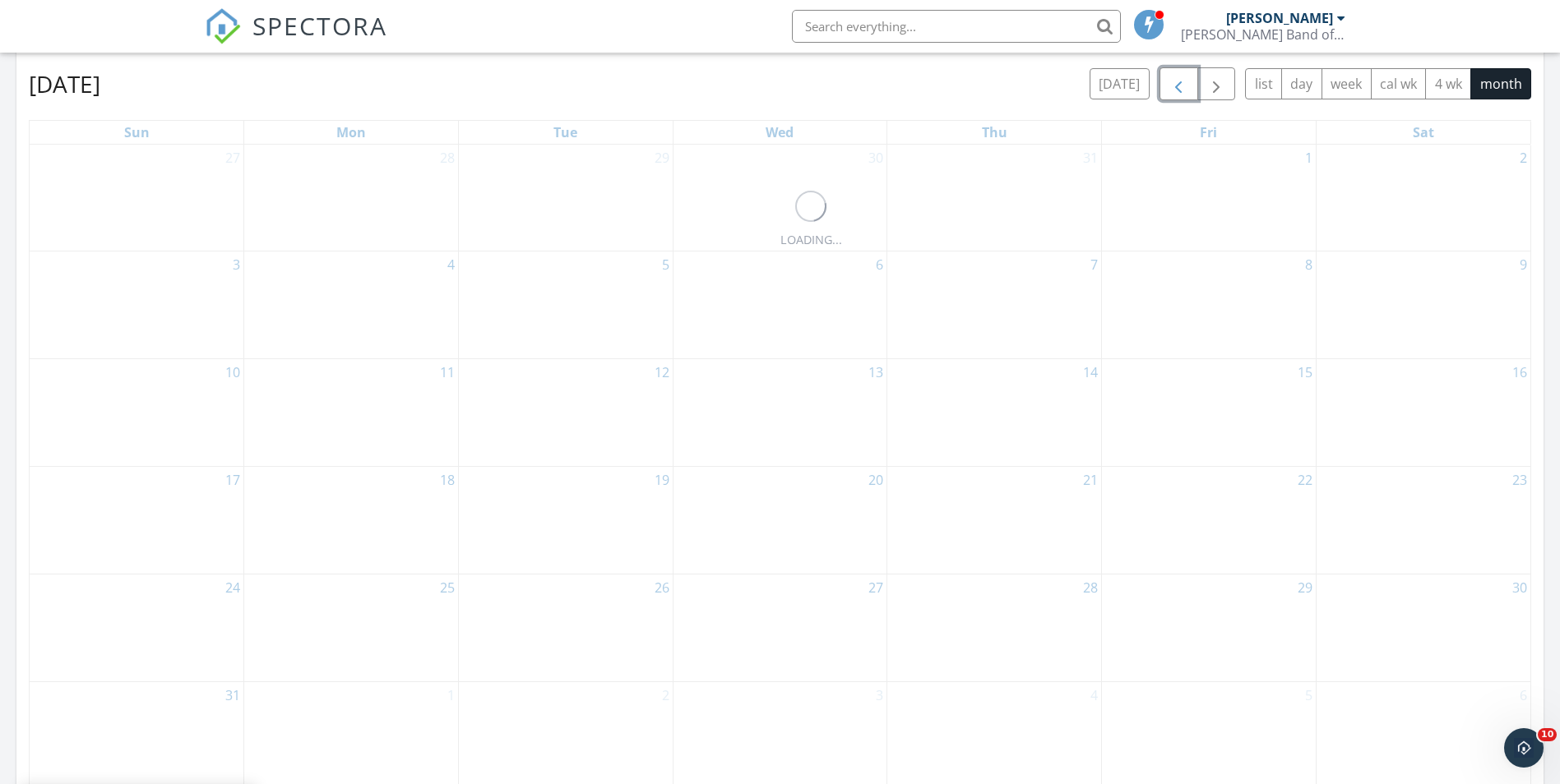
click at [1185, 83] on span "button" at bounding box center [1178, 84] width 20 height 20
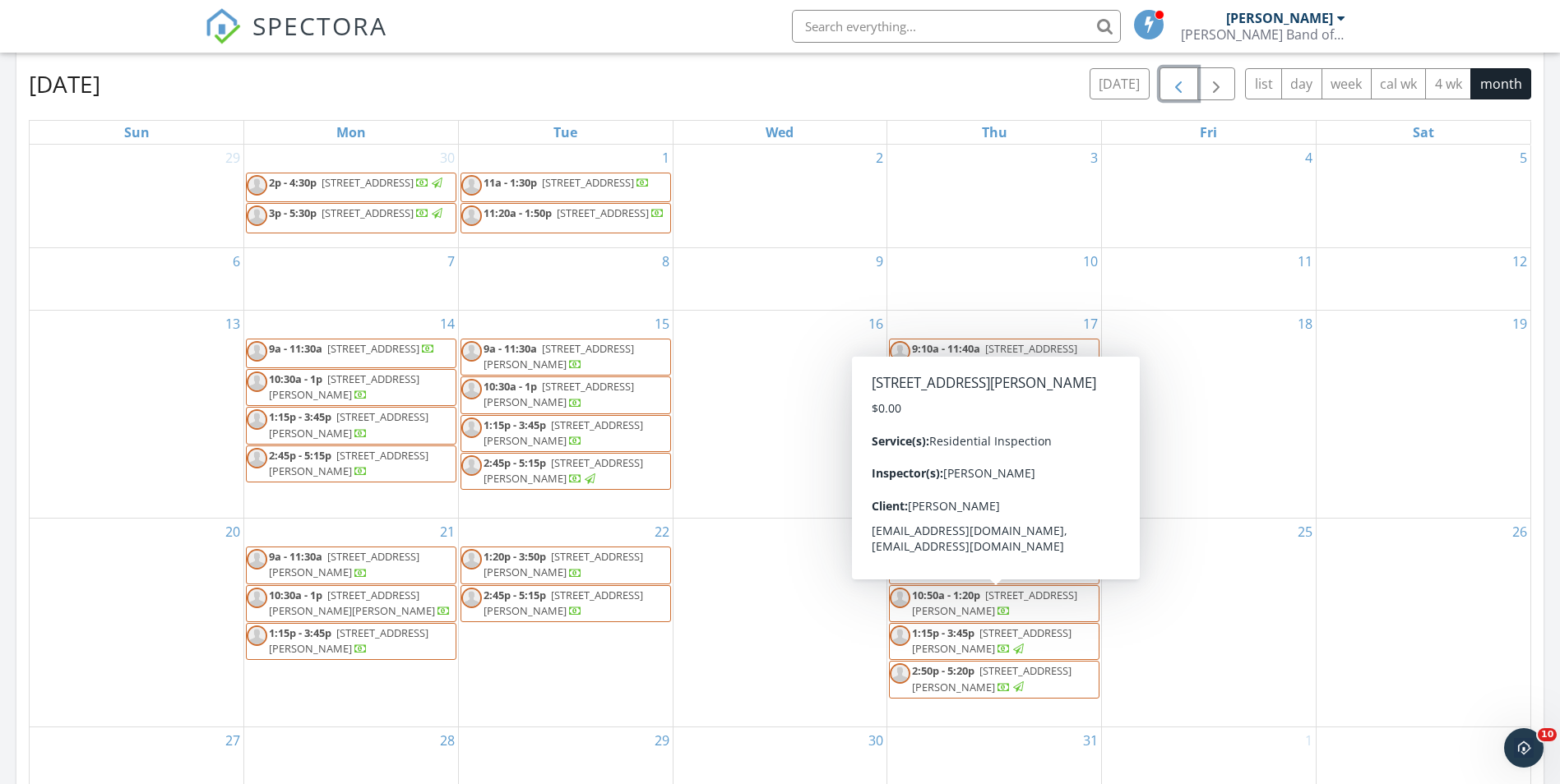
click at [994, 611] on span "[STREET_ADDRESS][PERSON_NAME]" at bounding box center [994, 603] width 165 height 30
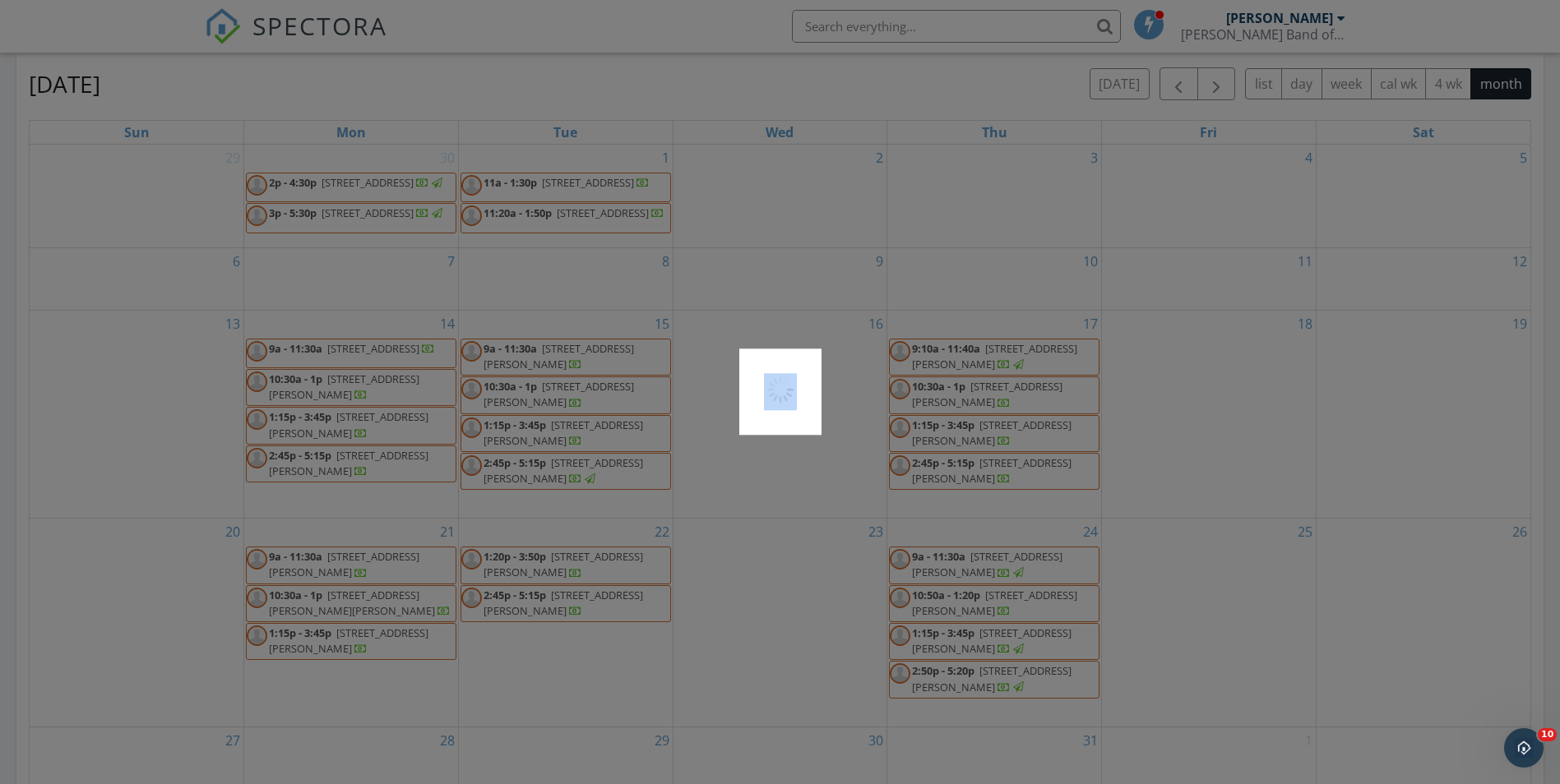
click at [994, 611] on div at bounding box center [780, 392] width 1560 height 784
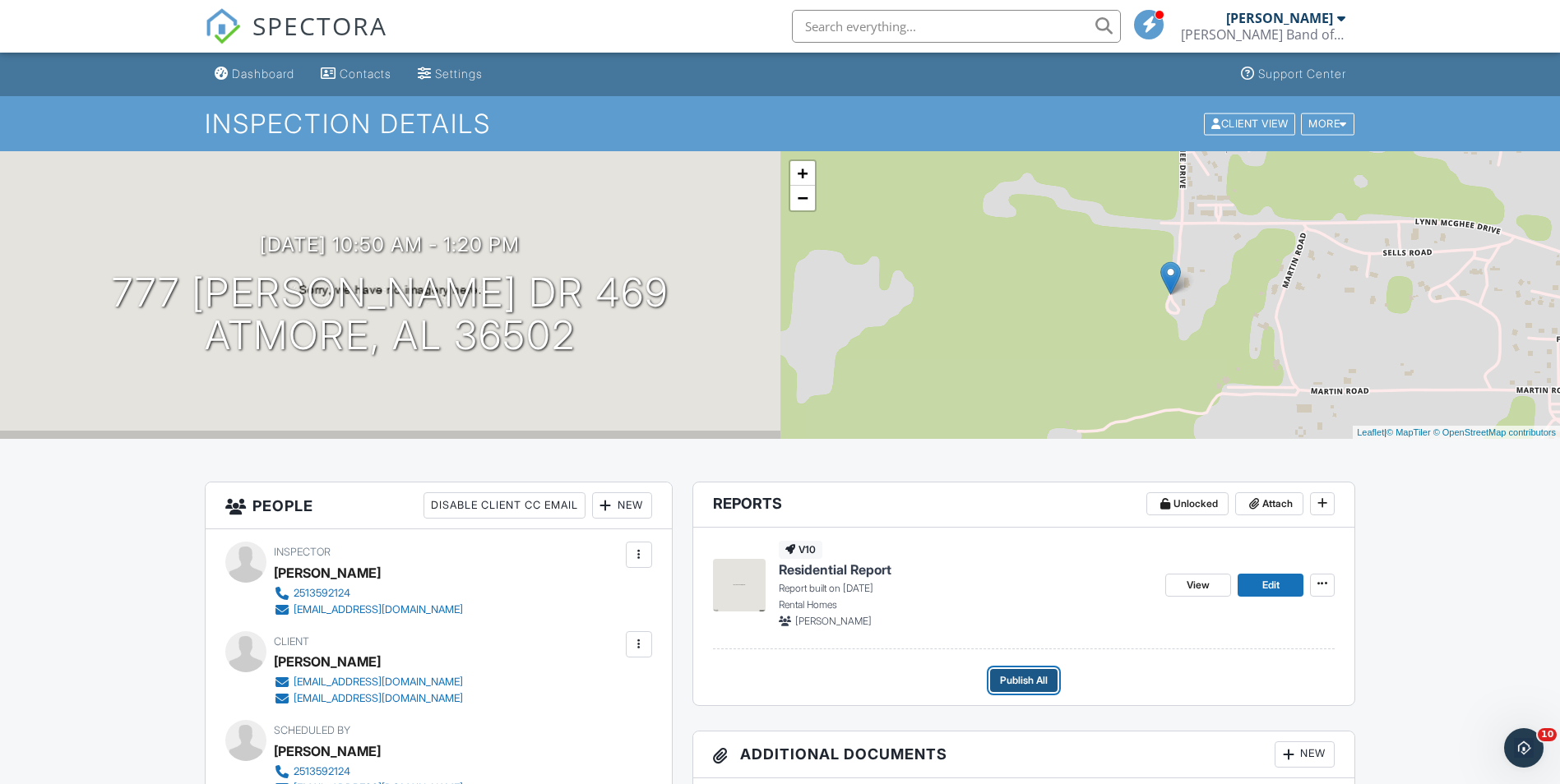
click at [1026, 679] on span "Publish All" at bounding box center [1023, 680] width 48 height 16
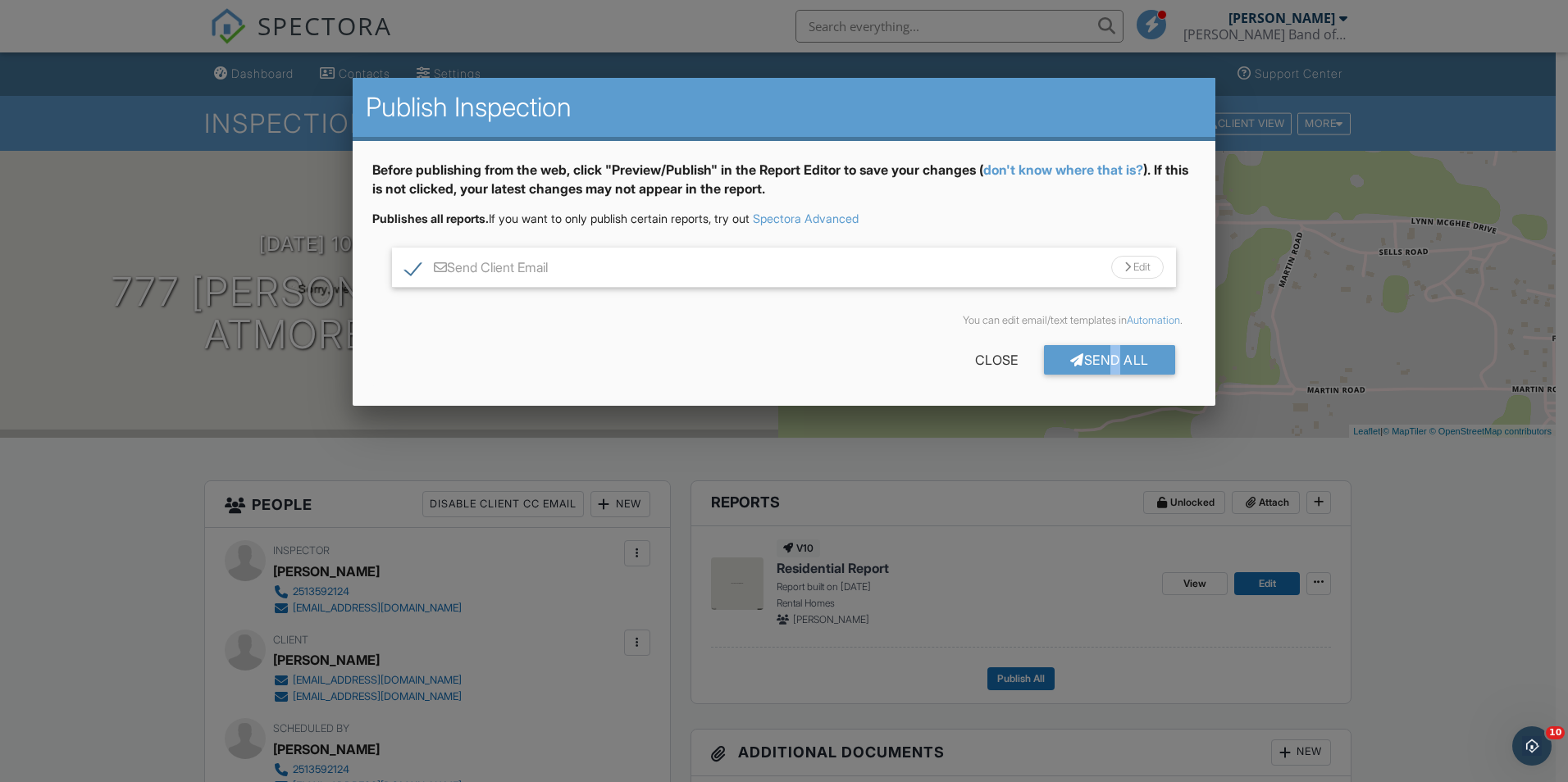
click at [1104, 357] on div "Send All" at bounding box center [1109, 359] width 131 height 29
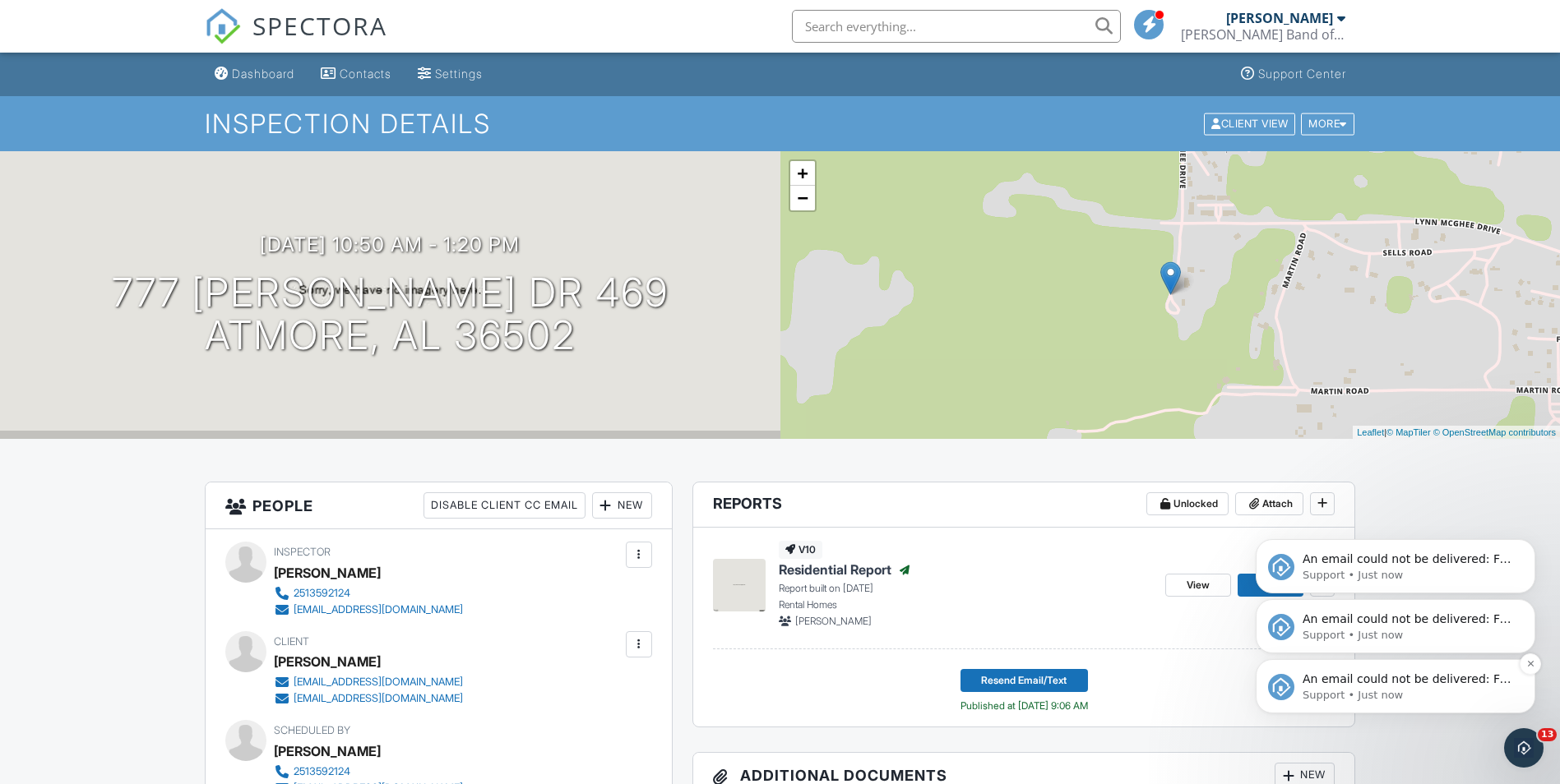
click at [1382, 680] on span "An email could not be delivered: For more information, view Why emails don't ge…" at bounding box center [1406, 695] width 209 height 46
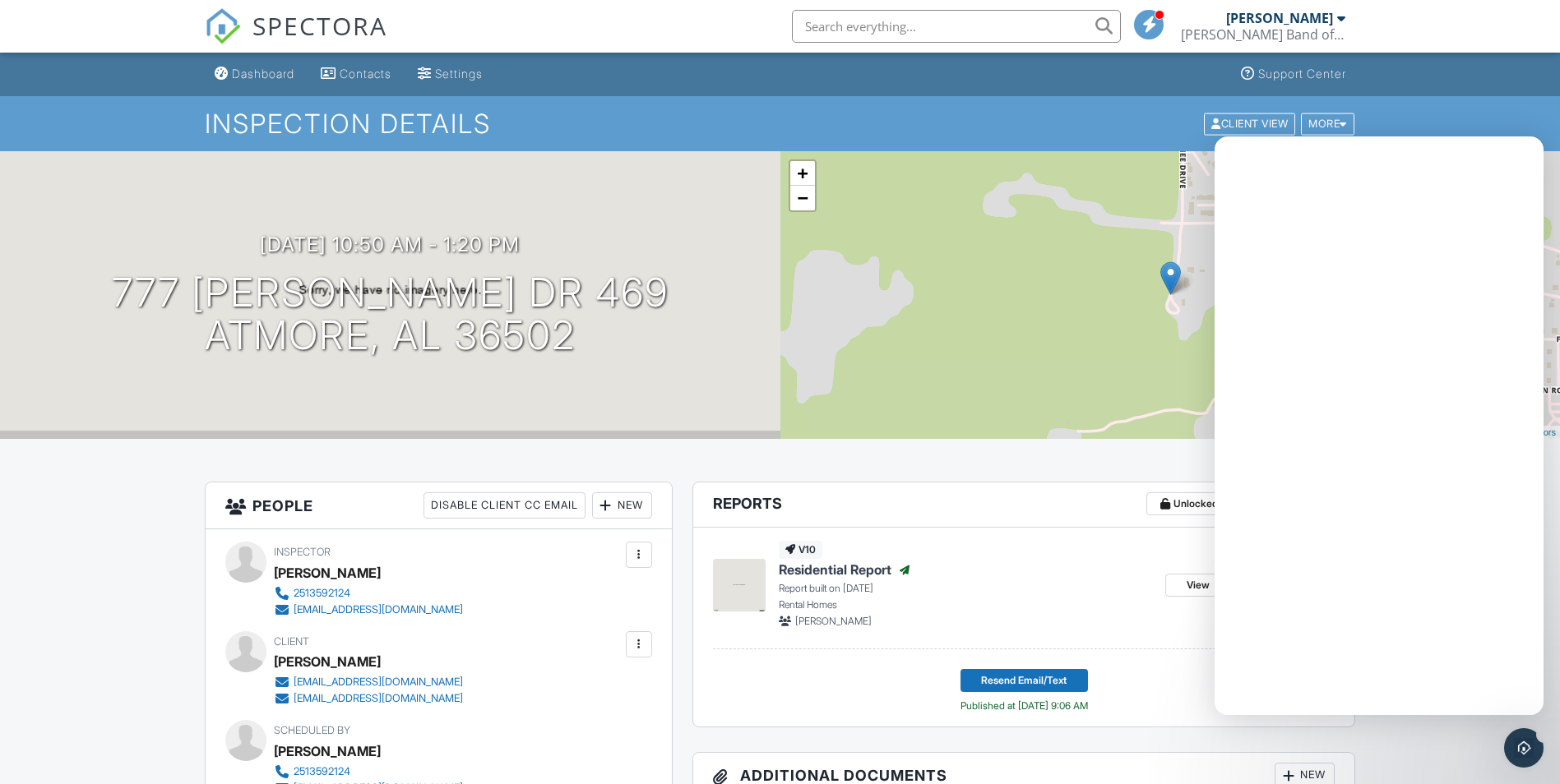
click at [1387, 679] on div "Intercom messenger" at bounding box center [1379, 452] width 328 height 526
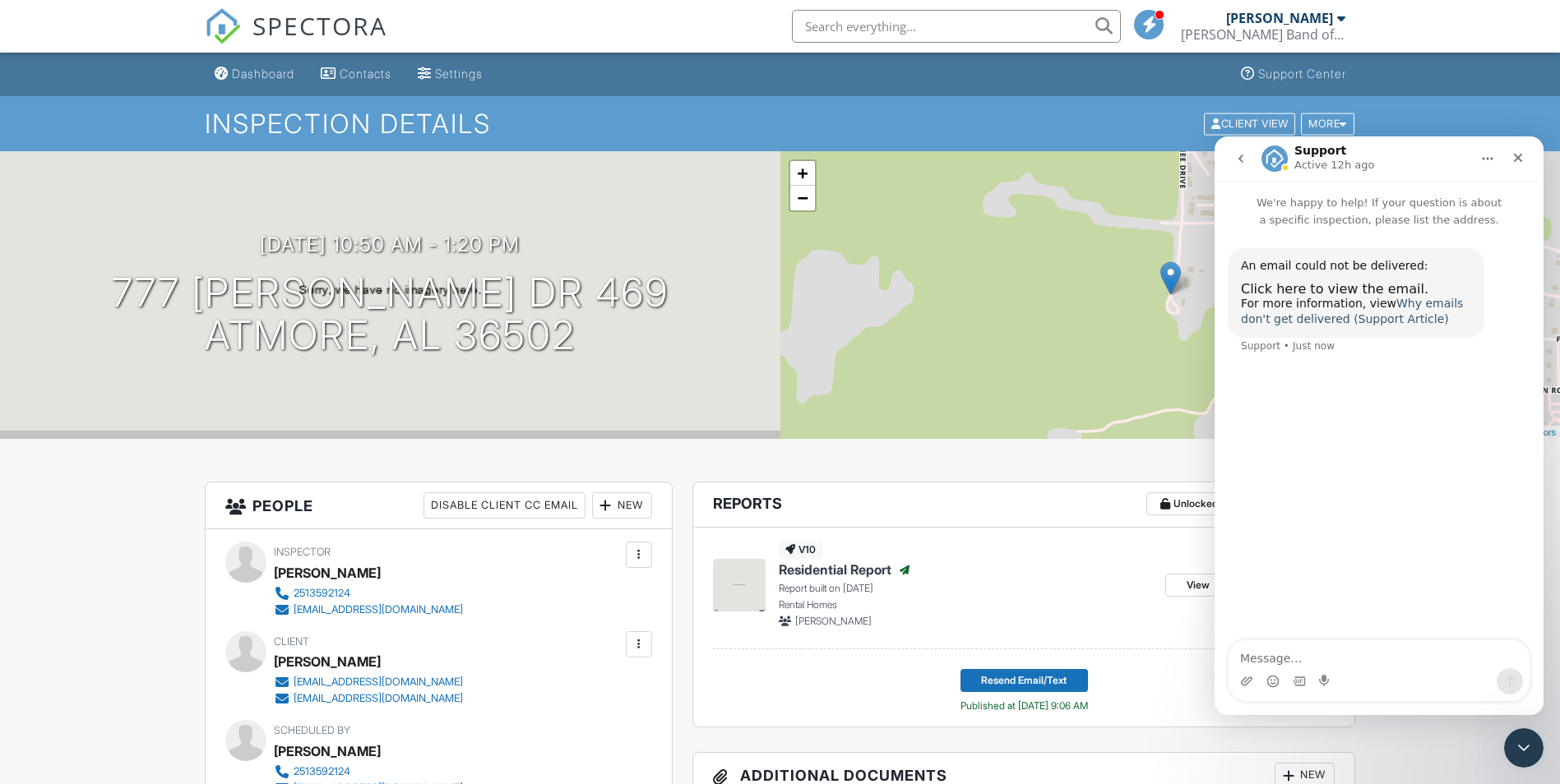
click at [1414, 307] on link "Why emails don't get delivered (Support Article)" at bounding box center [1351, 310] width 222 height 29
click at [1518, 159] on icon "Close" at bounding box center [1518, 158] width 9 height 9
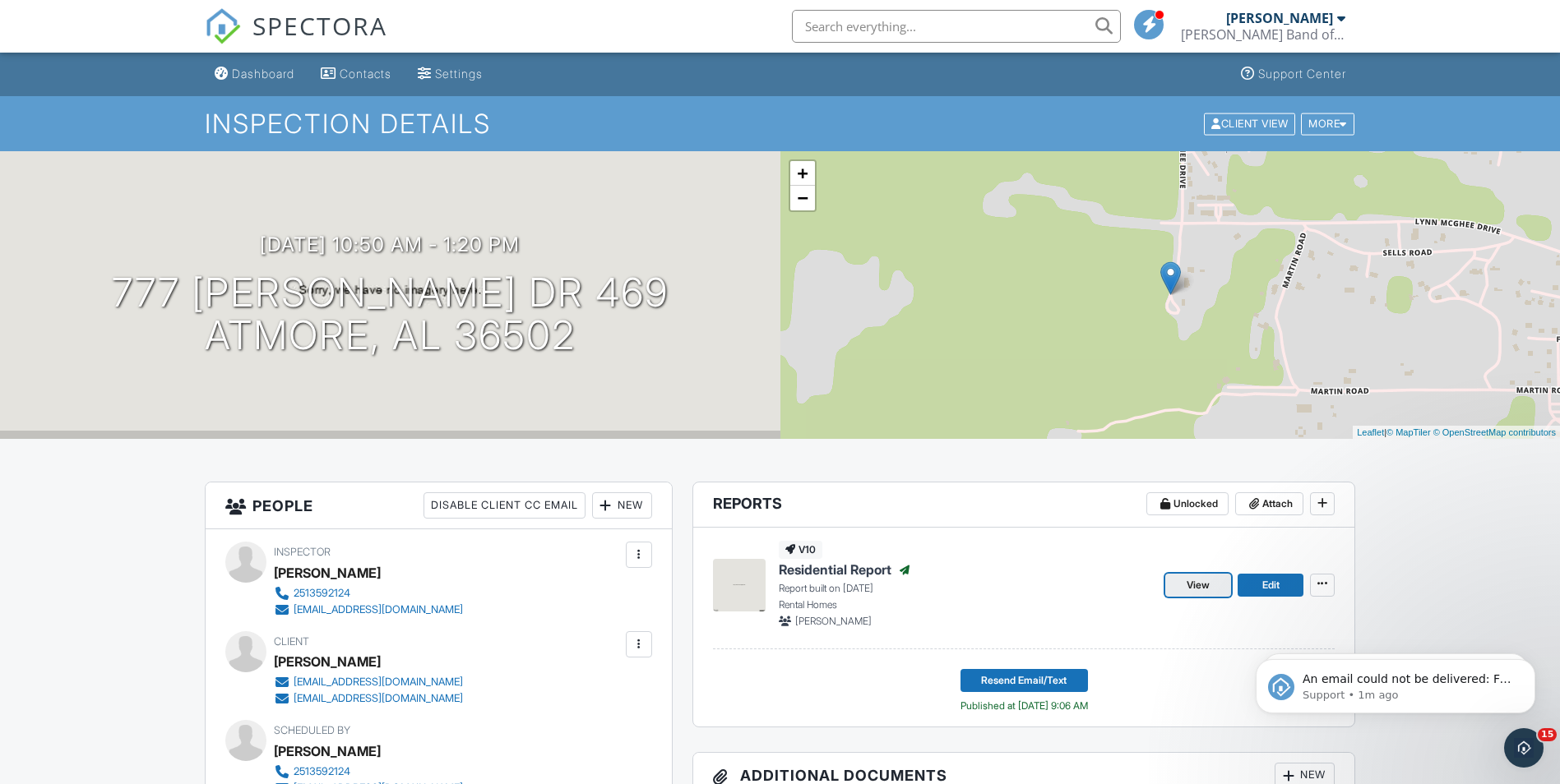
click at [1185, 581] on link "View" at bounding box center [1198, 585] width 66 height 23
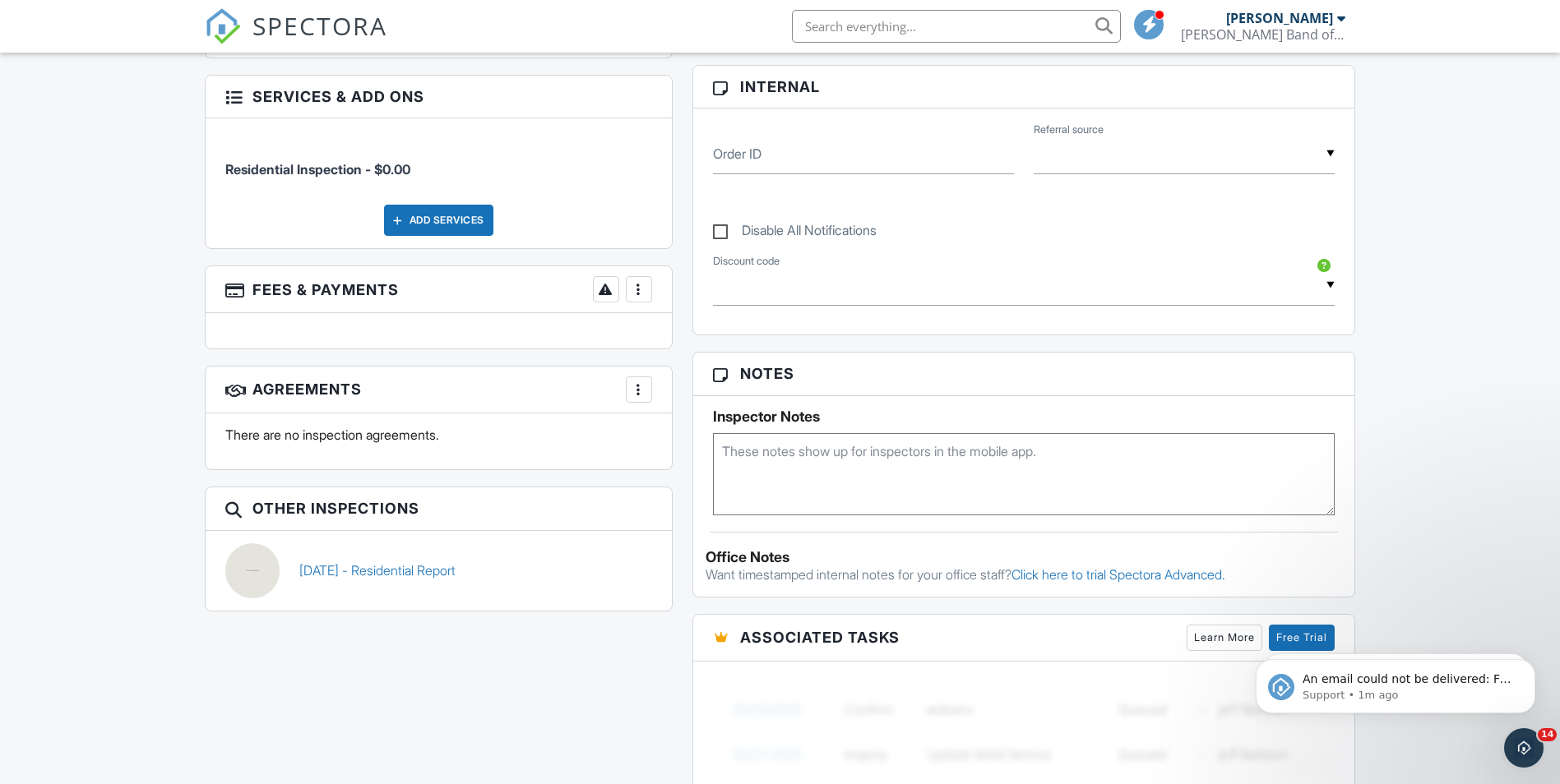
scroll to position [822, 0]
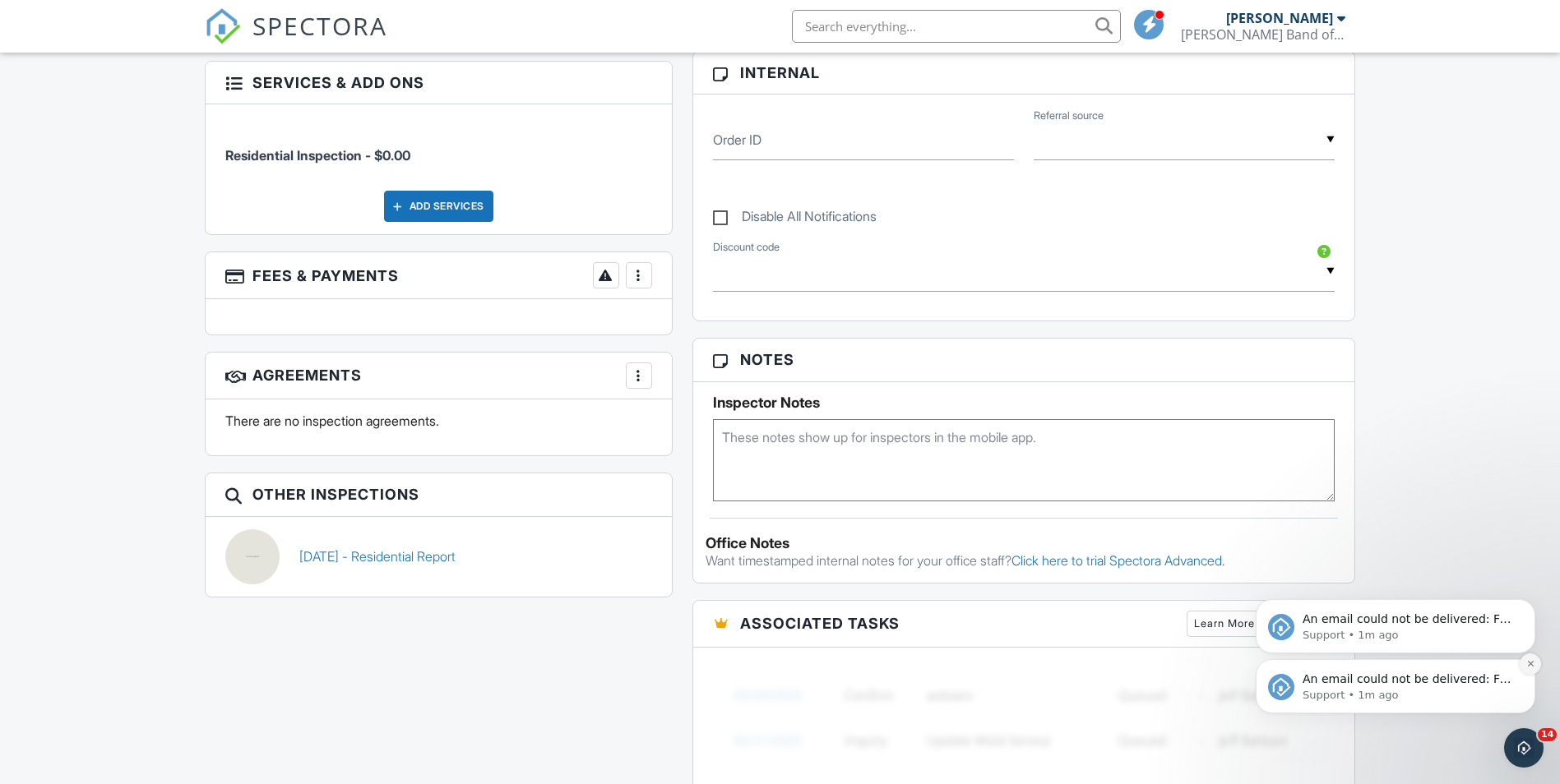
click at [1532, 660] on icon "Dismiss notification" at bounding box center [1531, 664] width 9 height 9
click at [1532, 660] on icon "Dismiss notification" at bounding box center [1531, 664] width 8 height 8
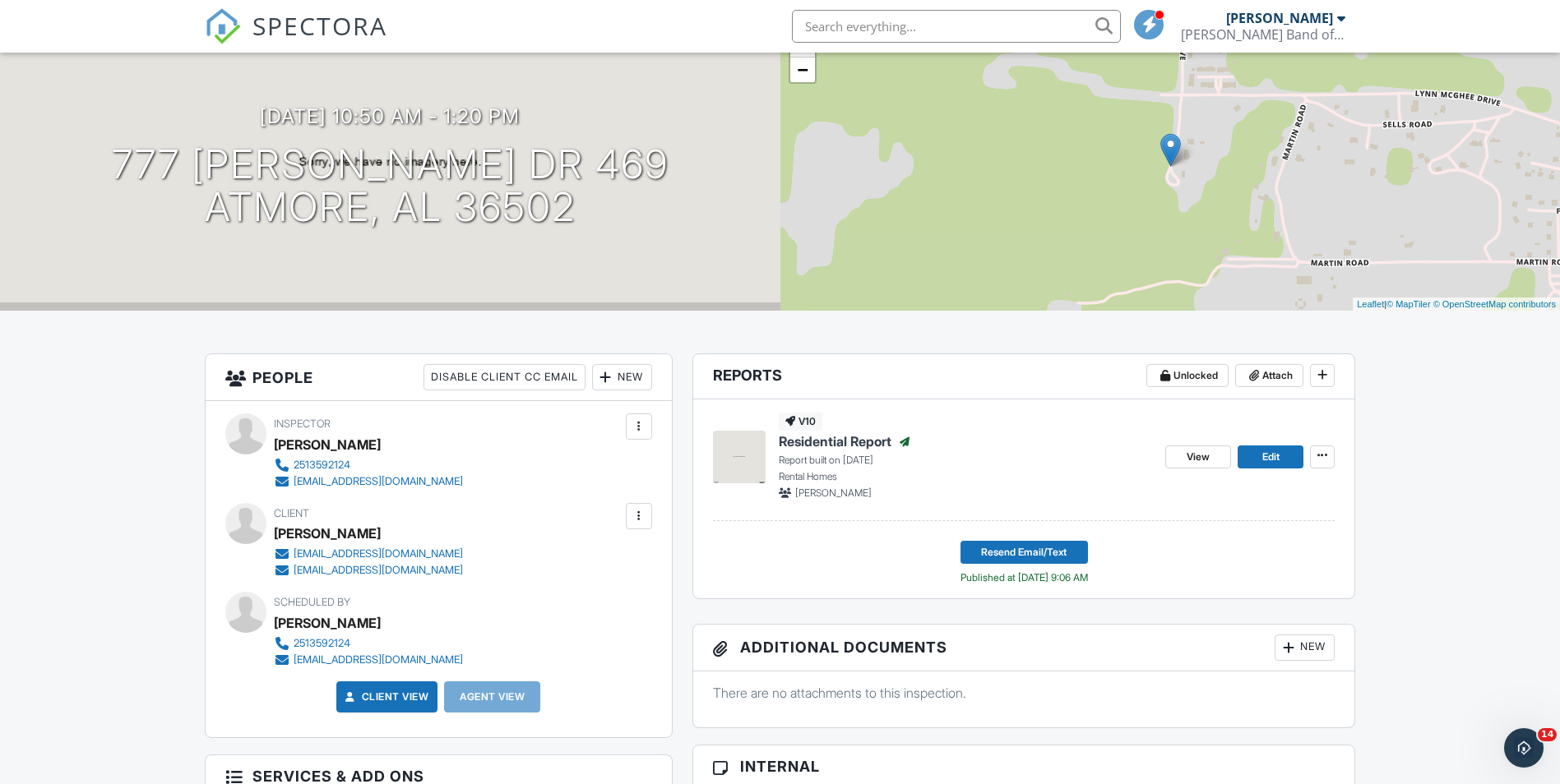
scroll to position [0, 0]
